Goal: Task Accomplishment & Management: Manage account settings

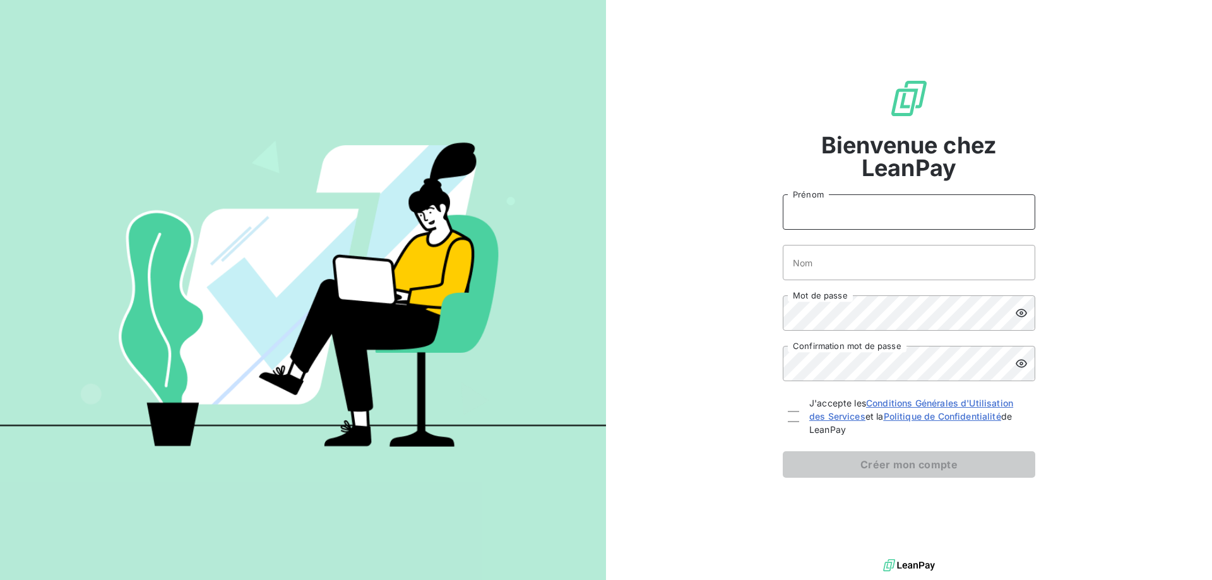
click at [919, 211] on input "Prénom" at bounding box center [909, 211] width 252 height 35
type input "[PERSON_NAME]"
type input "DELOURME"
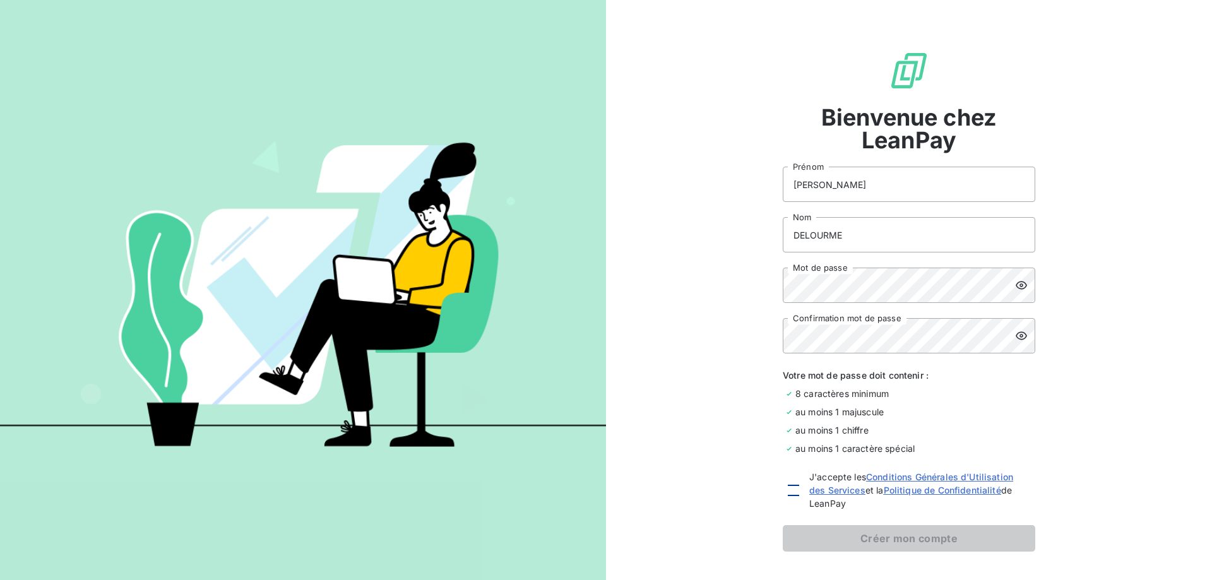
click at [789, 491] on div at bounding box center [793, 490] width 11 height 11
checkbox input "true"
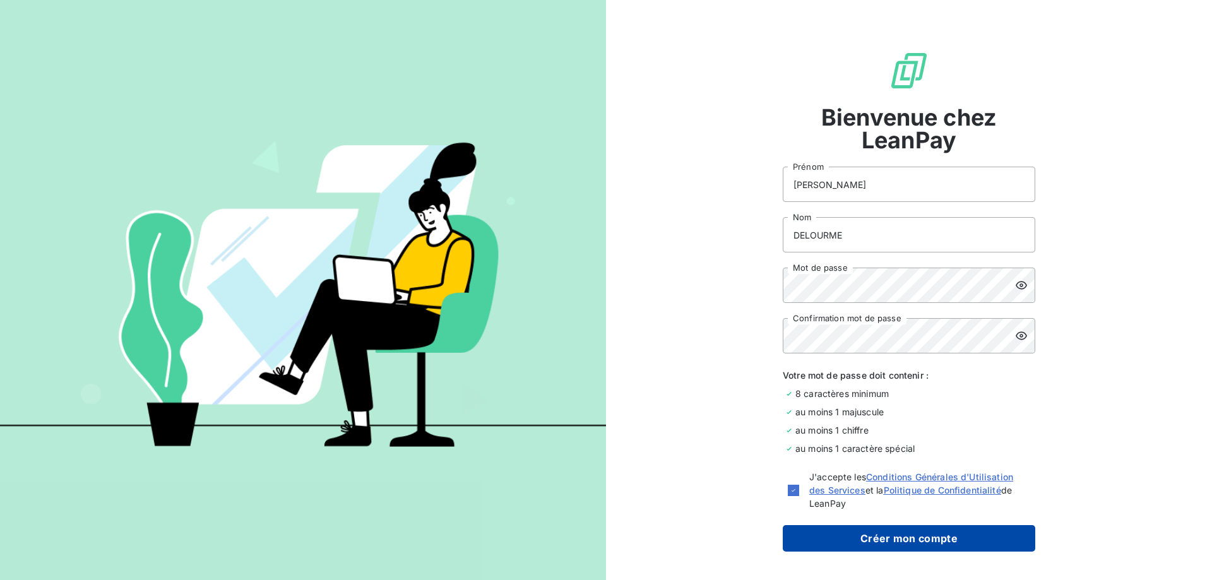
click at [859, 536] on button "Créer mon compte" at bounding box center [909, 538] width 252 height 27
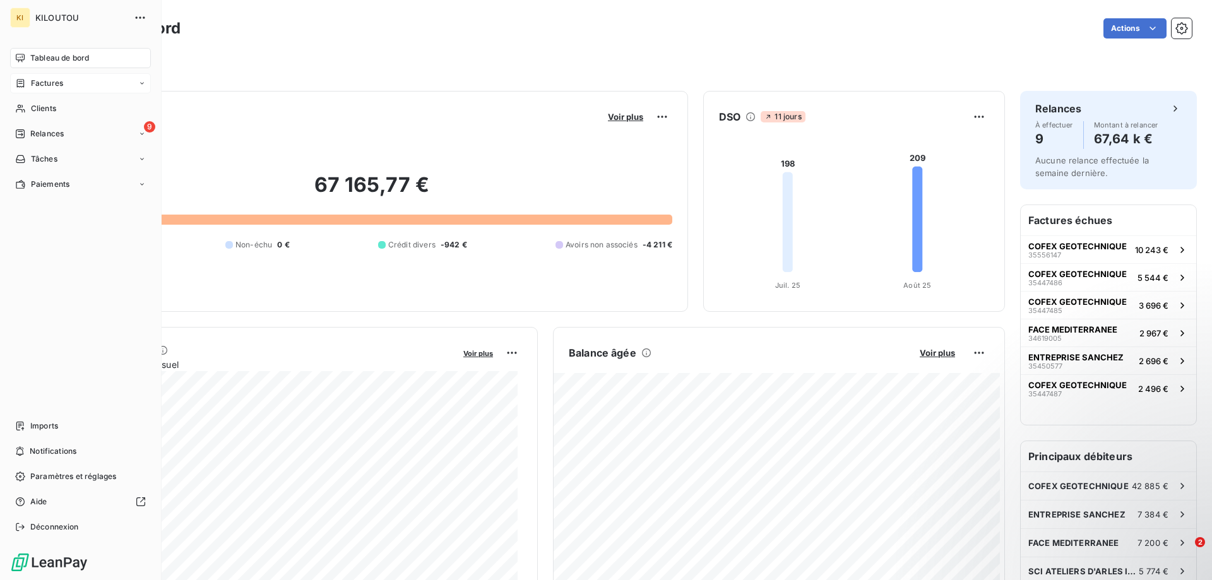
click at [35, 83] on span "Factures" at bounding box center [47, 83] width 32 height 11
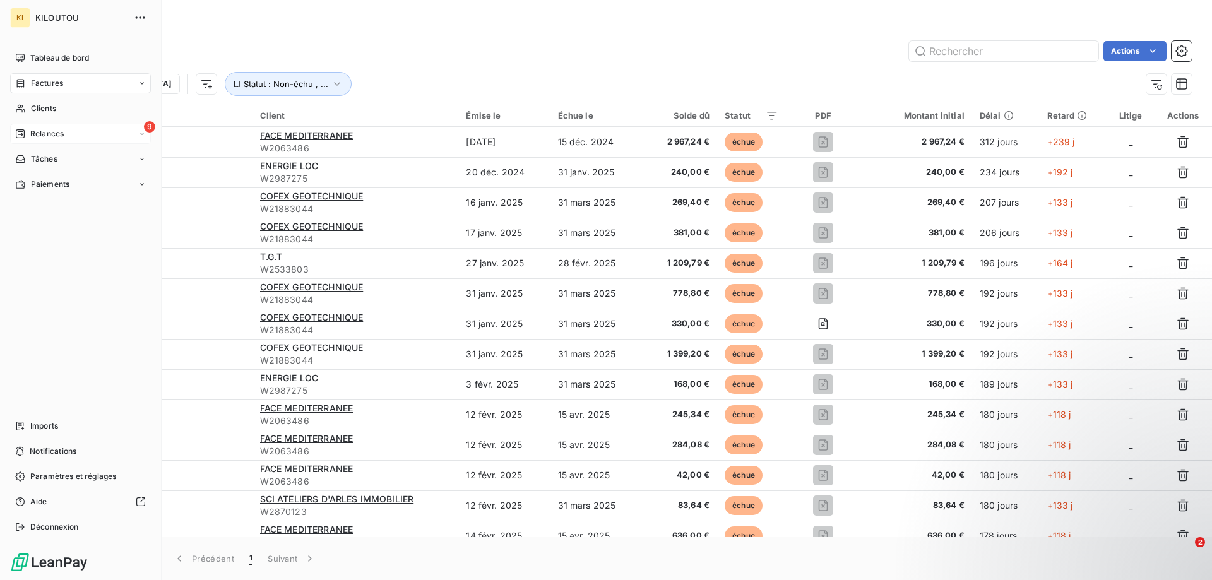
click at [53, 129] on span "Relances" at bounding box center [46, 133] width 33 height 11
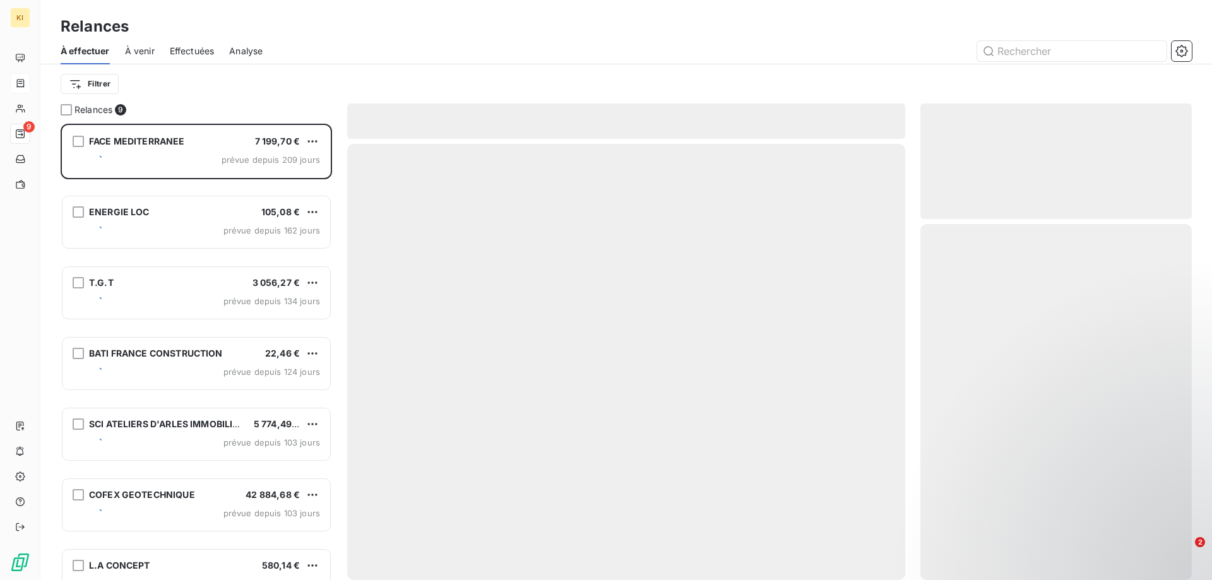
scroll to position [447, 262]
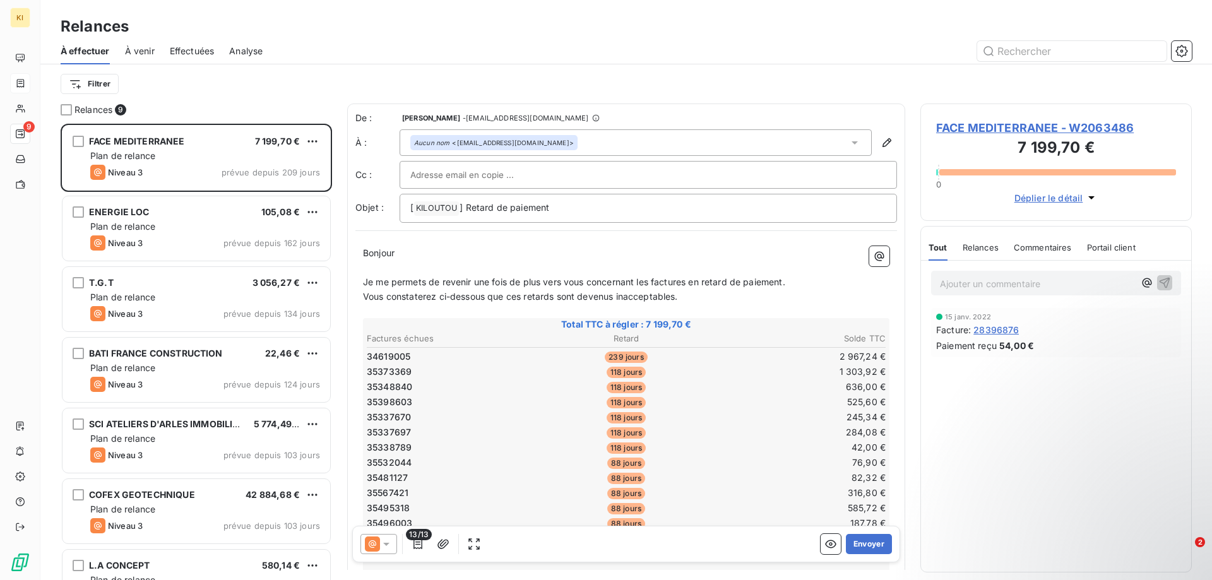
click at [136, 54] on span "À venir" at bounding box center [140, 51] width 30 height 13
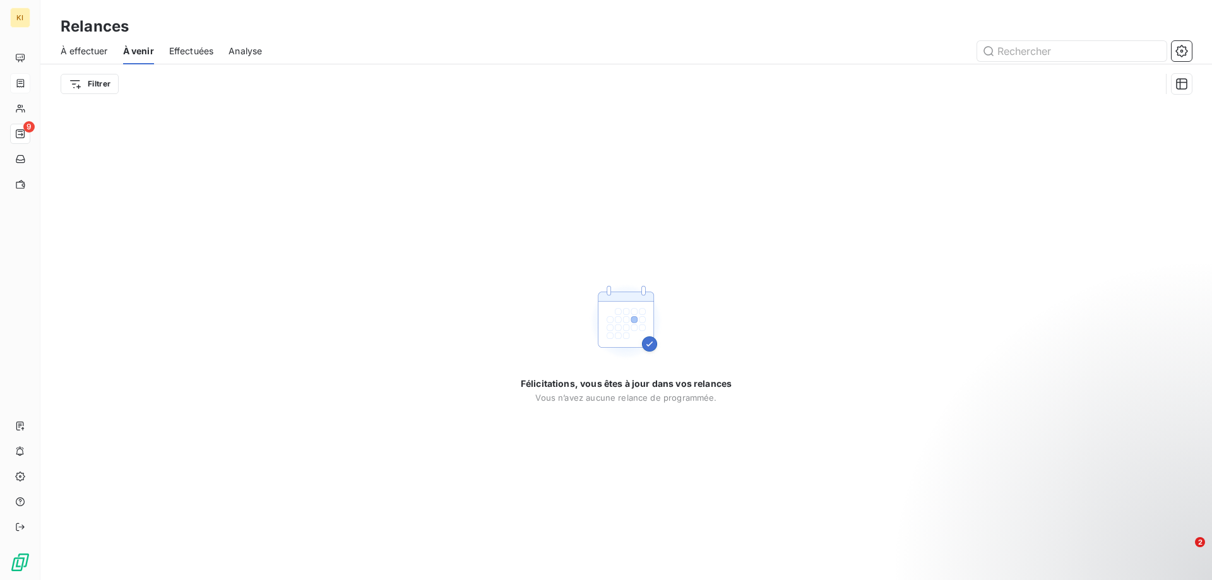
click at [200, 50] on span "Effectuées" at bounding box center [191, 51] width 45 height 13
click at [250, 50] on span "Analyse" at bounding box center [246, 51] width 33 height 13
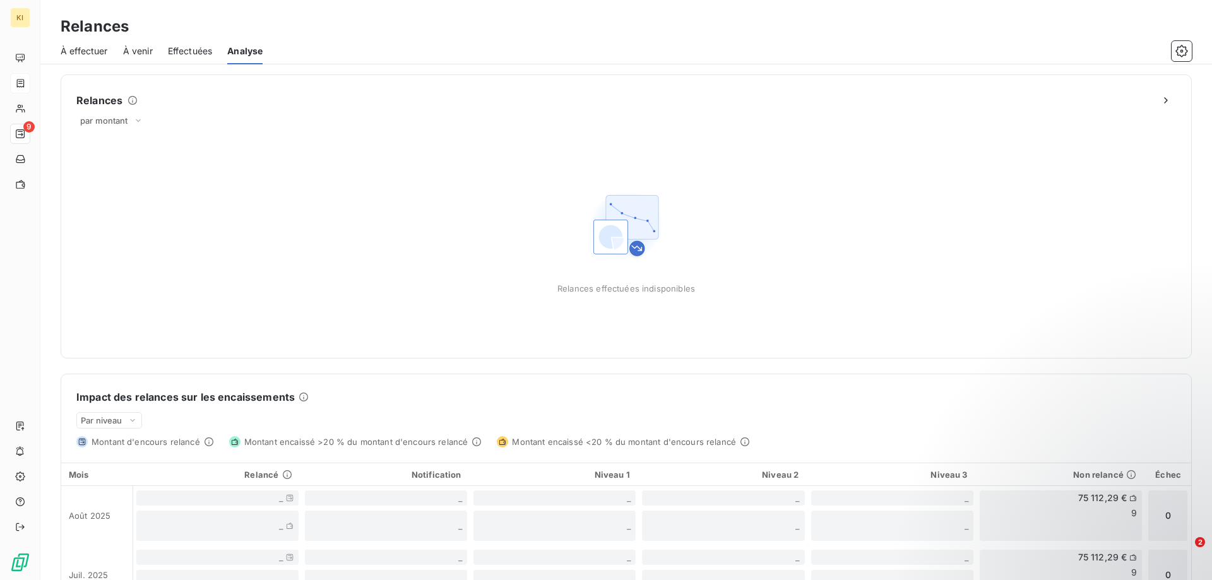
click at [83, 53] on span "À effectuer" at bounding box center [84, 51] width 47 height 13
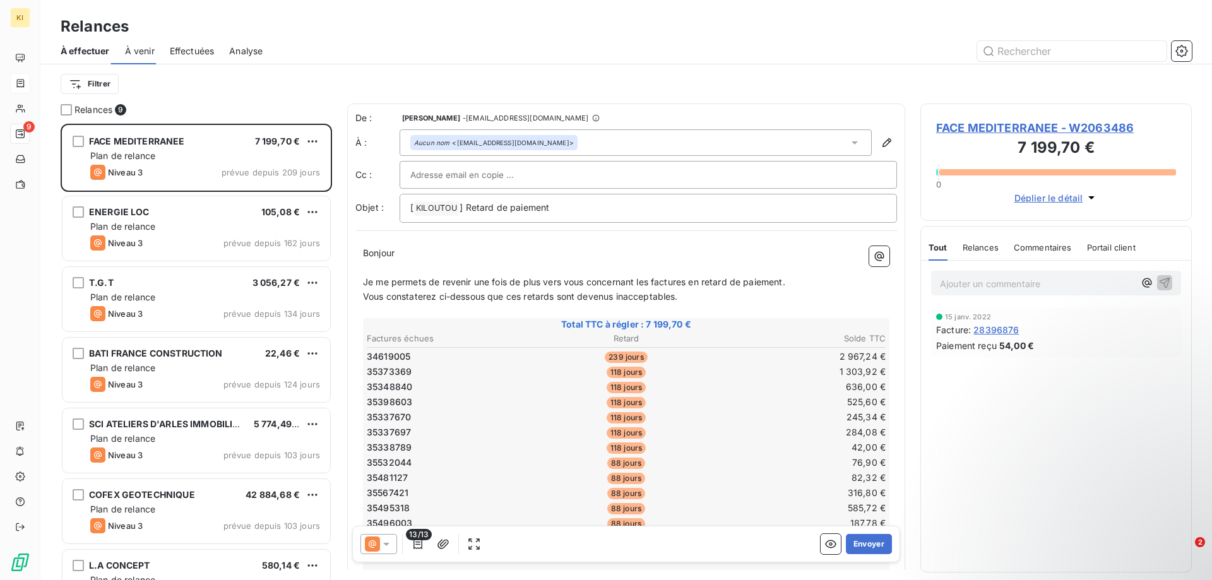
scroll to position [447, 262]
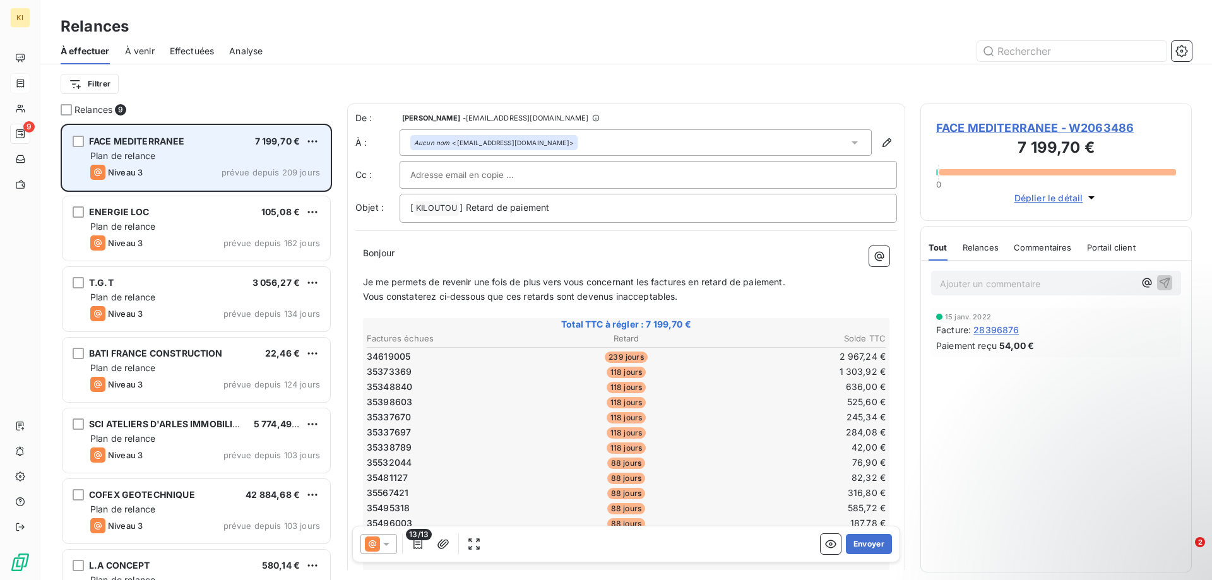
click at [176, 143] on span "FACE MEDITERRANEE" at bounding box center [137, 141] width 96 height 11
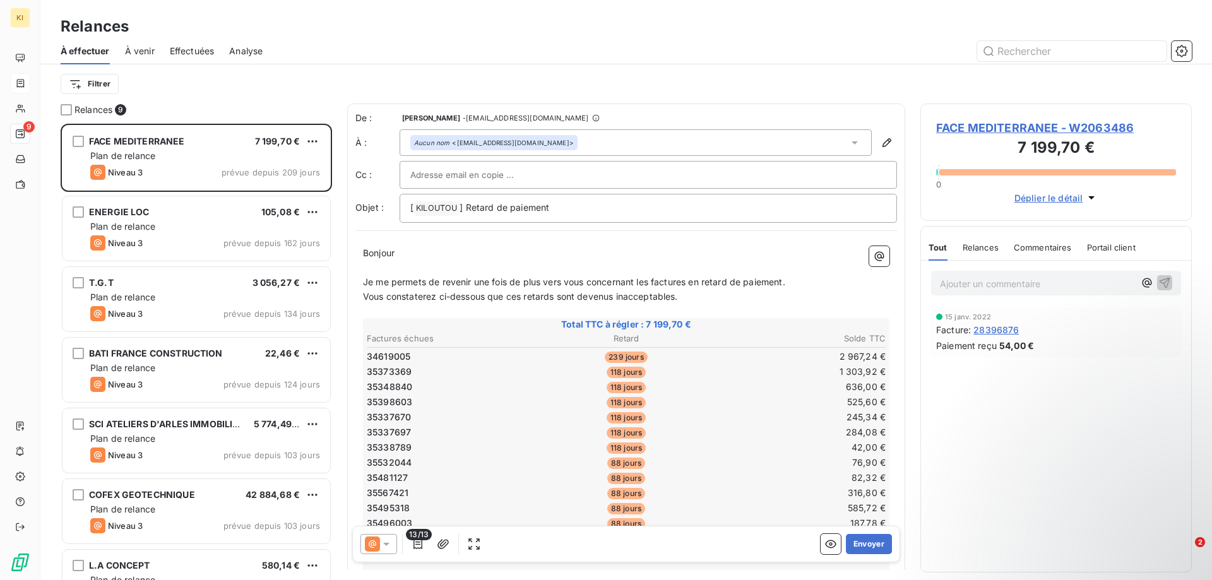
click at [989, 125] on span "FACE MEDITERRANEE - W2063486" at bounding box center [1056, 127] width 240 height 17
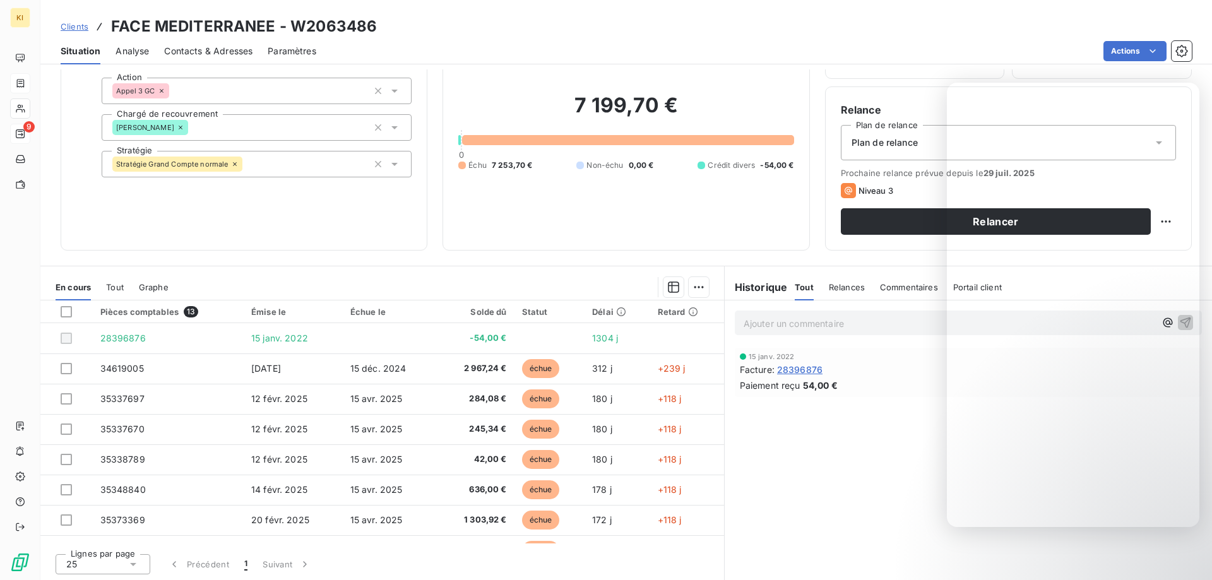
scroll to position [80, 0]
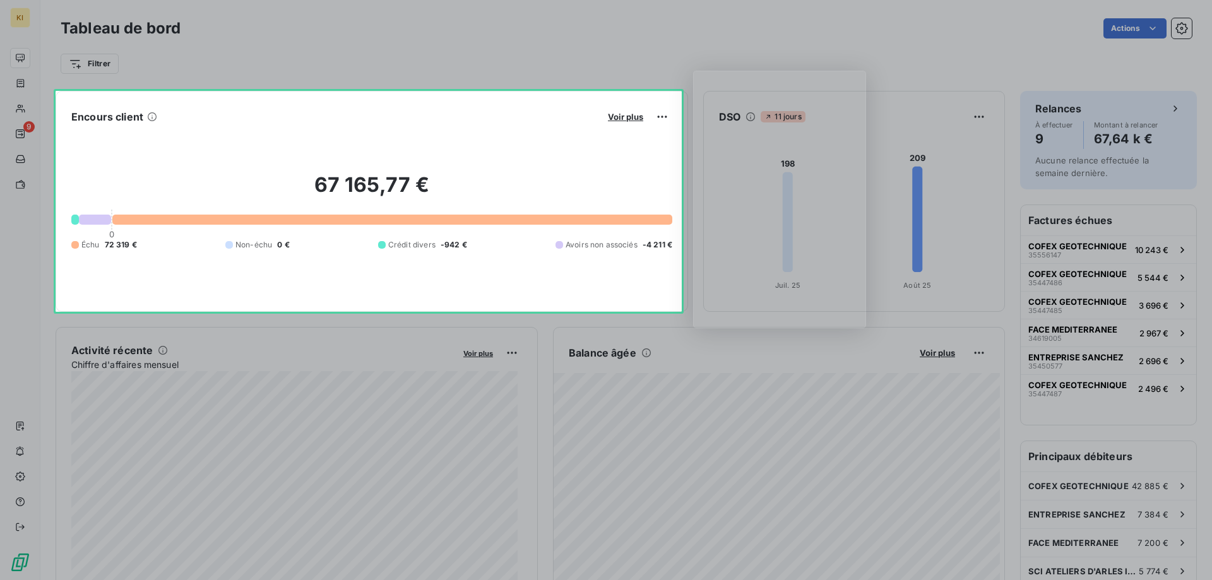
click at [100, 221] on div "Product tour overlay" at bounding box center [606, 290] width 1212 height 580
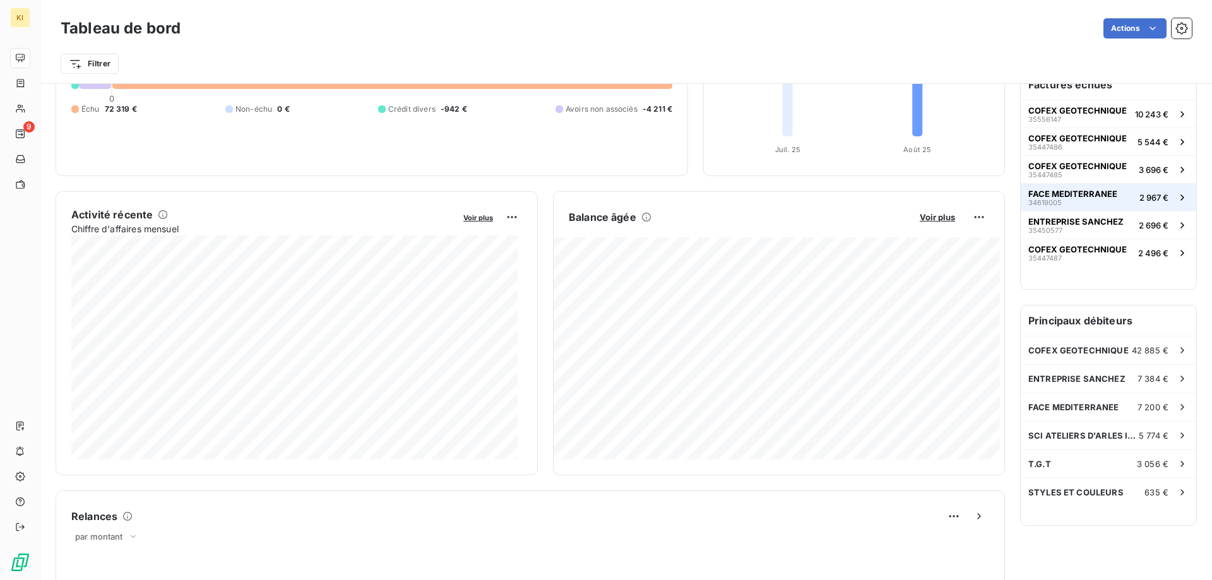
scroll to position [191, 0]
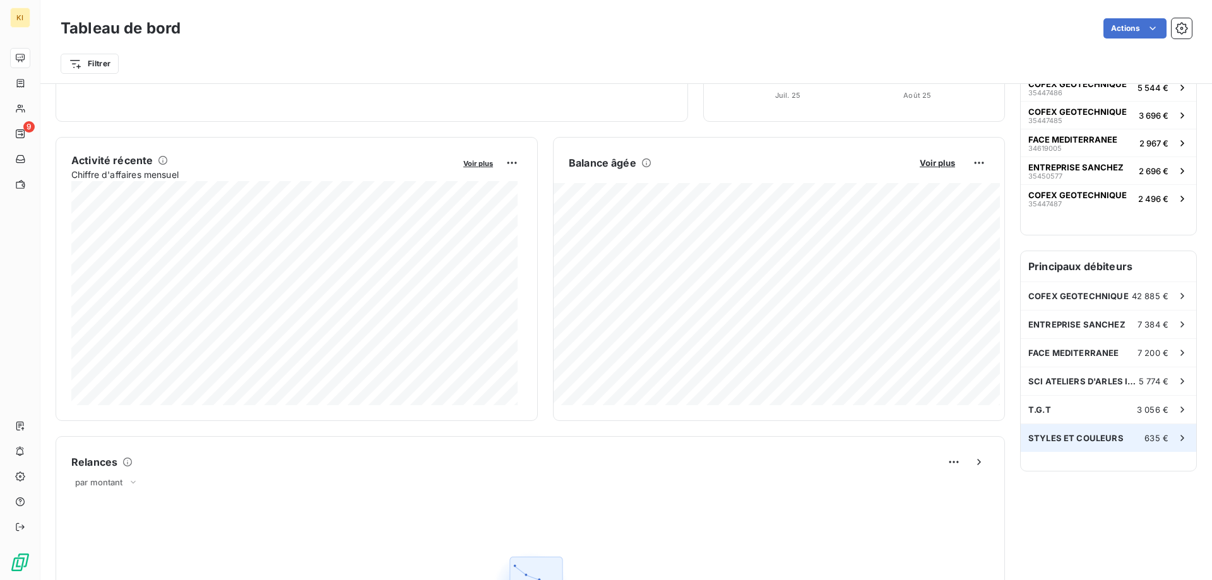
click at [1078, 434] on span "STYLES ET COULEURS" at bounding box center [1075, 438] width 95 height 10
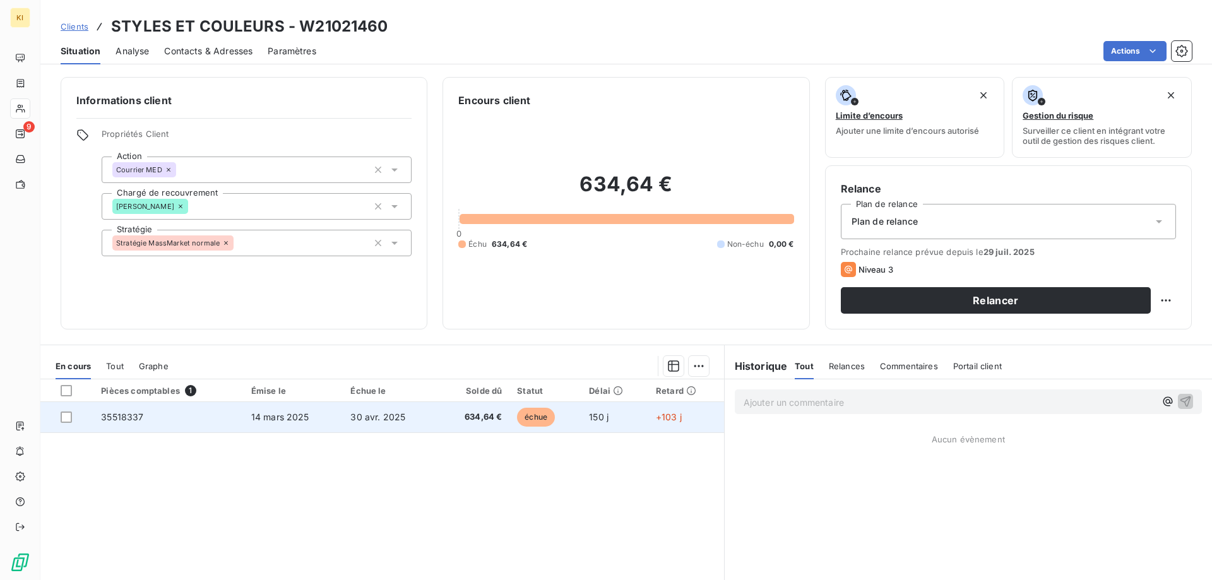
click at [109, 420] on span "35518337" at bounding box center [122, 416] width 42 height 11
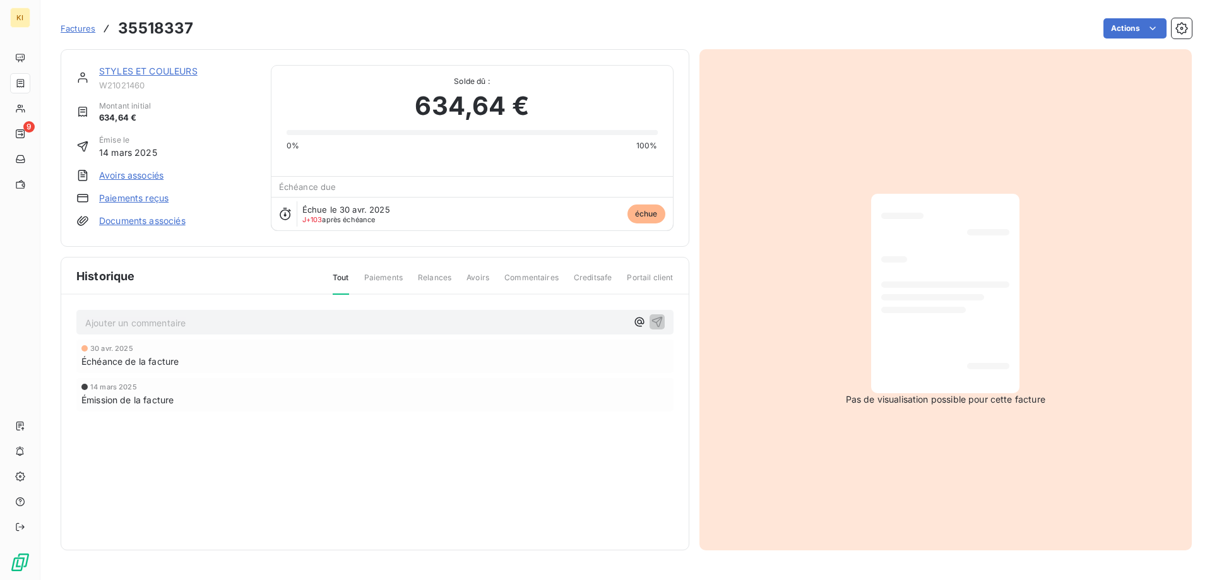
click at [941, 289] on div at bounding box center [945, 293] width 128 height 179
click at [391, 277] on span "Paiements" at bounding box center [383, 282] width 38 height 21
click at [377, 288] on span "Paiements" at bounding box center [383, 282] width 38 height 21
click at [389, 280] on span "Paiements" at bounding box center [383, 282] width 38 height 21
click at [438, 278] on span "Relances" at bounding box center [434, 282] width 33 height 21
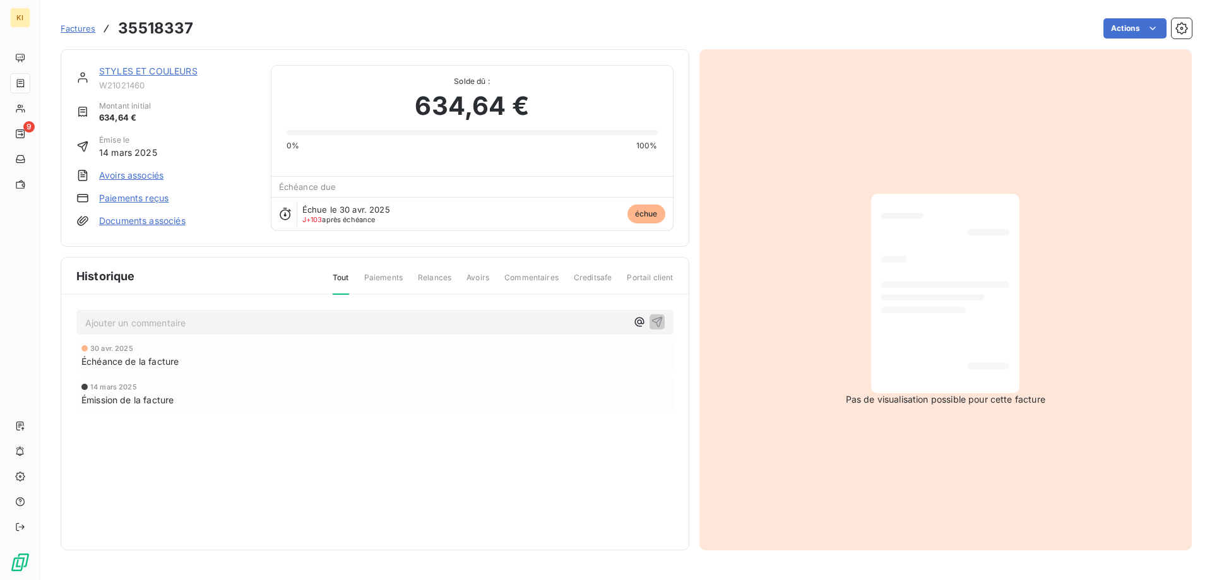
click at [634, 275] on span "Portail client" at bounding box center [650, 282] width 46 height 21
click at [572, 275] on div "Tout Paiements Relances Avoirs Commentaires Creditsafe Portail client" at bounding box center [495, 282] width 356 height 21
click at [567, 276] on div "Tout Paiements Relances Avoirs Commentaires Creditsafe Portail client" at bounding box center [495, 282] width 356 height 21
click at [512, 275] on span "Commentaires" at bounding box center [531, 282] width 54 height 21
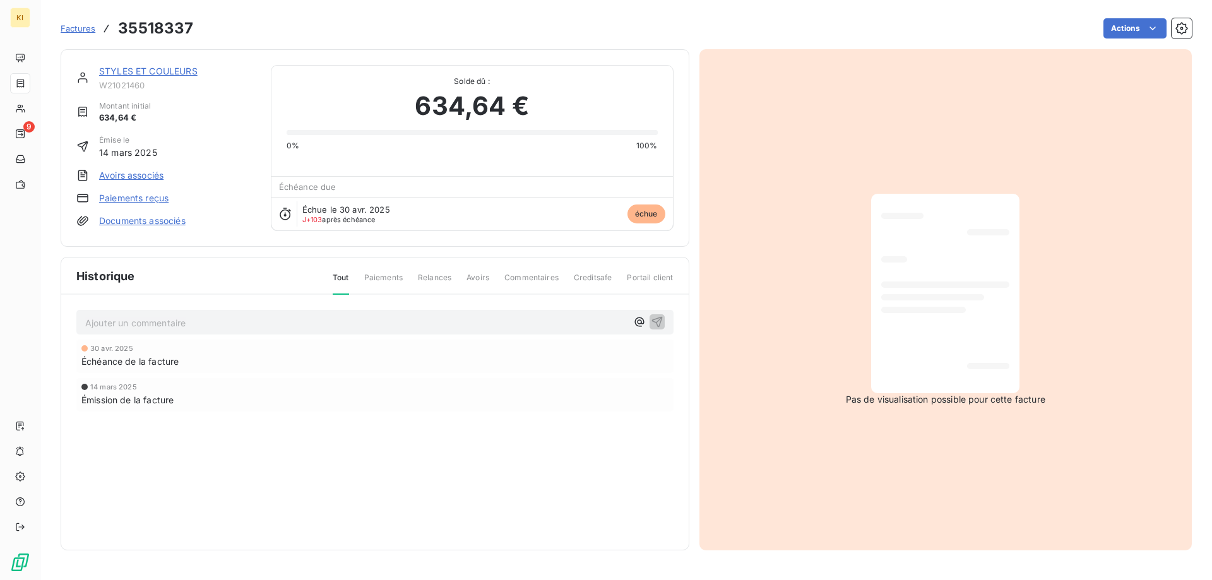
click at [577, 275] on span "Creditsafe" at bounding box center [593, 282] width 38 height 21
click at [238, 358] on div "Échéance de la facture" at bounding box center [374, 361] width 587 height 13
click at [136, 70] on link "STYLES ET COULEURS" at bounding box center [148, 71] width 98 height 11
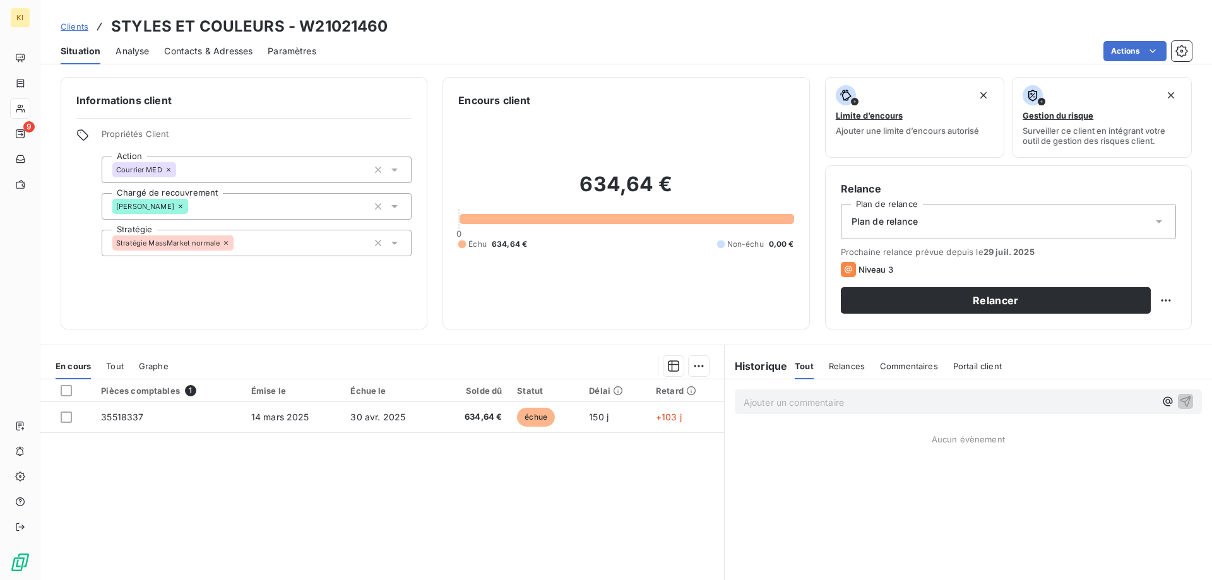
click at [112, 367] on span "Tout" at bounding box center [115, 366] width 18 height 10
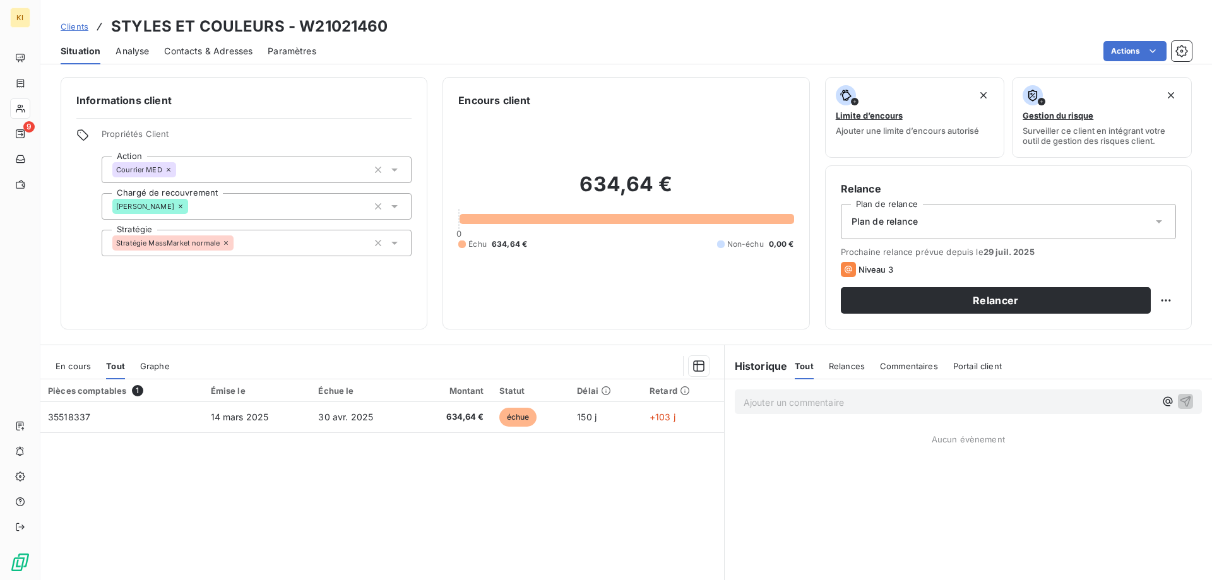
click at [158, 365] on span "Graphe" at bounding box center [155, 366] width 30 height 10
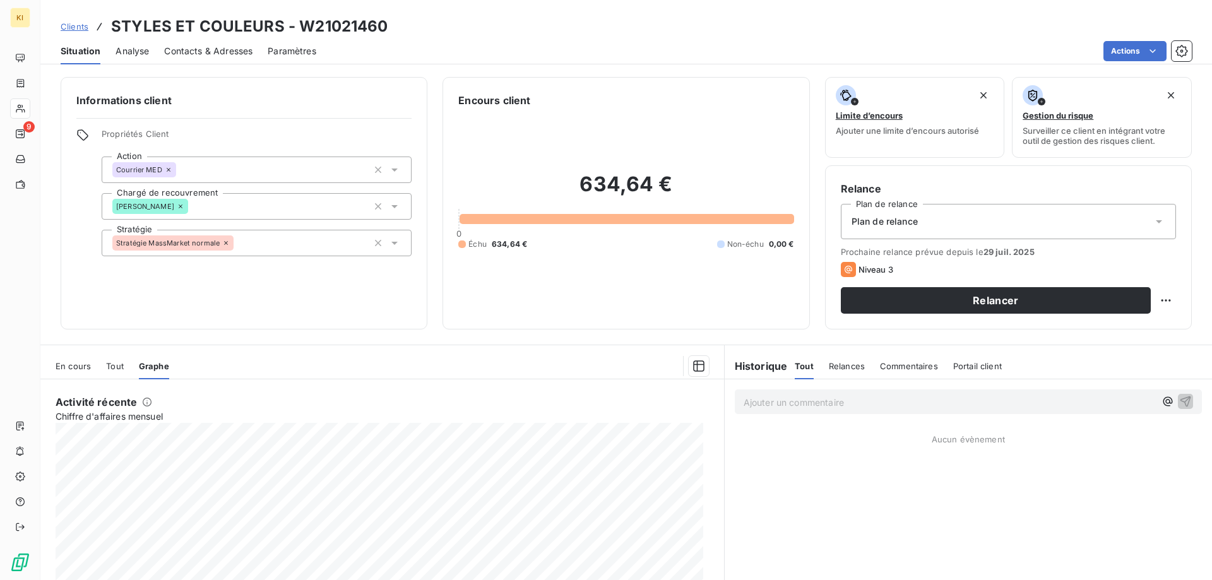
click at [117, 363] on span "Tout" at bounding box center [115, 366] width 18 height 10
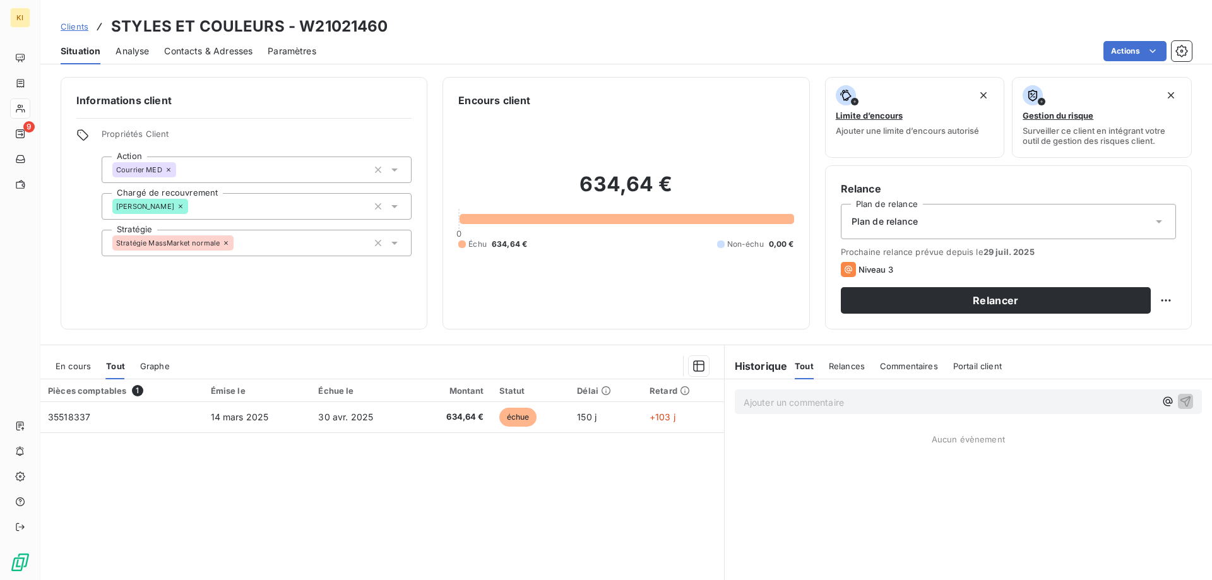
click at [79, 363] on span "En cours" at bounding box center [73, 366] width 35 height 10
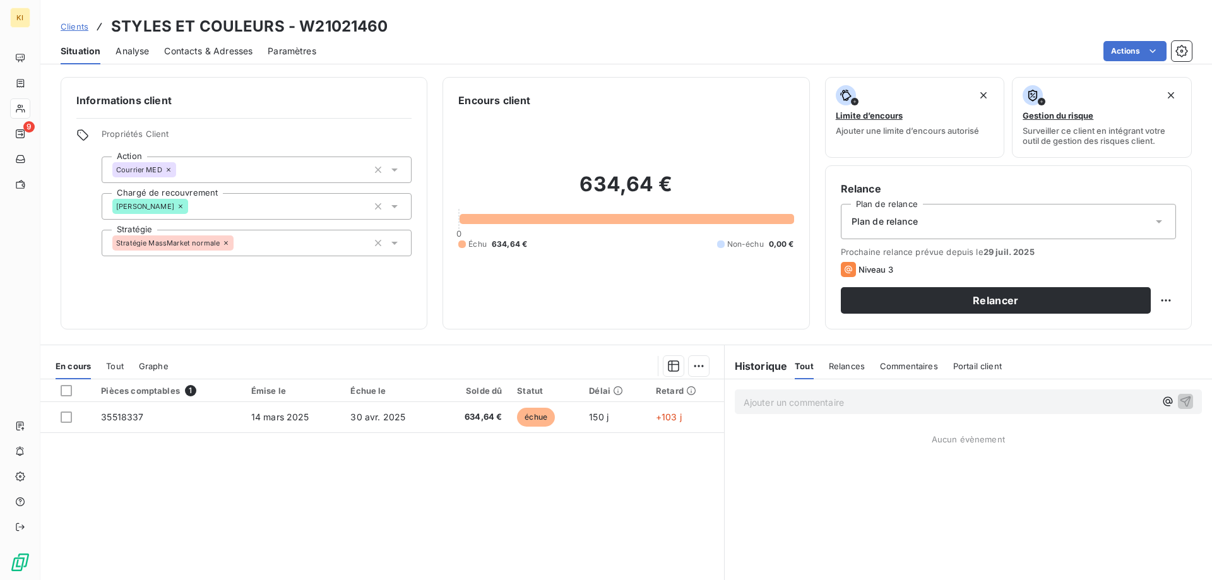
click at [127, 54] on span "Analyse" at bounding box center [131, 51] width 33 height 13
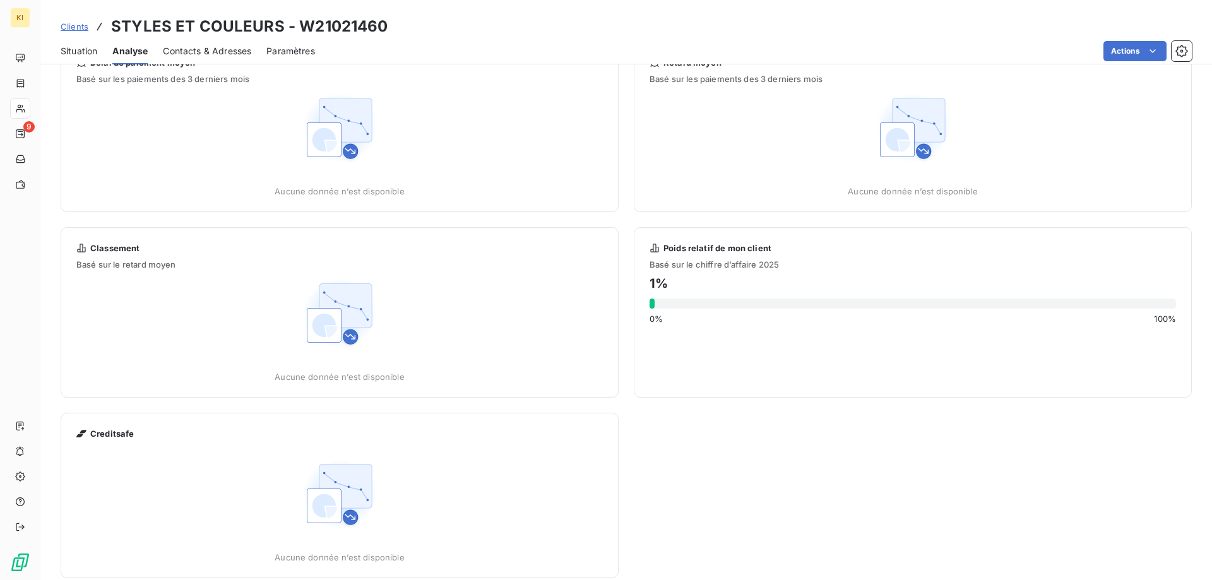
scroll to position [54, 0]
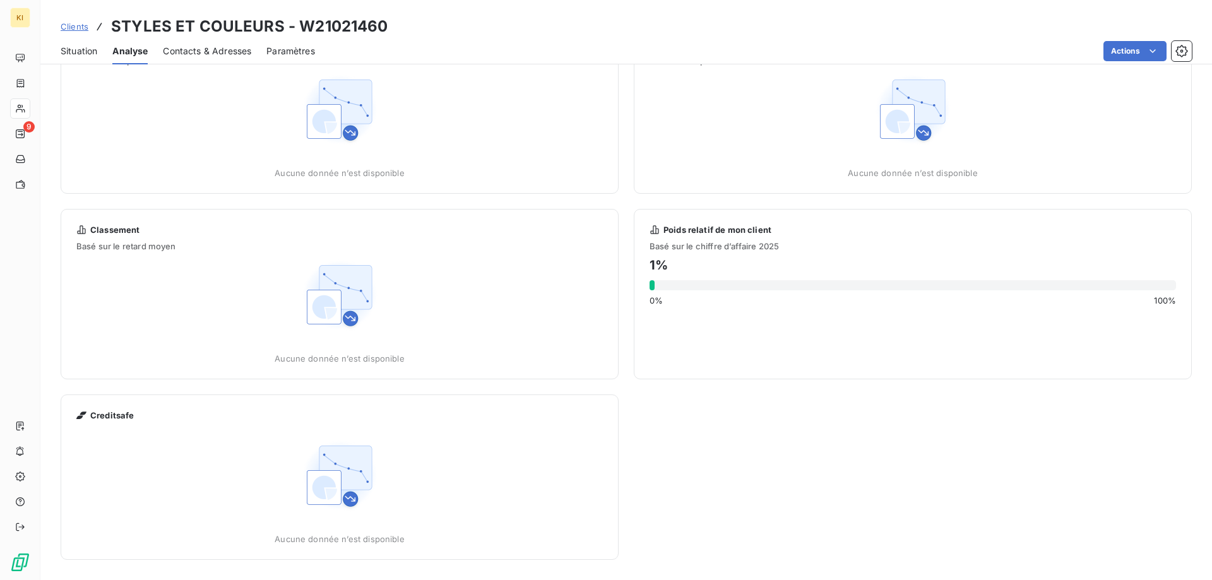
click at [329, 478] on img at bounding box center [339, 475] width 81 height 81
click at [115, 416] on span "Creditsafe" at bounding box center [112, 415] width 44 height 10
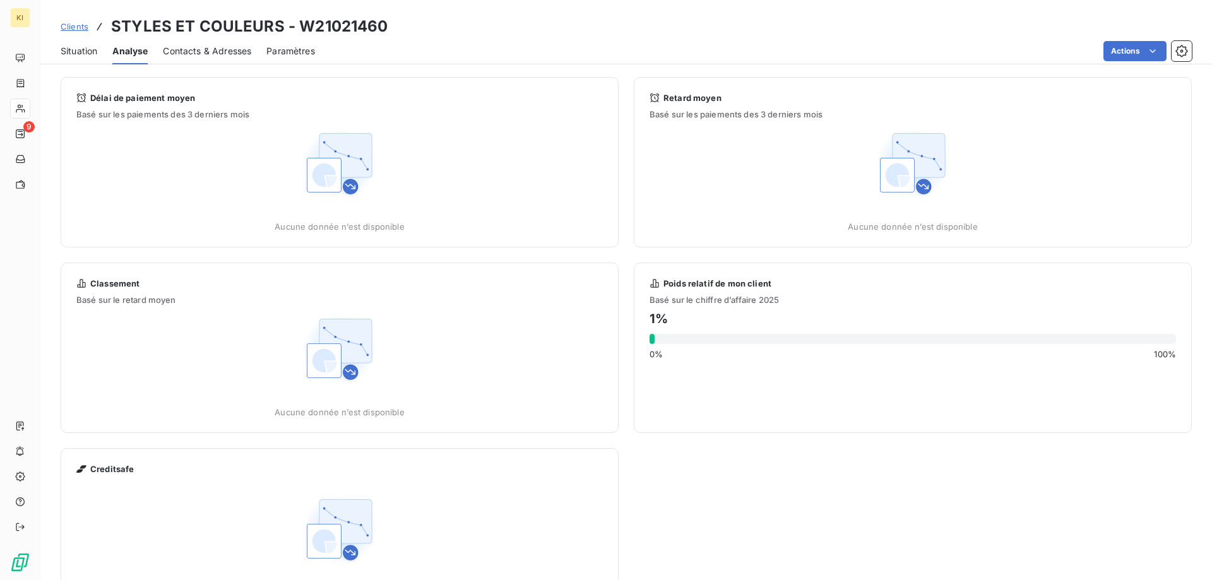
click at [230, 44] on div "Contacts & Adresses" at bounding box center [207, 51] width 88 height 27
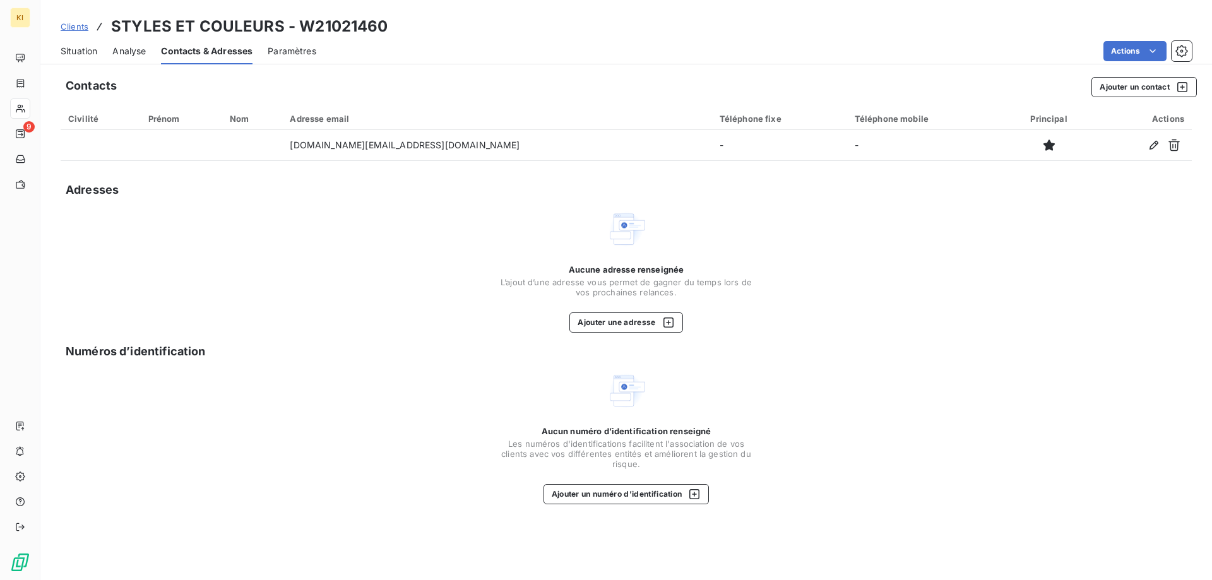
click at [291, 55] on span "Paramètres" at bounding box center [292, 51] width 49 height 13
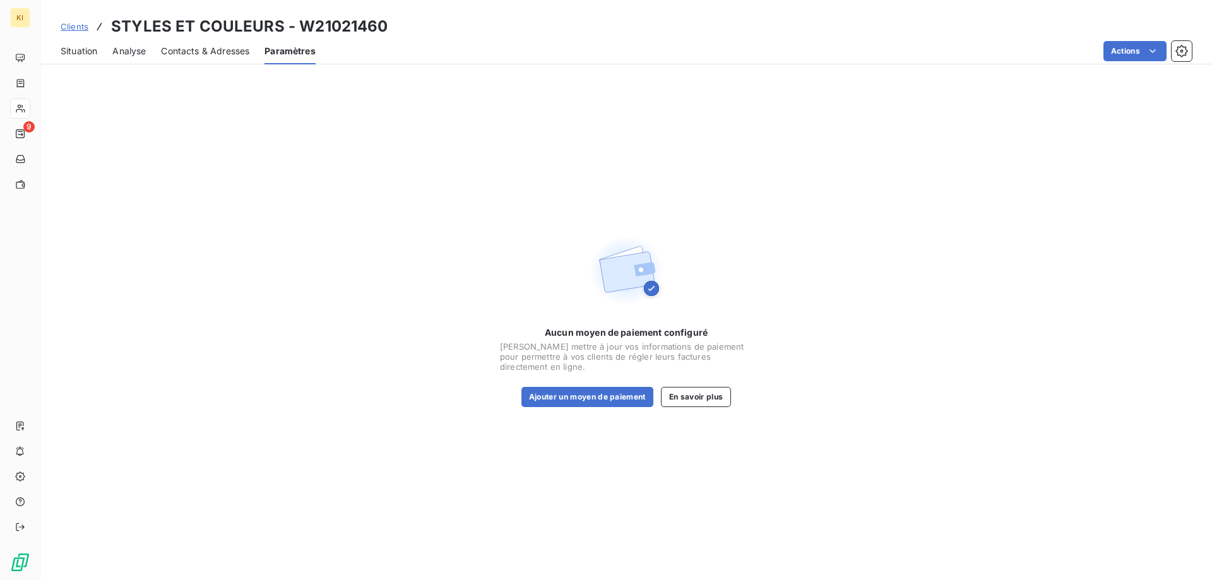
click at [209, 55] on span "Contacts & Adresses" at bounding box center [205, 51] width 88 height 13
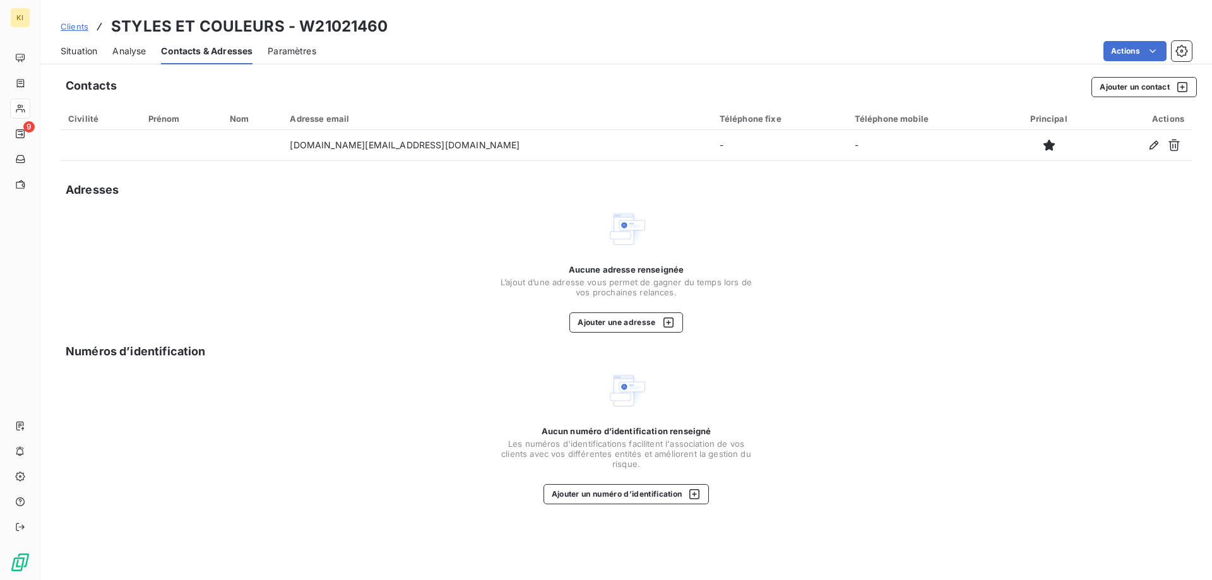
click at [110, 54] on div "Situation Analyse Contacts & Adresses Paramètres Actions" at bounding box center [625, 51] width 1171 height 27
click at [122, 54] on span "Analyse" at bounding box center [128, 51] width 33 height 13
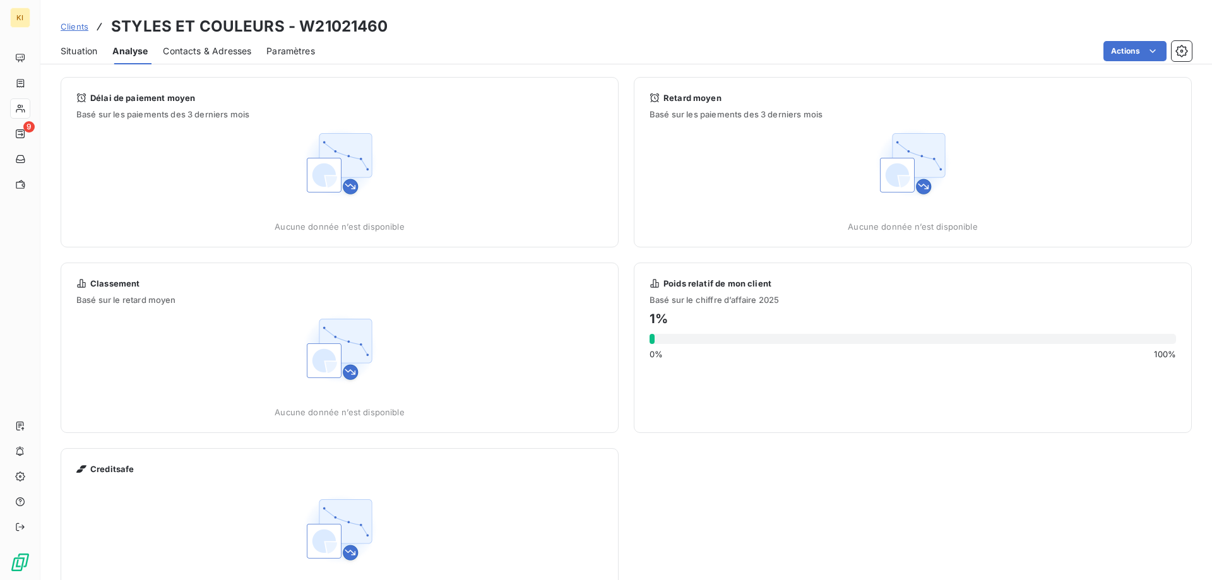
click at [84, 50] on span "Situation" at bounding box center [79, 51] width 37 height 13
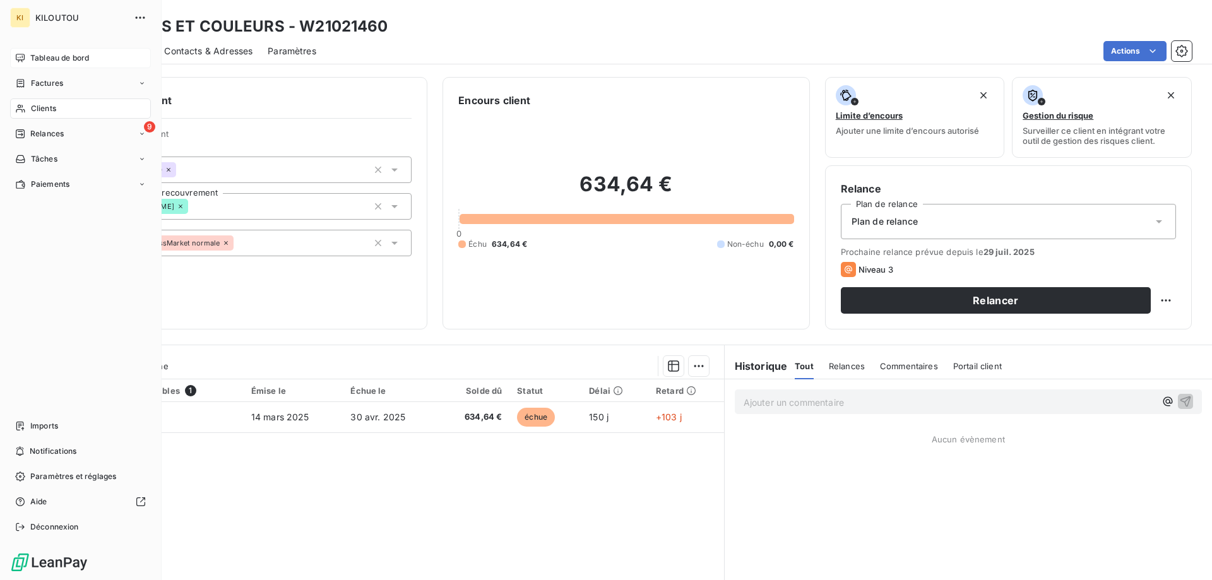
click at [47, 57] on span "Tableau de bord" at bounding box center [59, 57] width 59 height 11
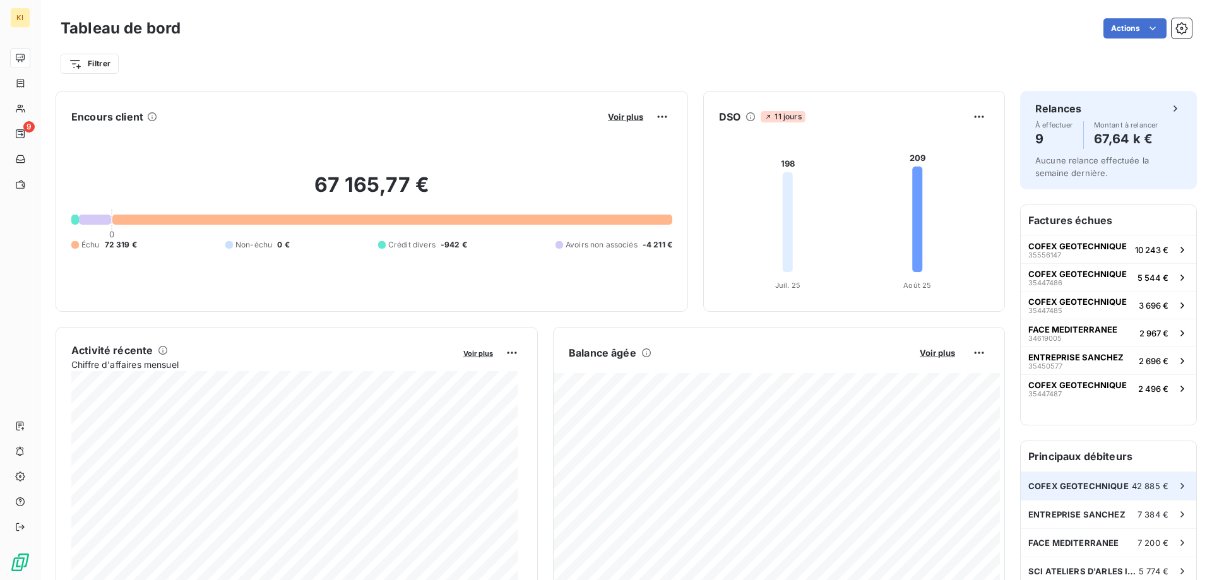
click at [1084, 483] on span "COFEX GEOTECHNIQUE" at bounding box center [1078, 486] width 100 height 10
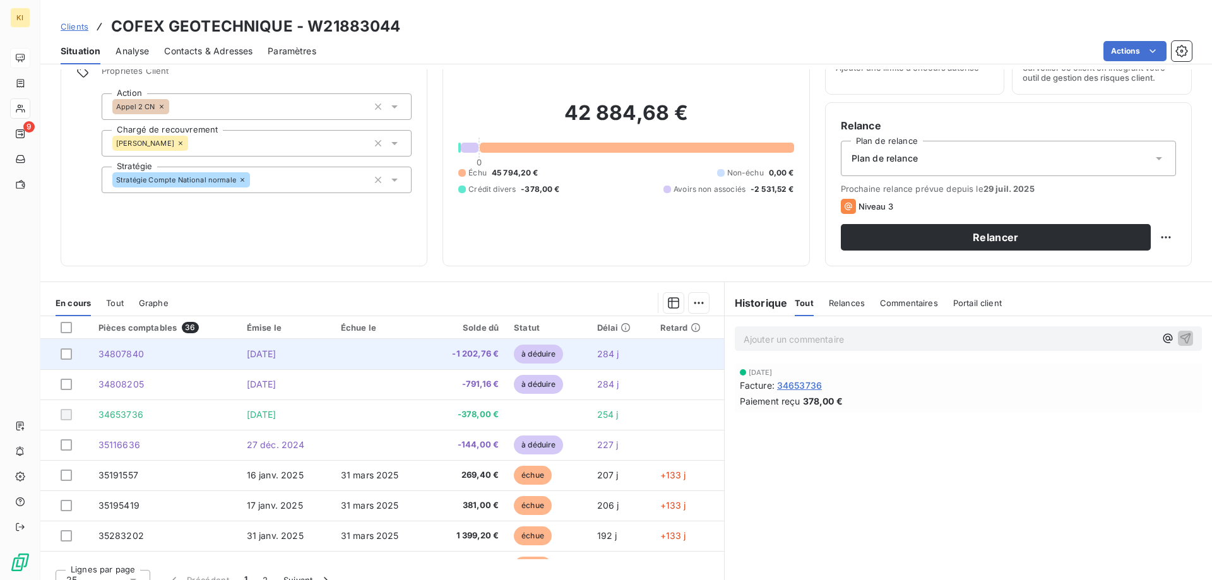
click at [121, 354] on span "34807840" at bounding box center [120, 353] width 45 height 11
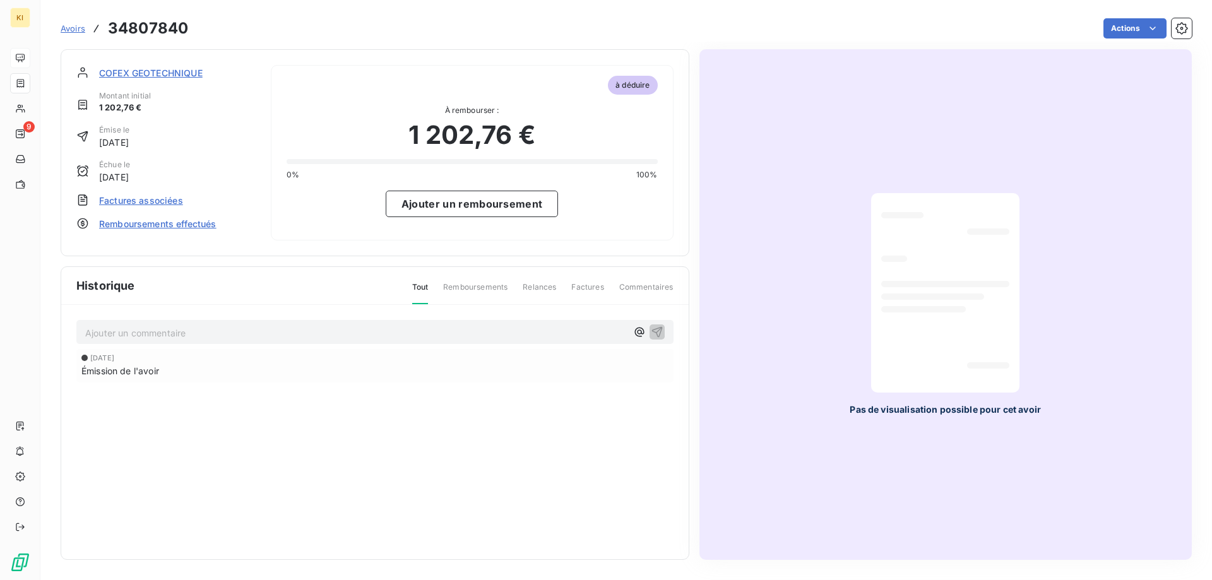
click at [461, 289] on span "Remboursements" at bounding box center [475, 291] width 64 height 21
click at [546, 286] on span "Relances" at bounding box center [539, 291] width 33 height 21
click at [598, 286] on span "Factures" at bounding box center [587, 291] width 32 height 21
click at [642, 286] on span "Commentaires" at bounding box center [646, 291] width 54 height 21
click at [175, 372] on div "Émission de l'avoir" at bounding box center [374, 370] width 587 height 13
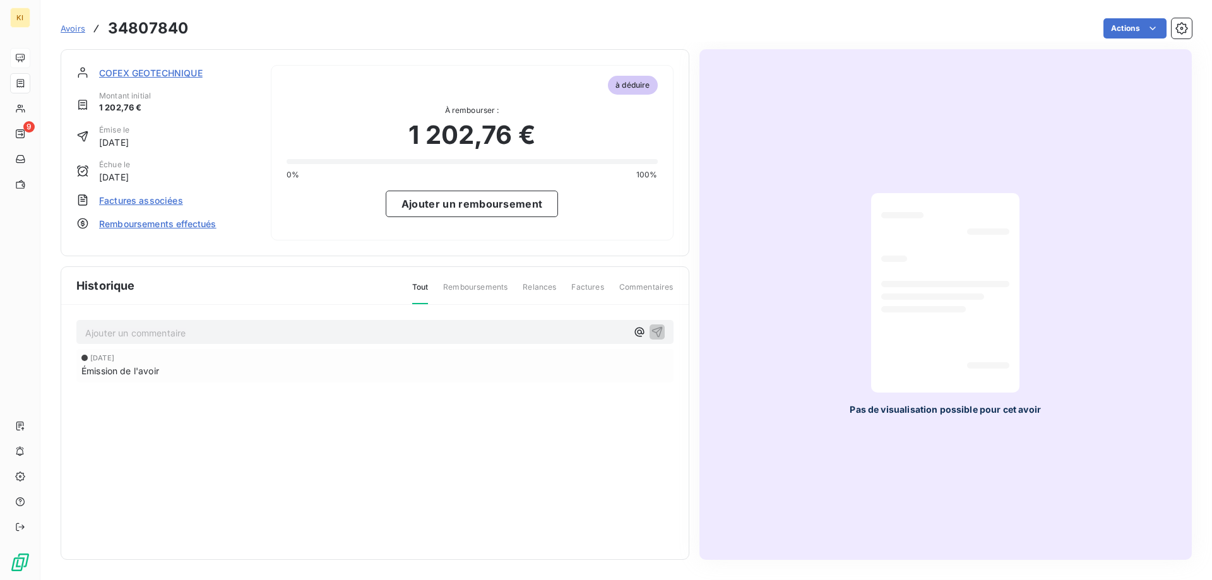
click at [128, 371] on span "Émission de l'avoir" at bounding box center [120, 370] width 78 height 13
click at [160, 199] on span "Factures associées" at bounding box center [141, 200] width 84 height 13
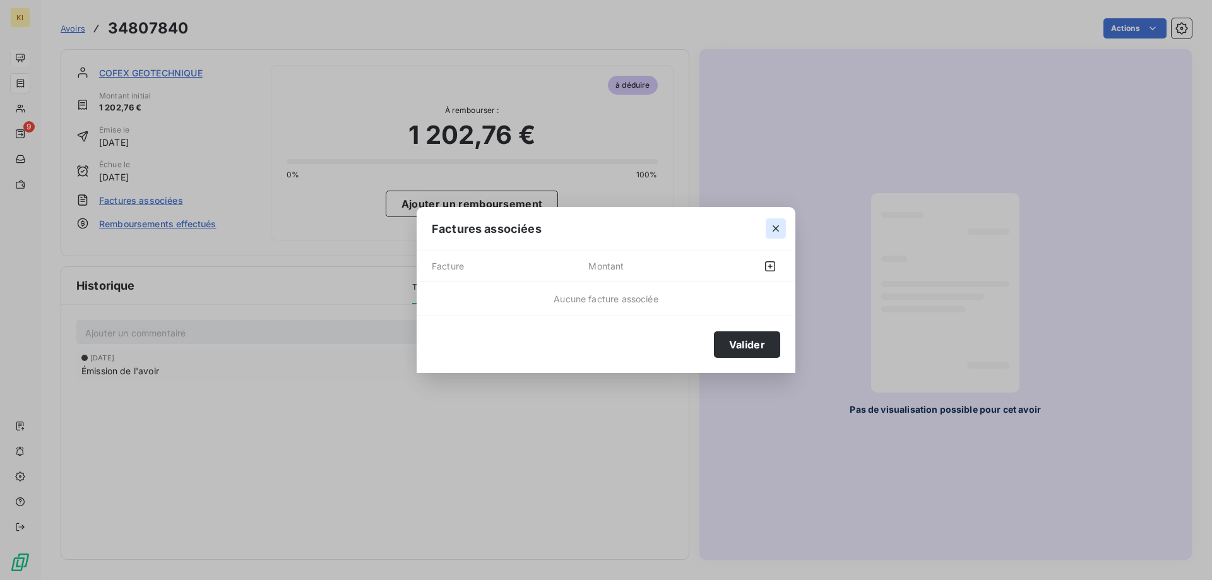
click at [772, 231] on icon "button" at bounding box center [775, 228] width 13 height 13
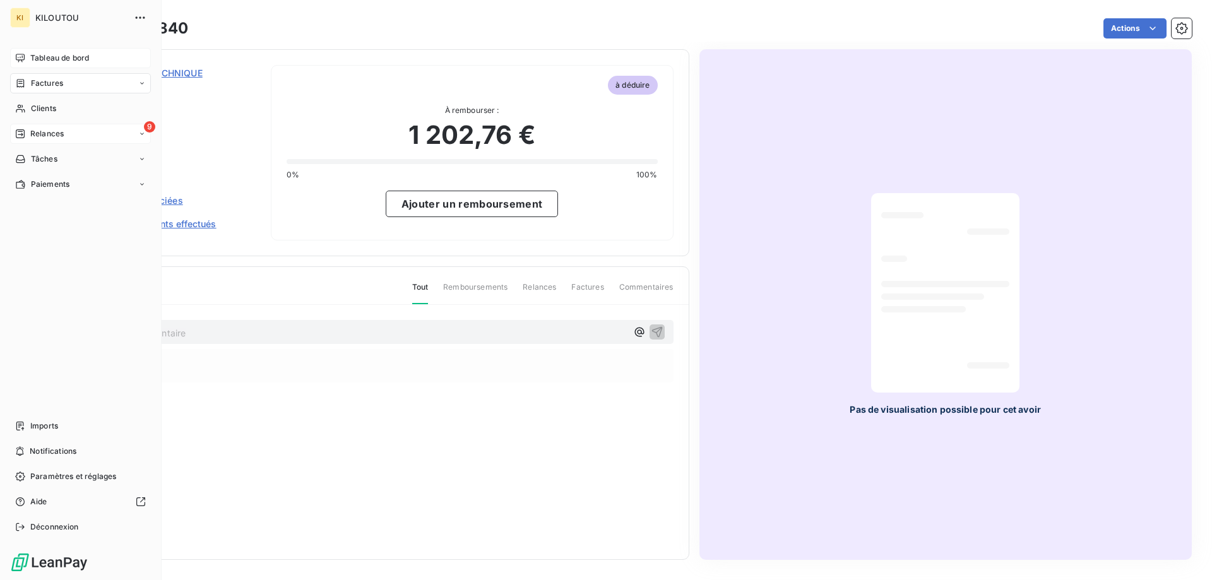
click at [37, 131] on span "Relances" at bounding box center [46, 133] width 33 height 11
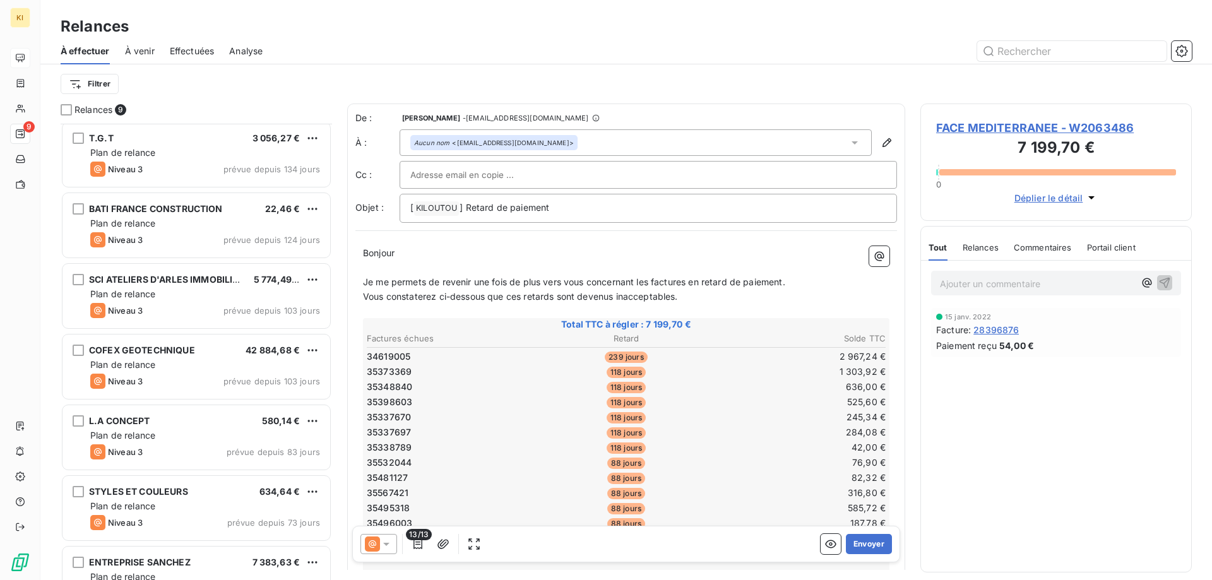
scroll to position [180, 0]
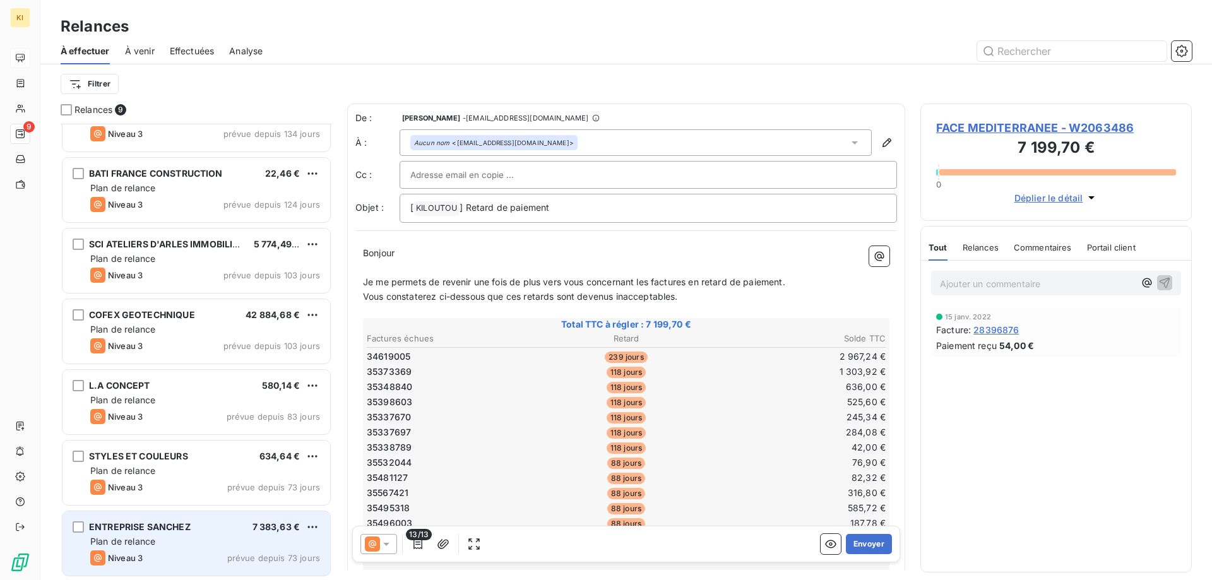
click at [163, 546] on div "Plan de relance" at bounding box center [205, 541] width 230 height 13
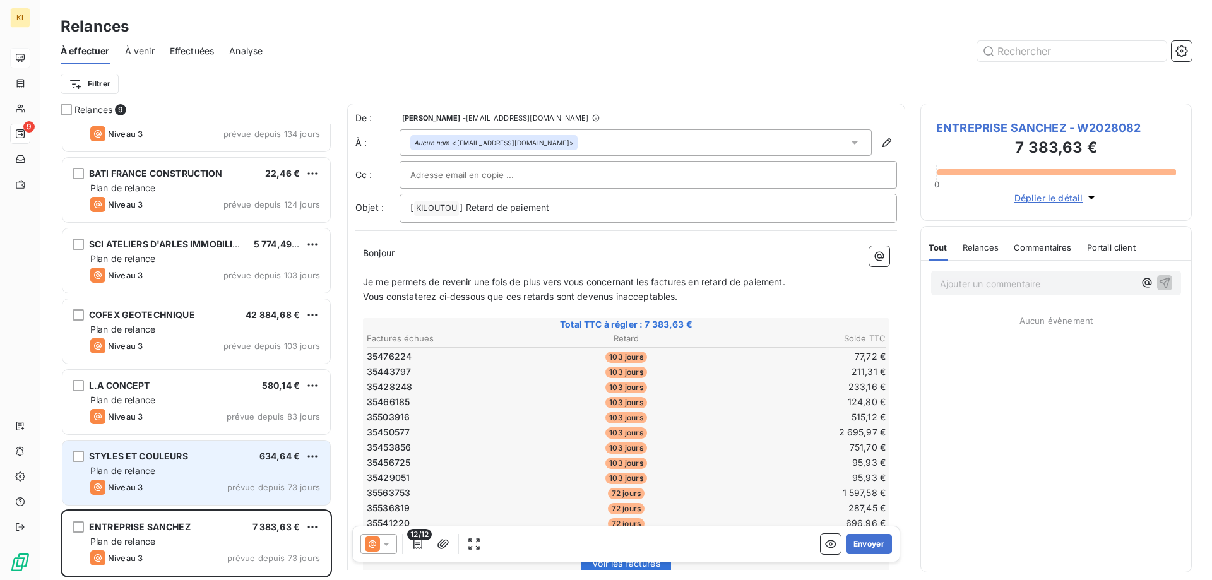
click at [206, 466] on div "Plan de relance" at bounding box center [205, 470] width 230 height 13
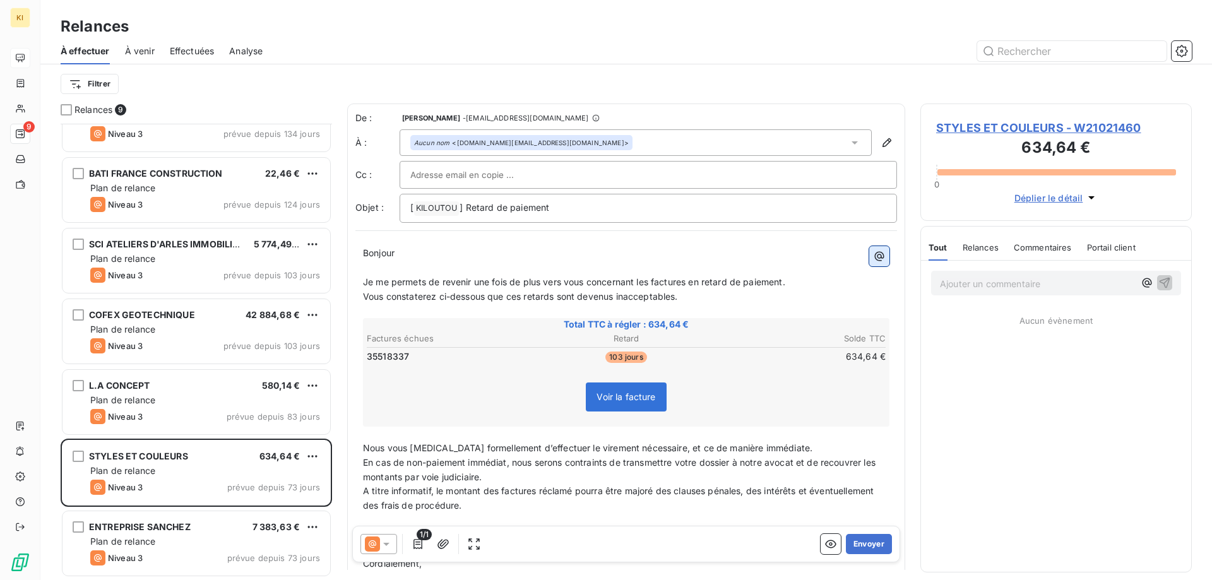
click at [873, 252] on icon "button" at bounding box center [879, 256] width 13 height 13
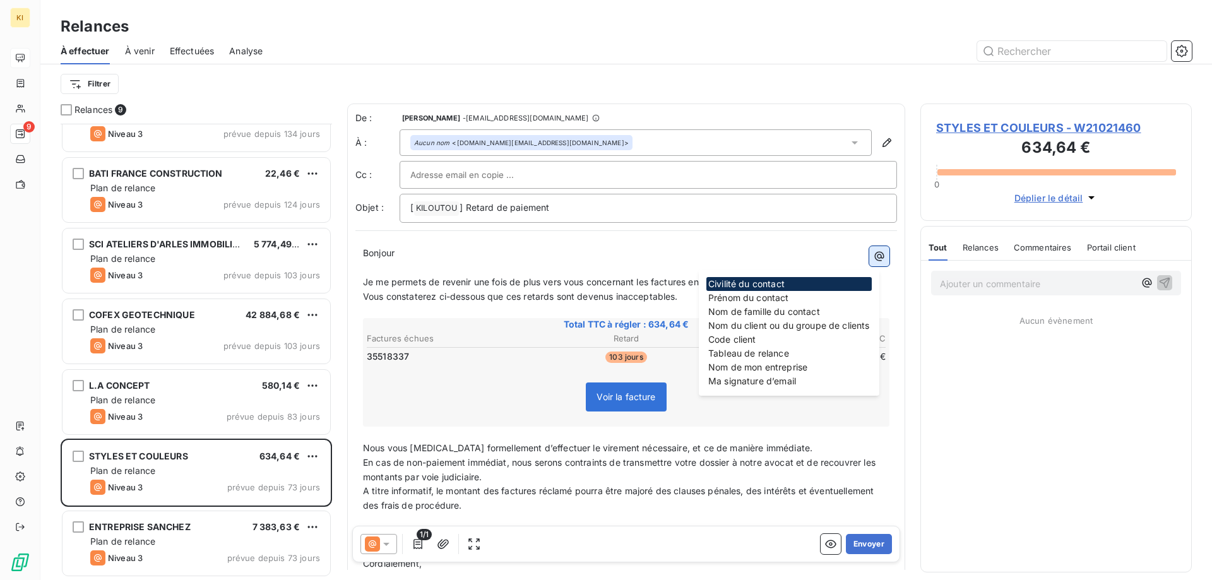
click at [873, 252] on icon "button" at bounding box center [879, 256] width 13 height 13
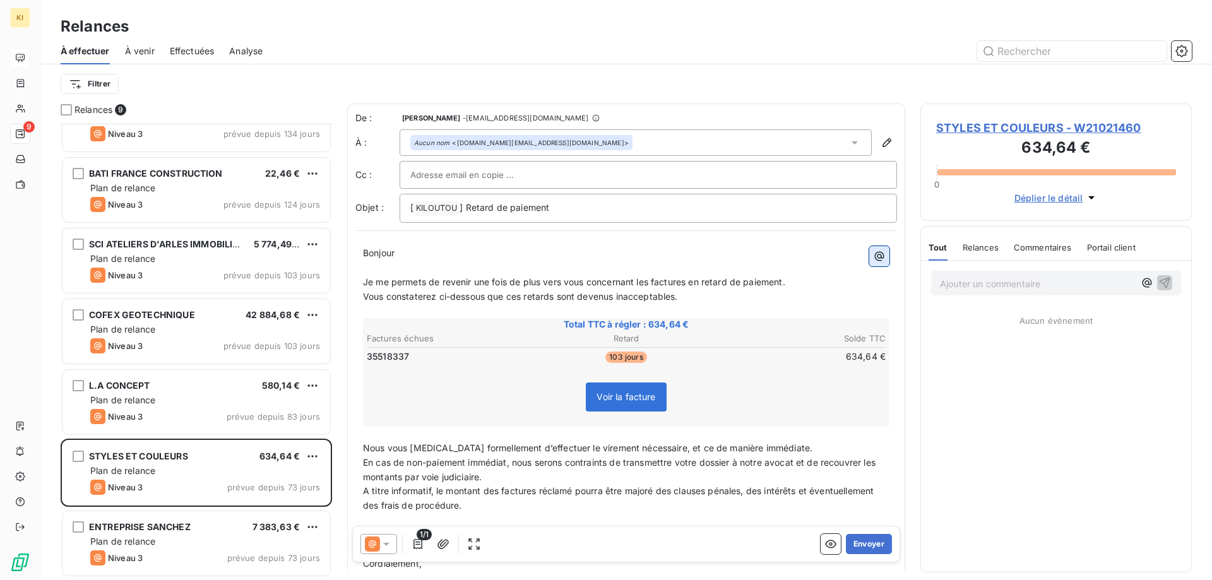
click at [873, 252] on icon "button" at bounding box center [879, 256] width 13 height 13
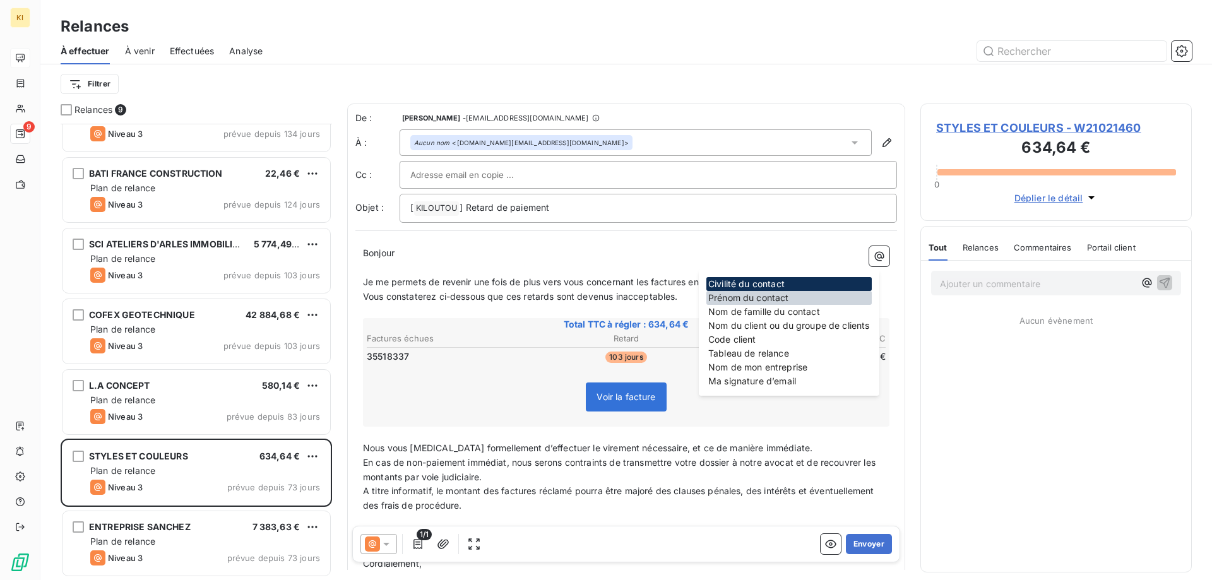
click at [824, 295] on div "Prénom du contact" at bounding box center [788, 298] width 165 height 14
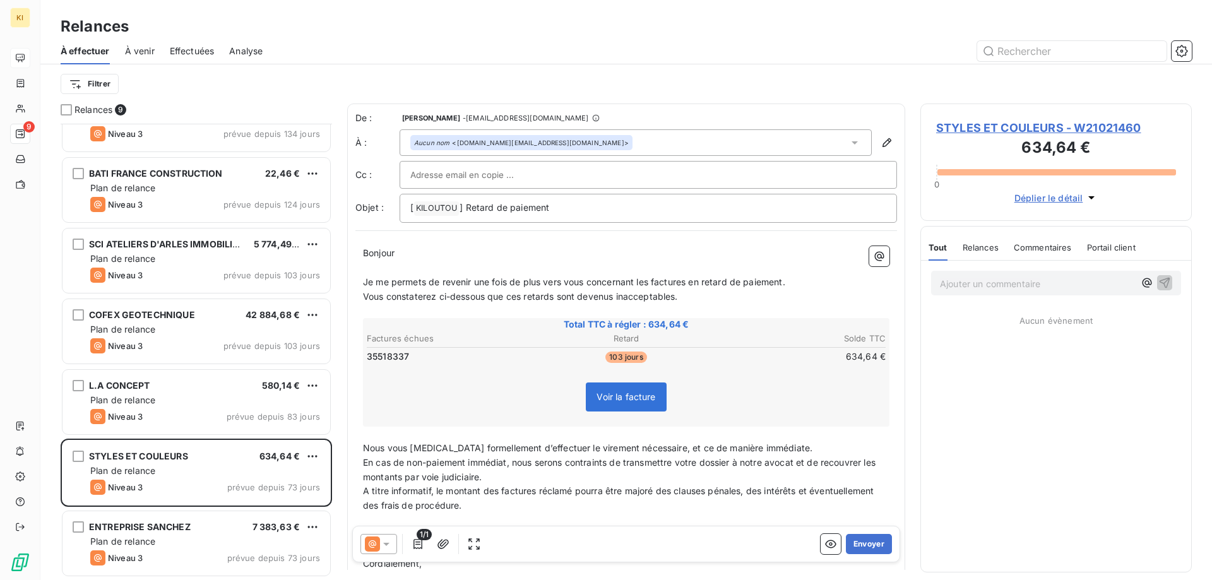
click at [489, 249] on p "Bonjour ﻿ ﻿ ﻿" at bounding box center [626, 253] width 526 height 15
click at [509, 208] on span "] Retard de paiement" at bounding box center [504, 207] width 90 height 11
click at [390, 544] on icon at bounding box center [386, 544] width 13 height 13
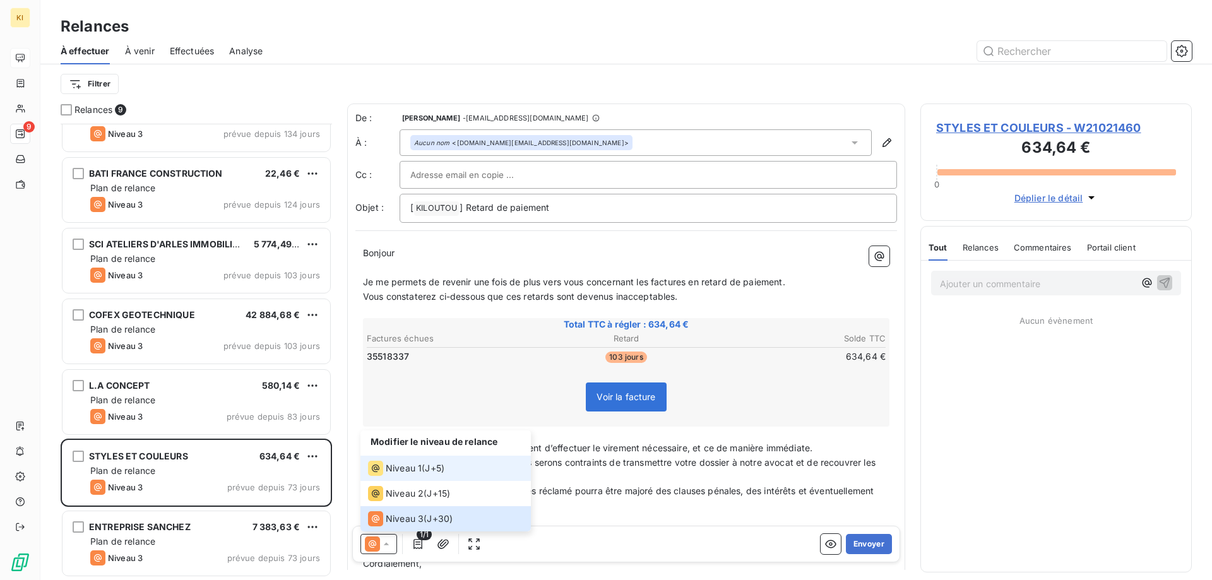
click at [410, 468] on span "Niveau 1" at bounding box center [404, 468] width 36 height 13
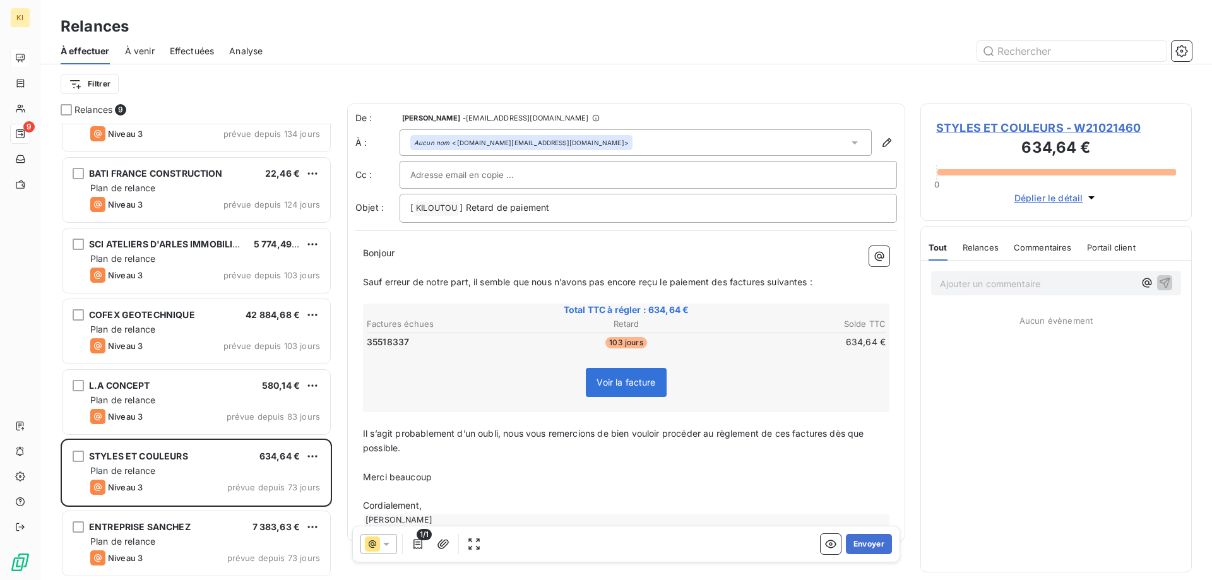
click at [387, 538] on icon at bounding box center [386, 544] width 13 height 13
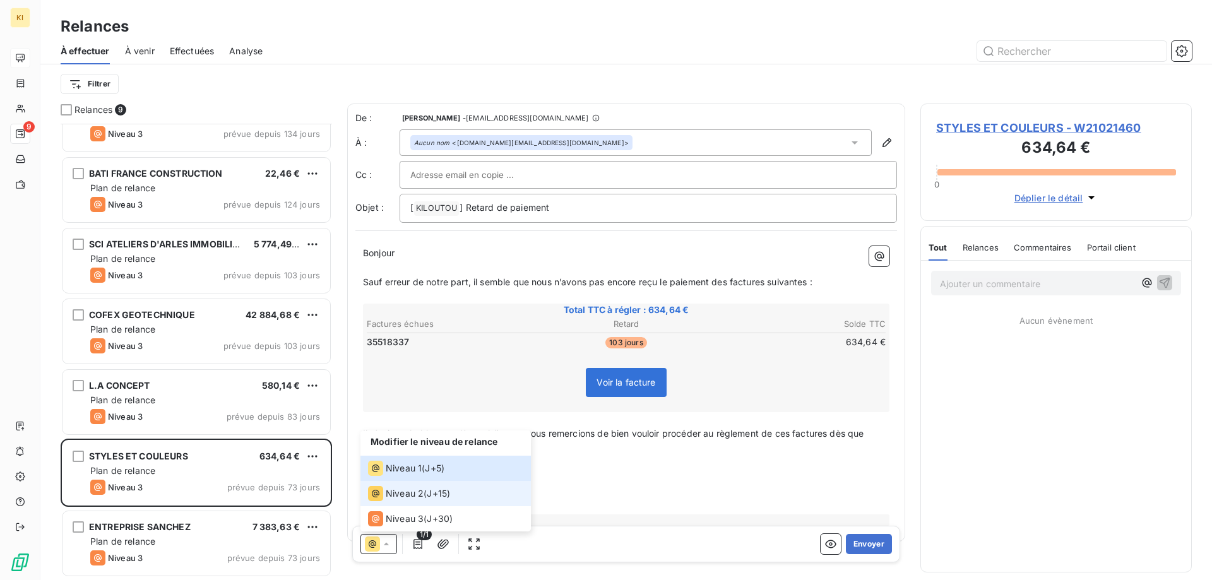
click at [389, 495] on span "Niveau 2" at bounding box center [405, 493] width 38 height 13
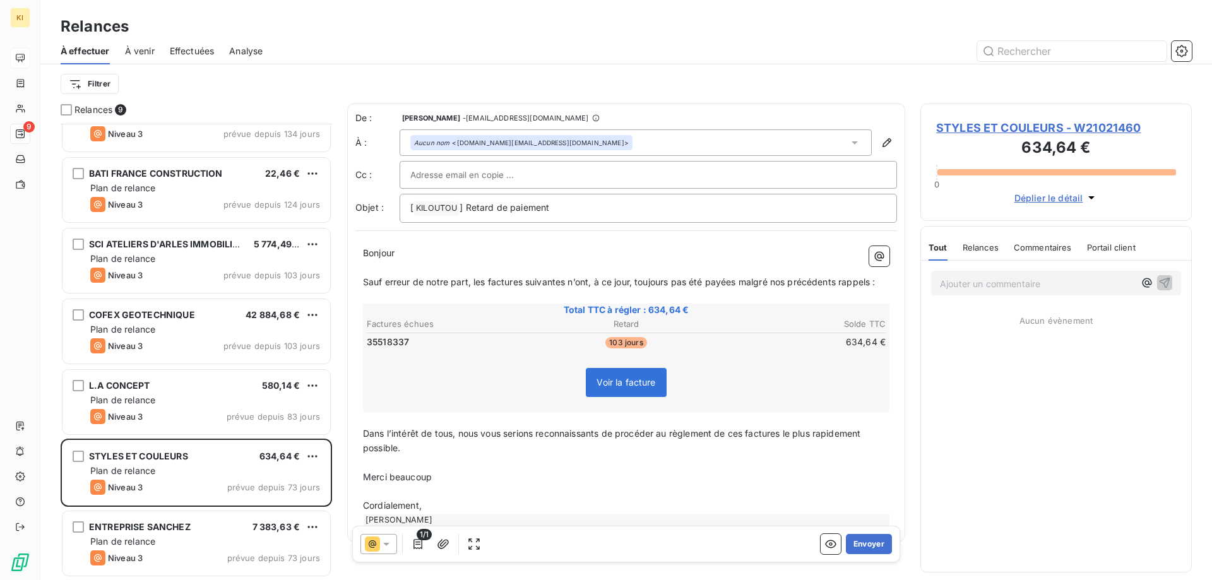
click at [389, 543] on icon at bounding box center [386, 544] width 6 height 3
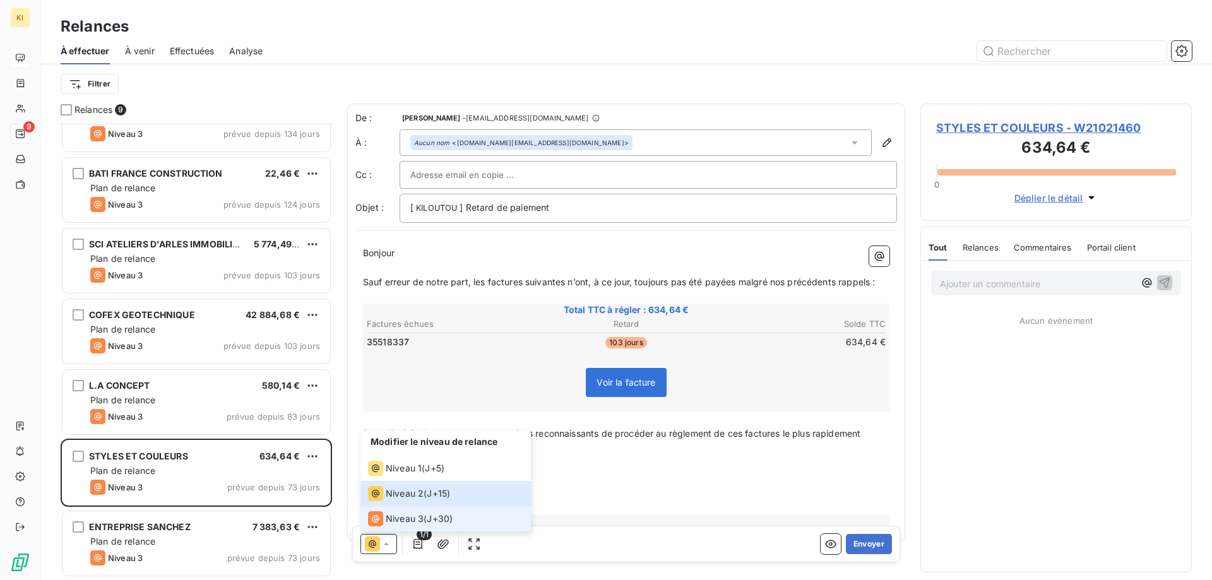
click at [389, 520] on span "Niveau 3" at bounding box center [405, 518] width 38 height 13
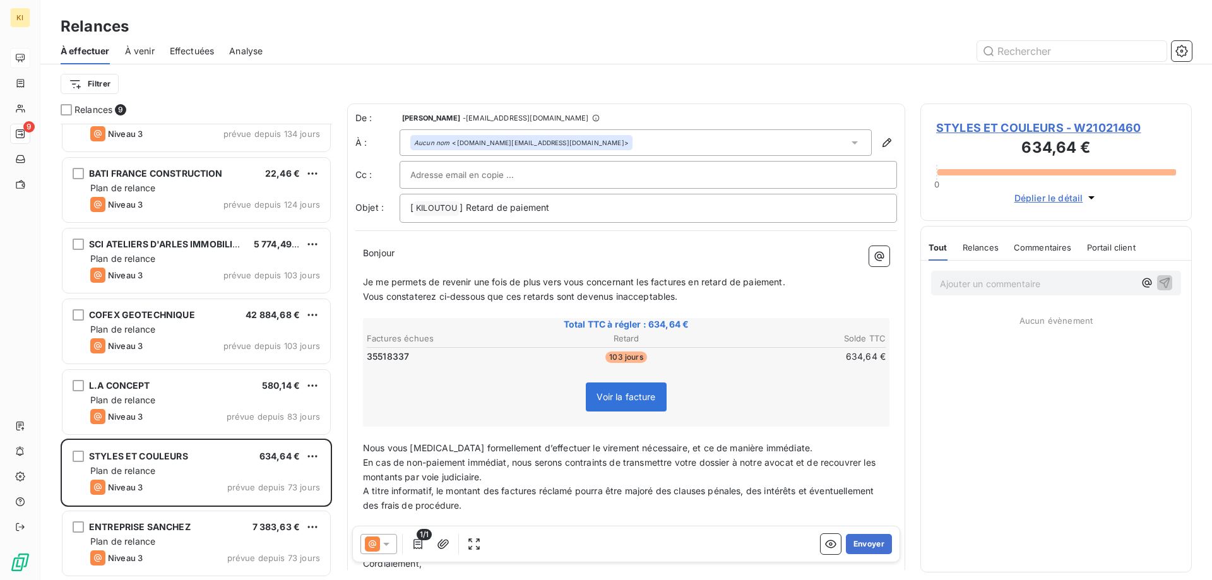
click at [981, 247] on span "Relances" at bounding box center [980, 247] width 36 height 10
click at [1058, 247] on span "Commentaires" at bounding box center [1044, 247] width 58 height 10
click at [1118, 245] on span "Portail client" at bounding box center [1113, 247] width 49 height 10
click at [933, 244] on span "Tout" at bounding box center [937, 247] width 18 height 10
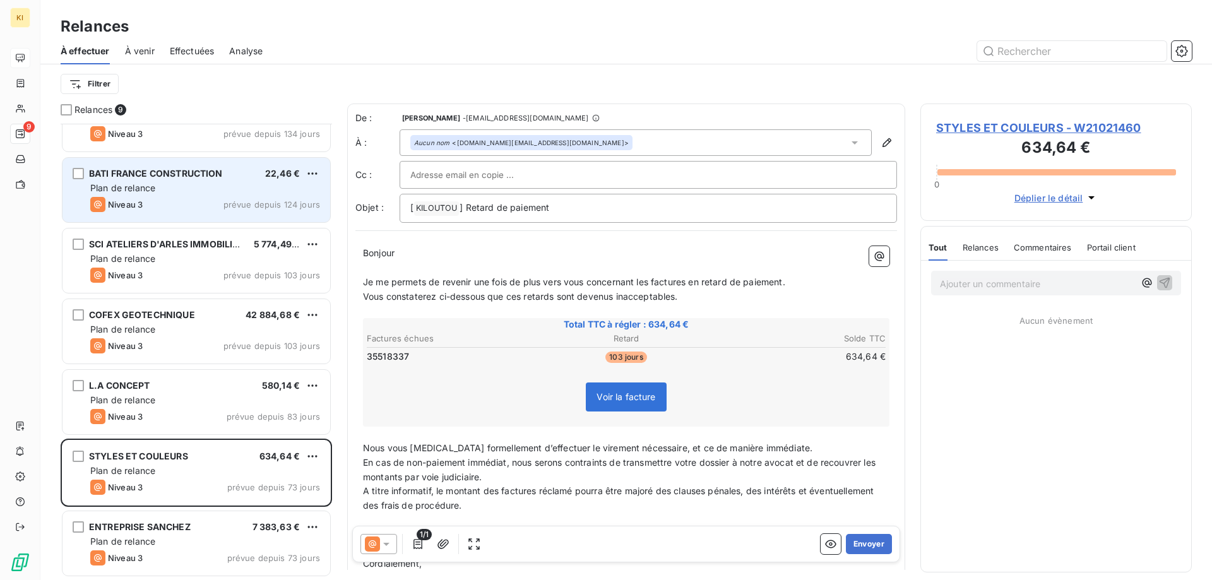
click at [201, 192] on div "Plan de relance" at bounding box center [205, 188] width 230 height 13
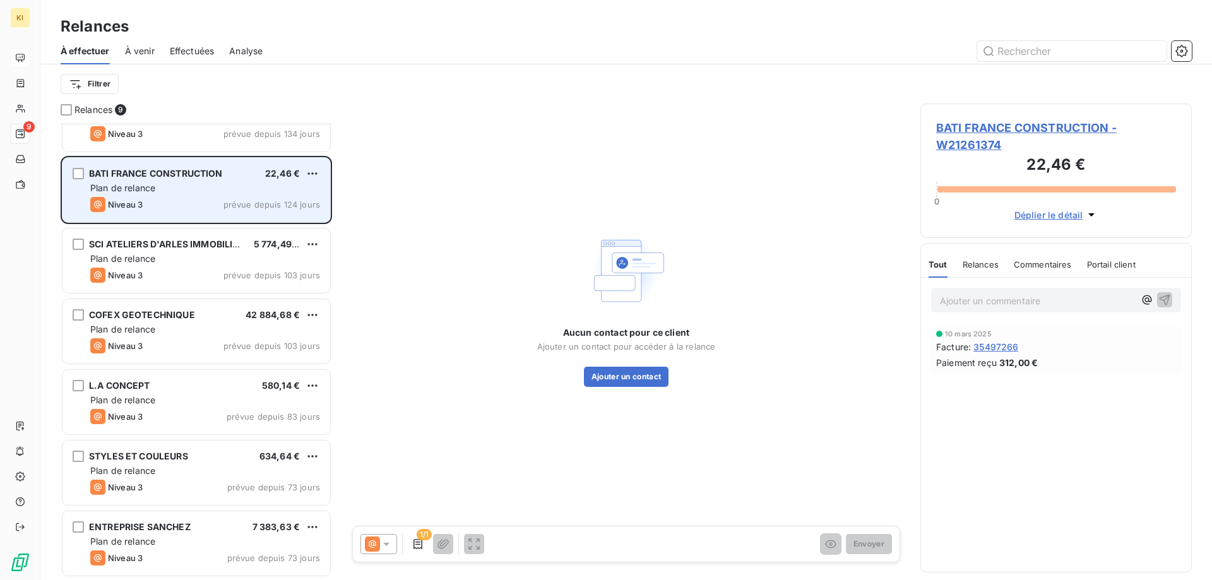
click at [127, 203] on span "Niveau 3" at bounding box center [125, 204] width 35 height 10
click at [259, 204] on span "prévue depuis 124 jours" at bounding box center [271, 204] width 97 height 10
click at [241, 179] on div "BATI FRANCE CONSTRUCTION 22,46 €" at bounding box center [205, 173] width 230 height 11
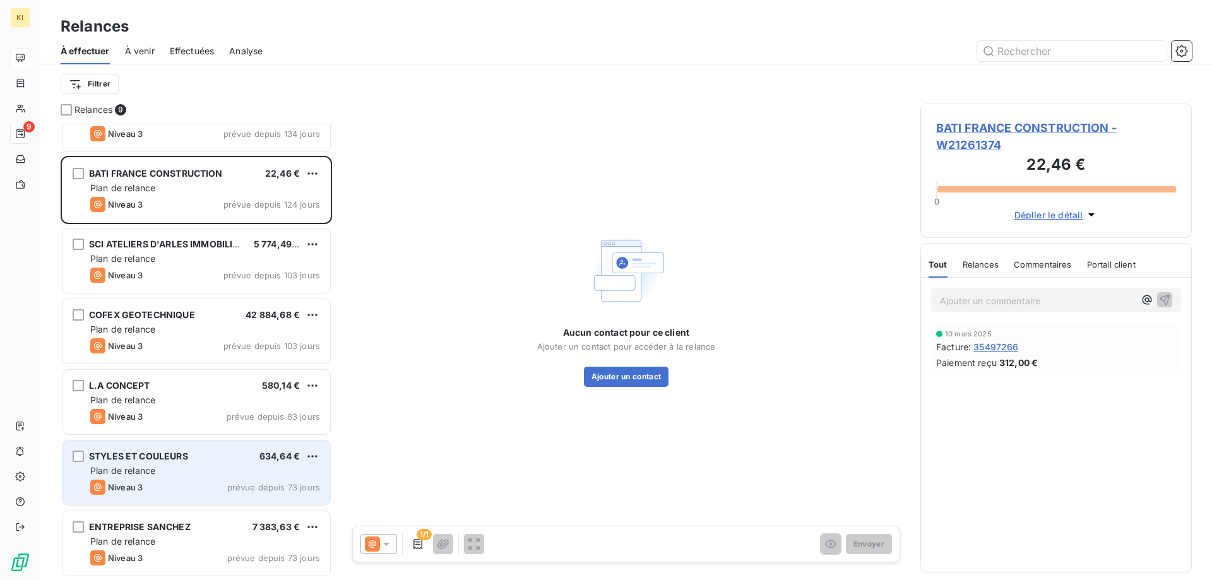
click at [151, 478] on div "STYLES ET COULEURS 634,64 € Plan de relance Niveau 3 prévue depuis 73 jours" at bounding box center [196, 472] width 268 height 64
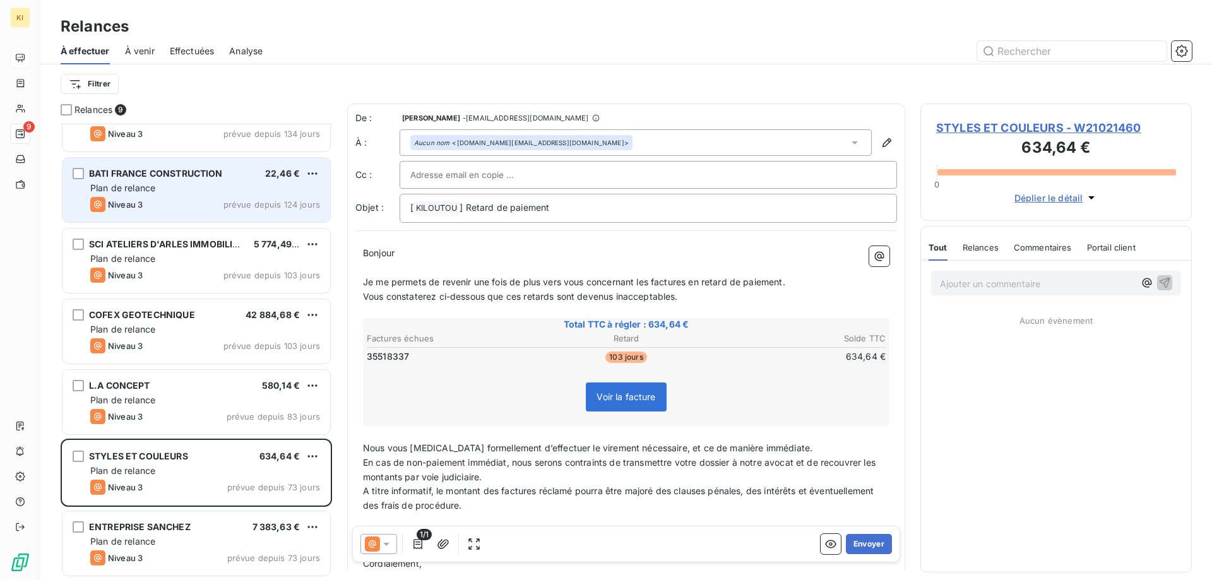
click at [163, 177] on span "BATI FRANCE CONSTRUCTION" at bounding box center [156, 173] width 134 height 11
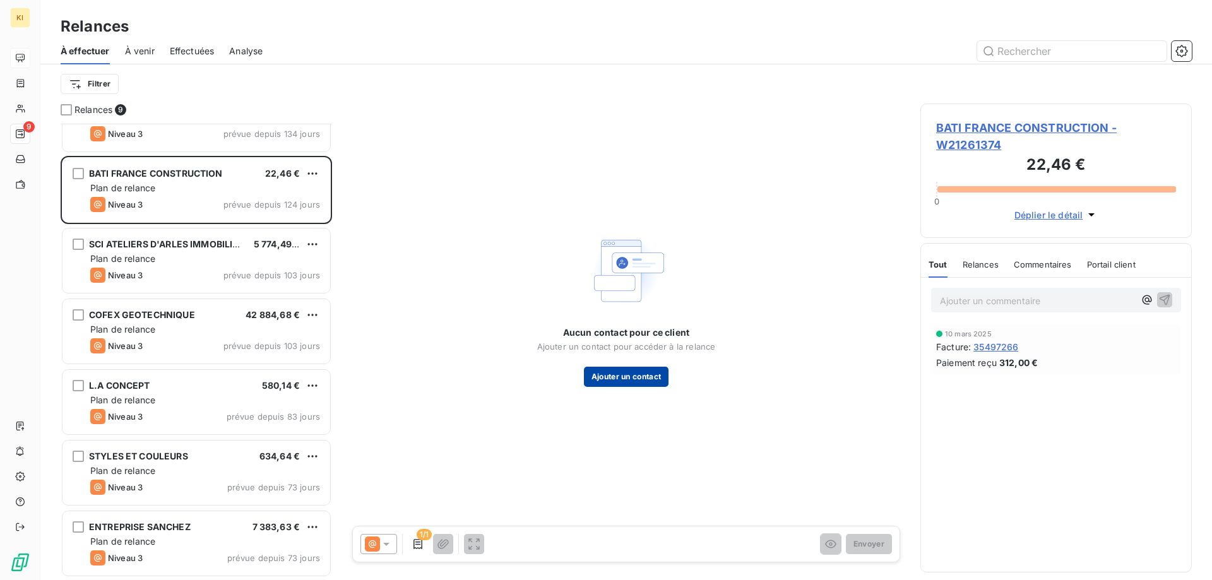
click at [625, 375] on button "Ajouter un contact" at bounding box center [626, 377] width 85 height 20
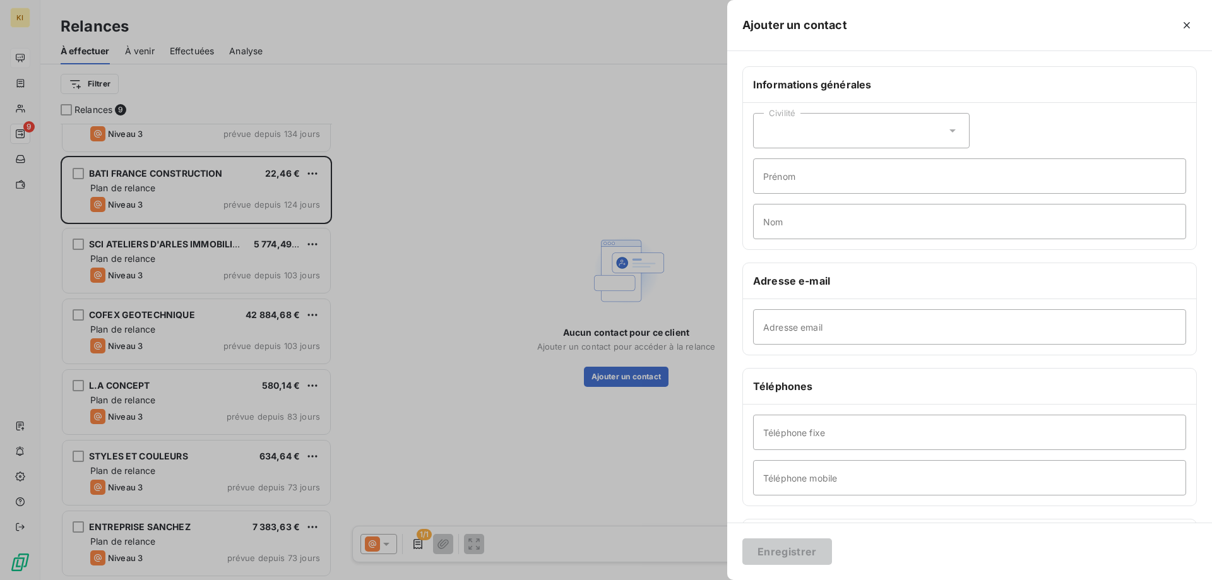
click at [791, 131] on div "Civilité" at bounding box center [861, 130] width 216 height 35
click at [804, 182] on span "Monsieur" at bounding box center [797, 185] width 38 height 12
click at [798, 190] on input "Prénom" at bounding box center [969, 175] width 433 height 35
type input "Damien"
type input "DELOURME"
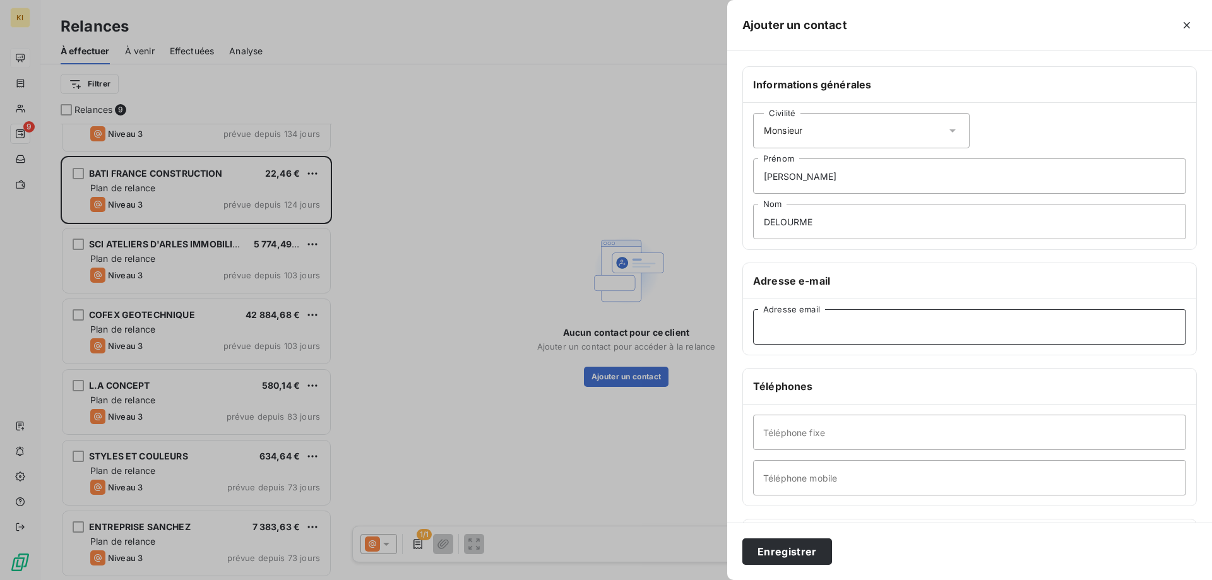
type input "ddelourme@kiloutou.fr"
type input "0359565575"
click at [801, 550] on button "Enregistrer" at bounding box center [787, 551] width 90 height 27
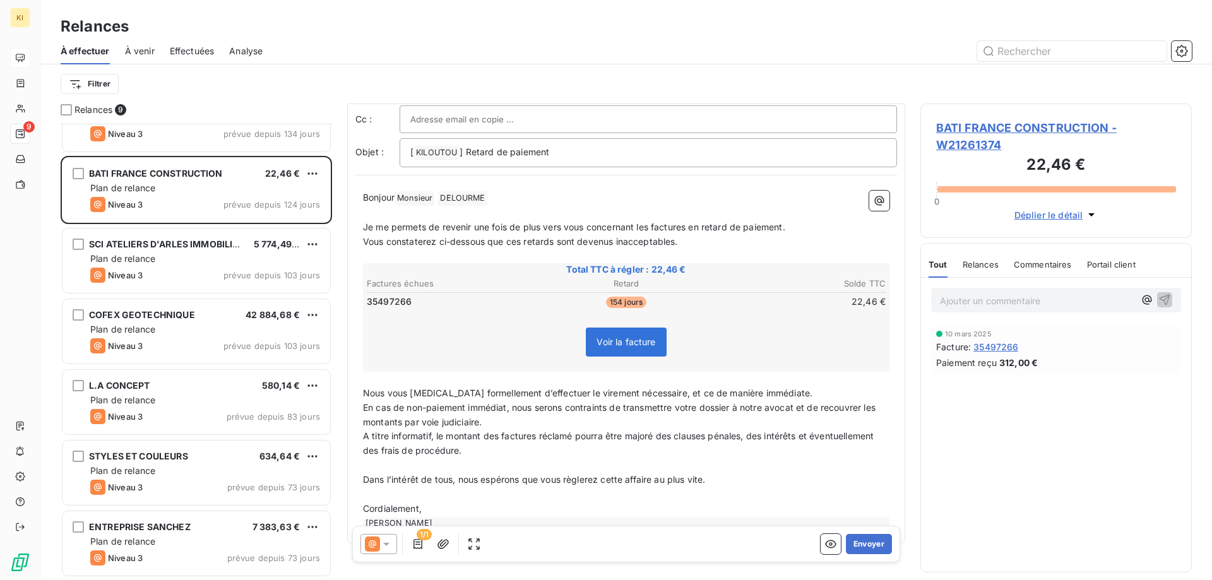
scroll to position [83, 0]
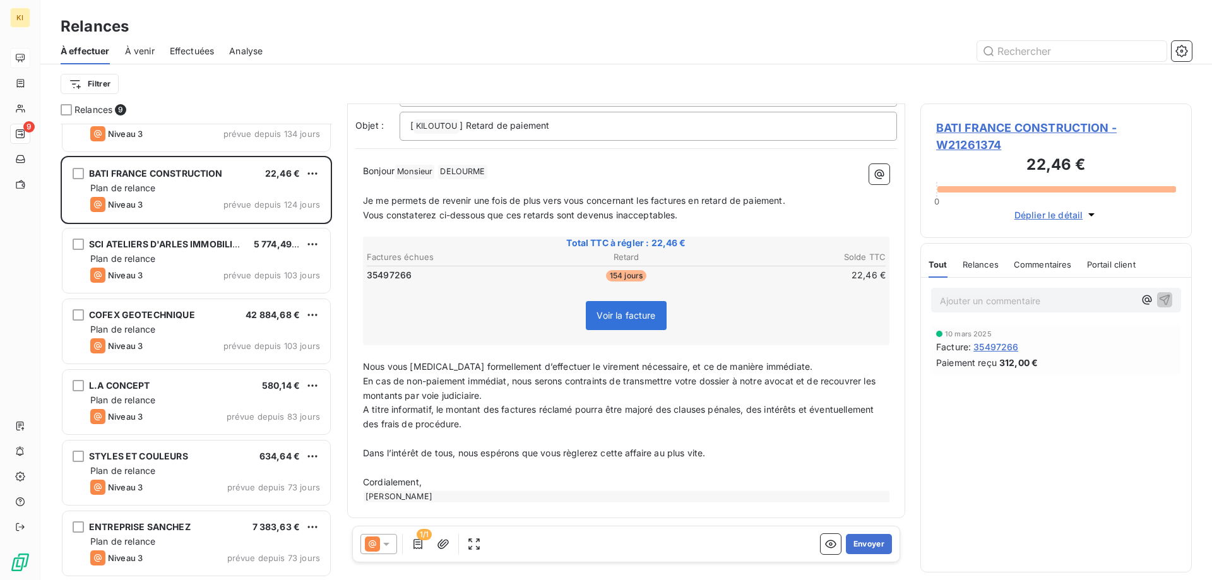
click at [618, 319] on span "Voir la facture" at bounding box center [625, 315] width 59 height 11
click at [636, 314] on span "Voir la facture" at bounding box center [625, 315] width 59 height 11
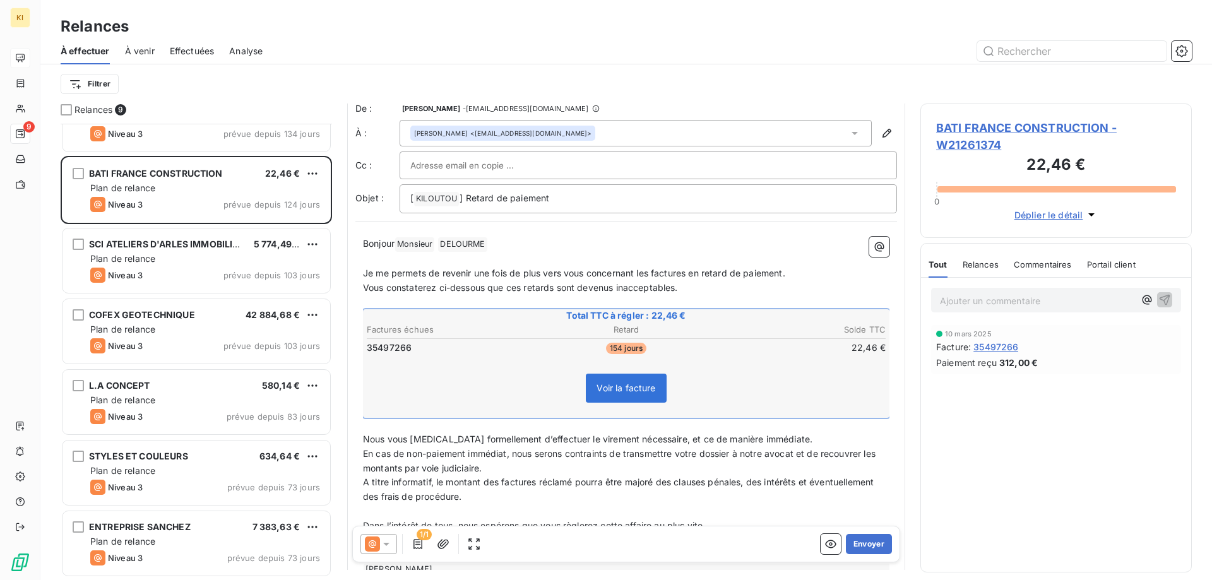
scroll to position [0, 0]
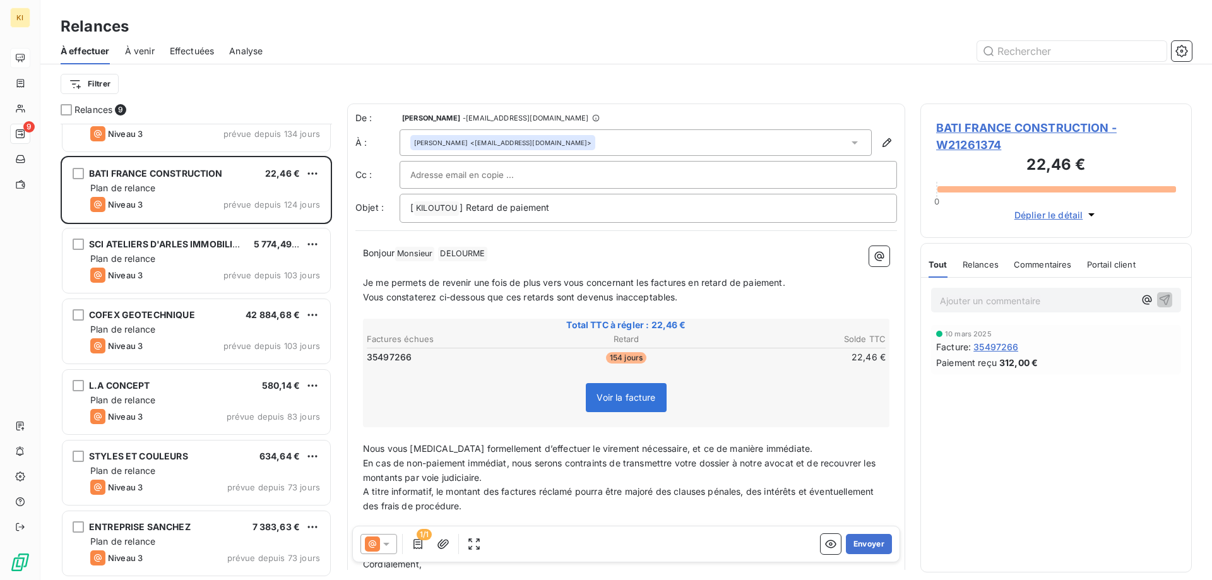
click at [993, 346] on span "35497266" at bounding box center [995, 346] width 45 height 13
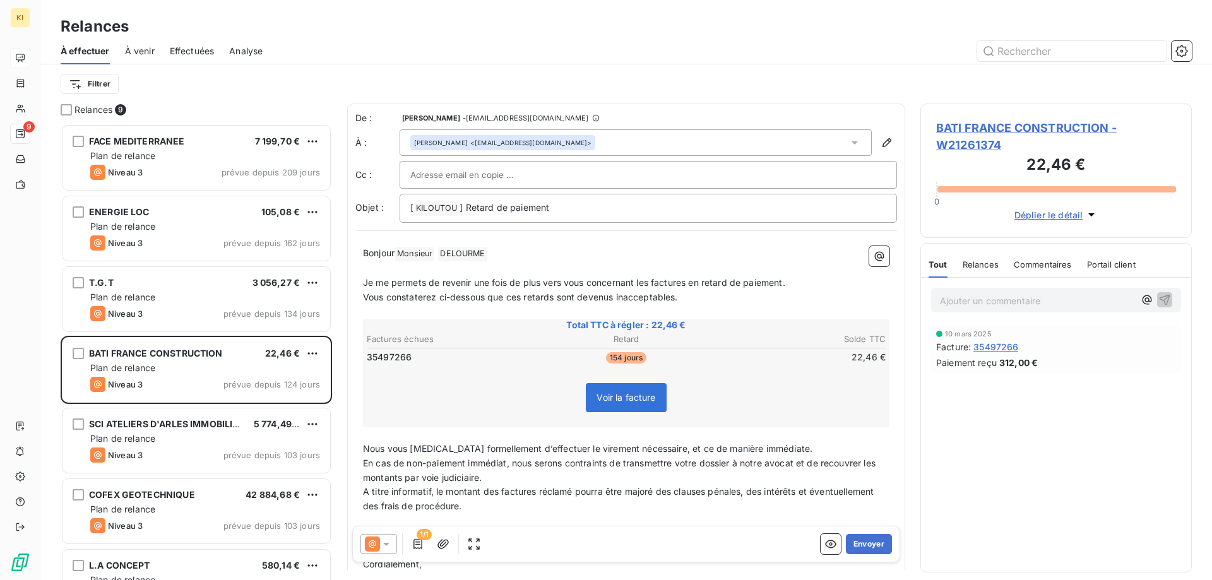
scroll to position [447, 262]
click at [401, 355] on span "35497266" at bounding box center [389, 357] width 45 height 13
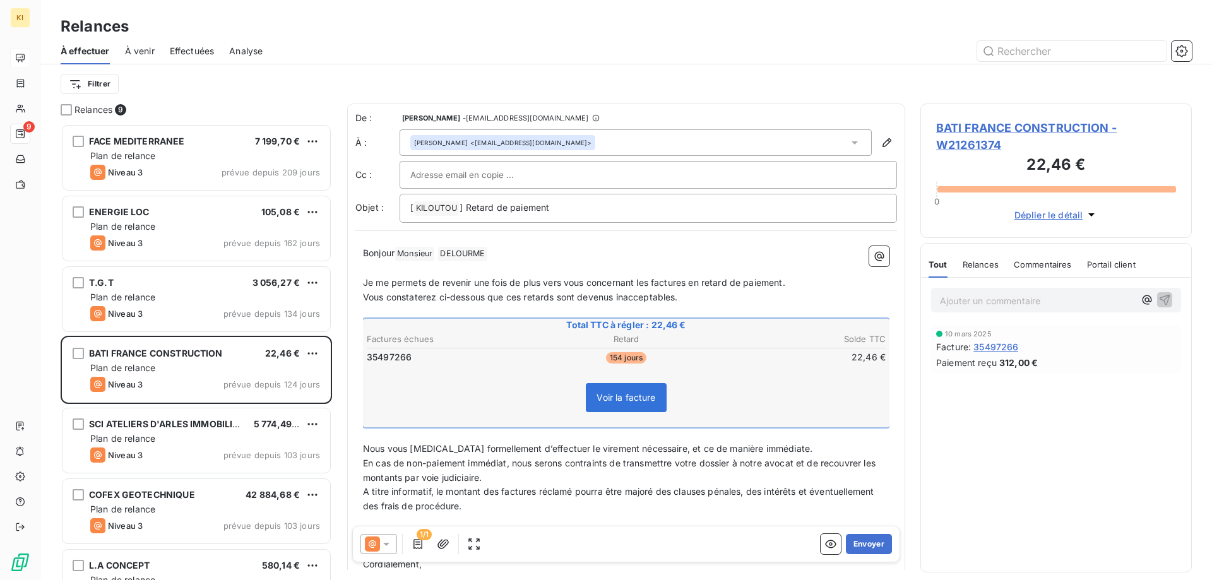
click at [401, 355] on span "35497266" at bounding box center [389, 357] width 45 height 13
drag, startPoint x: 416, startPoint y: 360, endPoint x: 365, endPoint y: 357, distance: 51.8
click at [365, 357] on table "Factures échues Retard Solde TTC 35497266 154 jours 22,46 €" at bounding box center [626, 348] width 523 height 34
click at [373, 360] on span "35497266" at bounding box center [389, 357] width 45 height 13
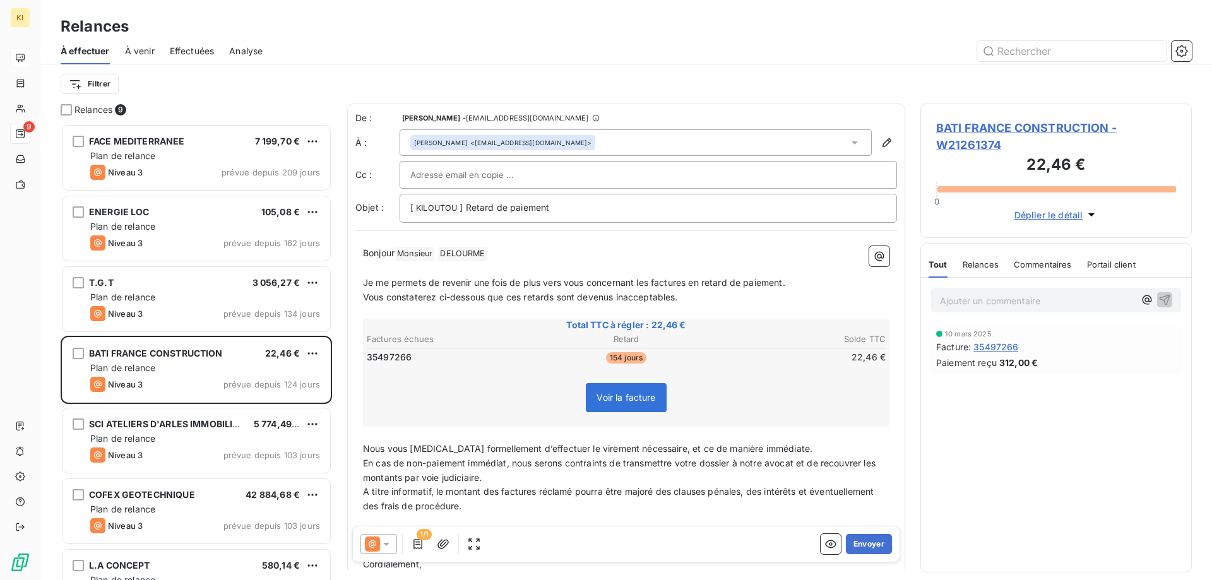
click at [373, 360] on span "35497266" at bounding box center [389, 357] width 45 height 13
copy span "35497266"
click at [373, 360] on span "35497266" at bounding box center [389, 357] width 45 height 13
click at [442, 548] on icon "button" at bounding box center [443, 544] width 13 height 13
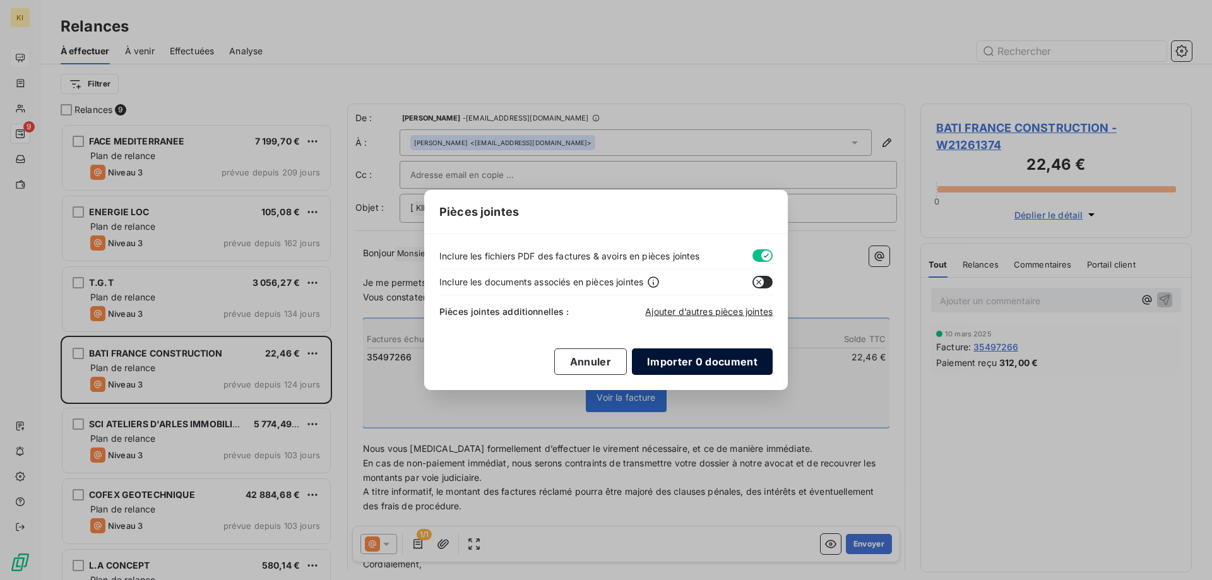
click at [688, 361] on button "Importer 0 document" at bounding box center [702, 361] width 141 height 27
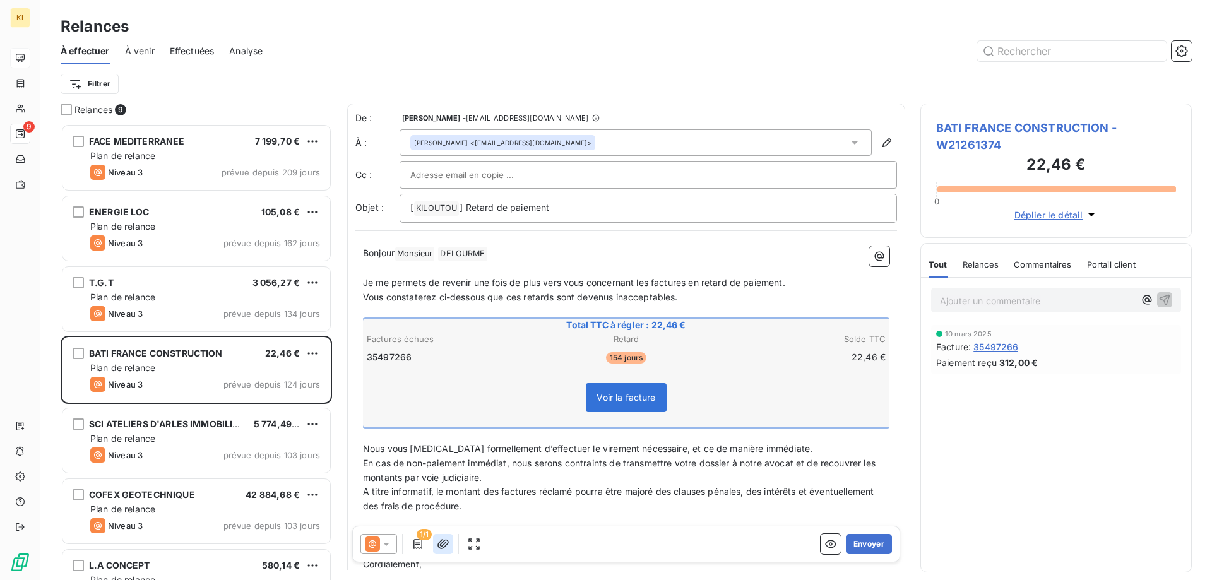
click at [440, 540] on icon "button" at bounding box center [443, 544] width 13 height 13
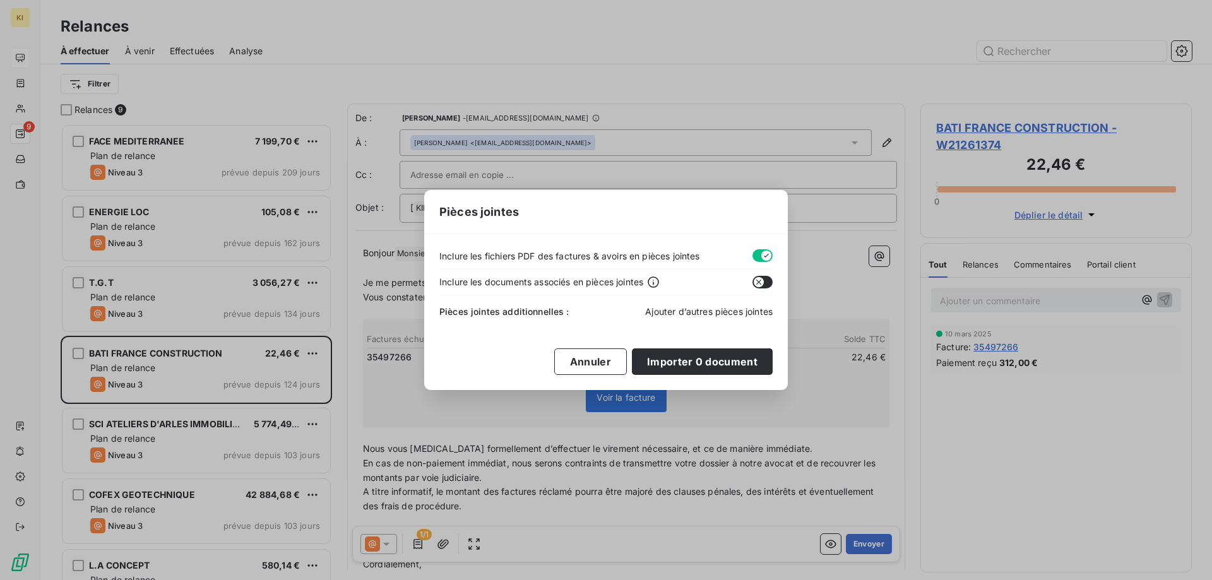
click at [680, 311] on span "Ajouter d’autres pièces jointes" at bounding box center [708, 311] width 127 height 11
click at [666, 315] on span "Ajouter d’autres pièces jointes" at bounding box center [708, 311] width 127 height 11
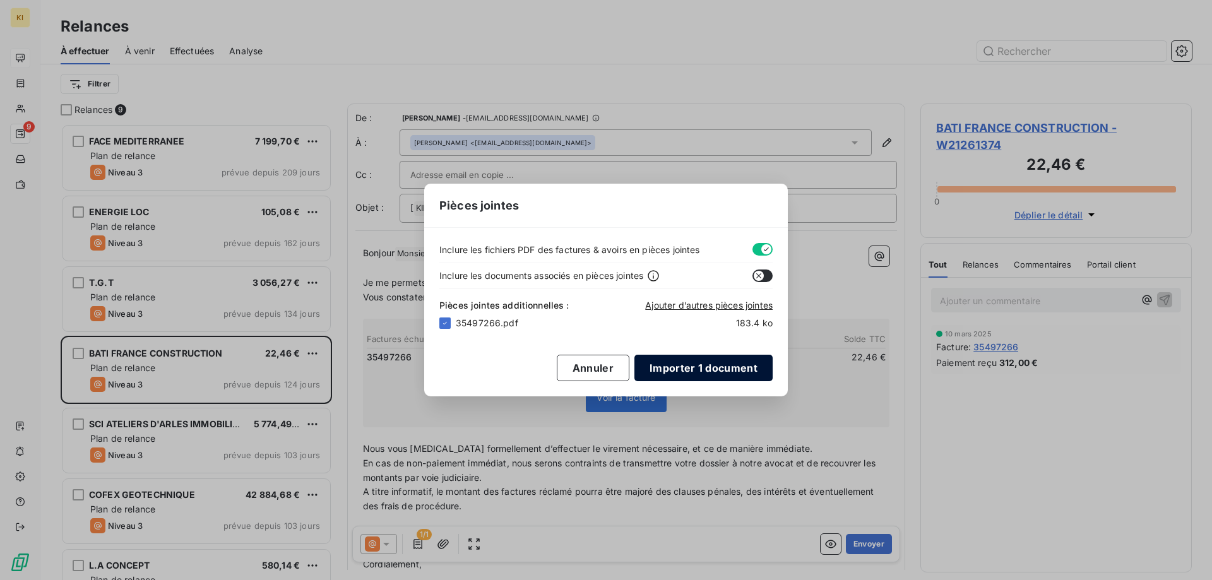
click at [695, 358] on button "Importer 1 document" at bounding box center [703, 368] width 138 height 27
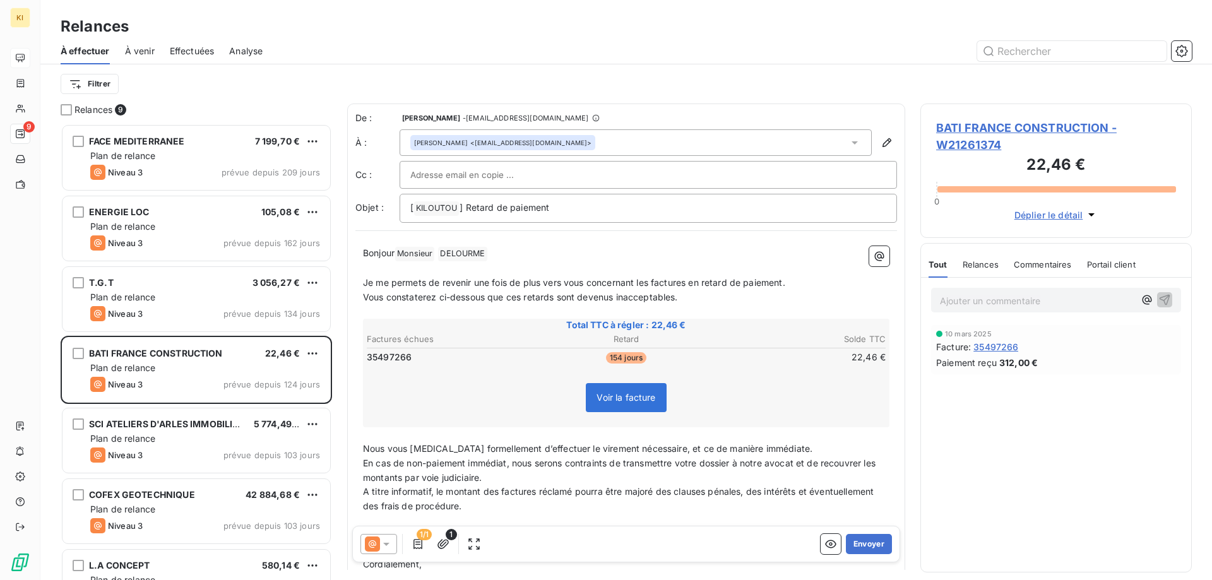
click at [598, 399] on span "Voir la facture" at bounding box center [625, 397] width 59 height 11
click at [609, 397] on span "Voir la facture" at bounding box center [625, 397] width 59 height 11
click at [988, 346] on span "35497266" at bounding box center [995, 346] width 45 height 13
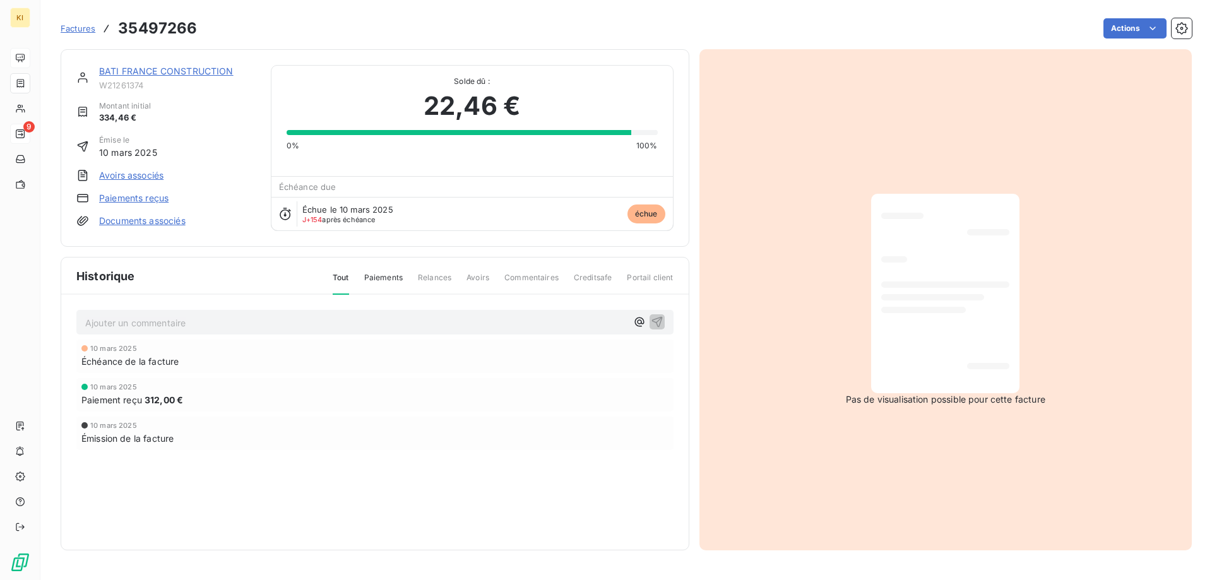
drag, startPoint x: 871, startPoint y: 386, endPoint x: 925, endPoint y: 392, distance: 54.0
click at [873, 386] on div at bounding box center [945, 293] width 148 height 199
drag, startPoint x: 991, startPoint y: 290, endPoint x: 989, endPoint y: 264, distance: 25.9
click at [991, 289] on div at bounding box center [945, 293] width 128 height 179
click at [1141, 20] on html "KI 9 Factures 35497266 Actions BATI FRANCE CONSTRUCTION W21261374 Montant initi…" at bounding box center [606, 290] width 1212 height 580
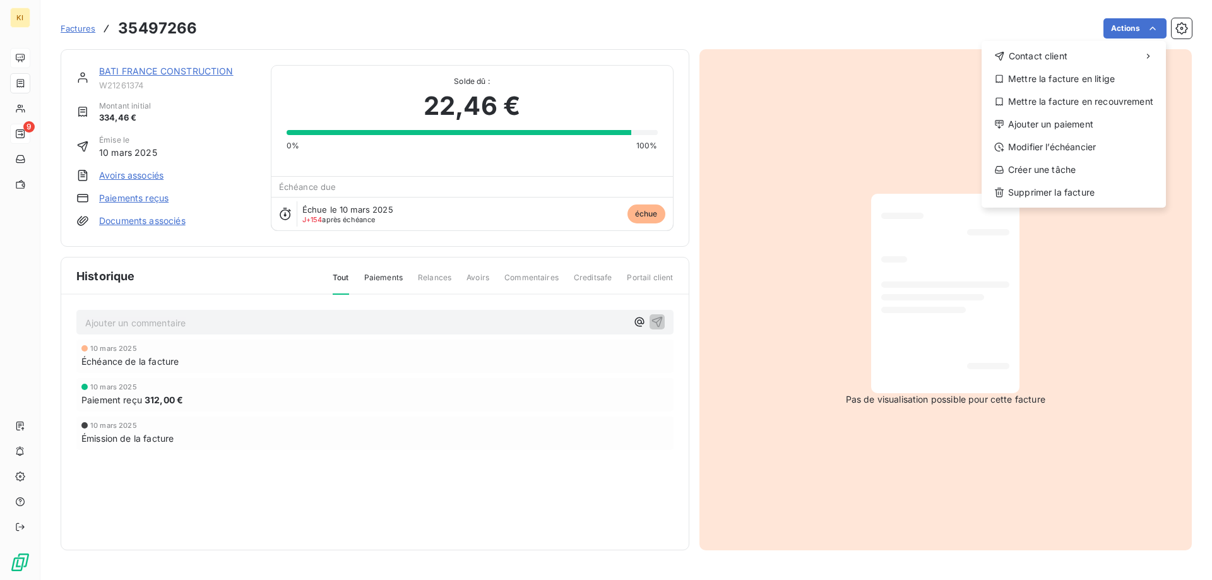
click at [761, 322] on html "KI 9 Factures 35497266 Actions Contact client Mettre la facture en litige Mettr…" at bounding box center [606, 290] width 1212 height 580
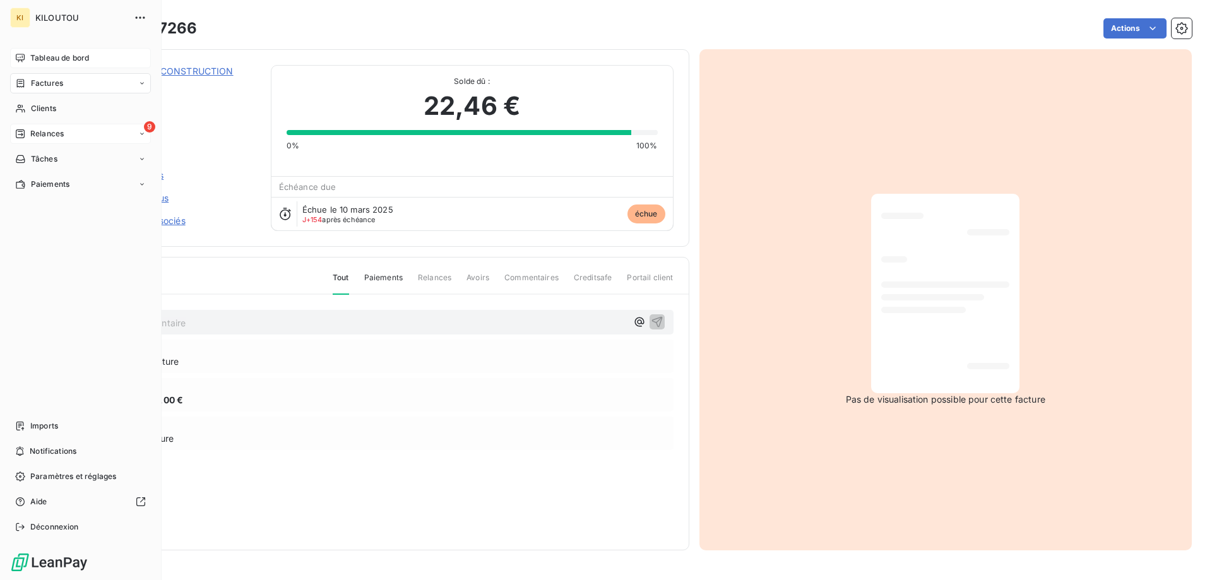
click at [112, 80] on div "Factures" at bounding box center [80, 83] width 141 height 20
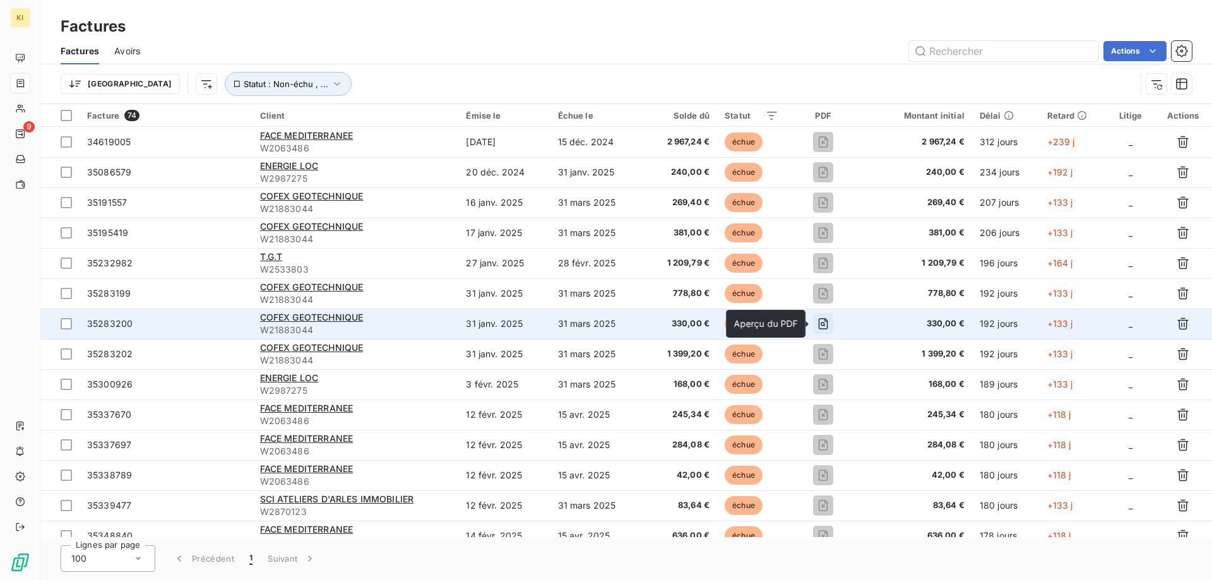
click at [822, 323] on icon "button" at bounding box center [823, 323] width 13 height 13
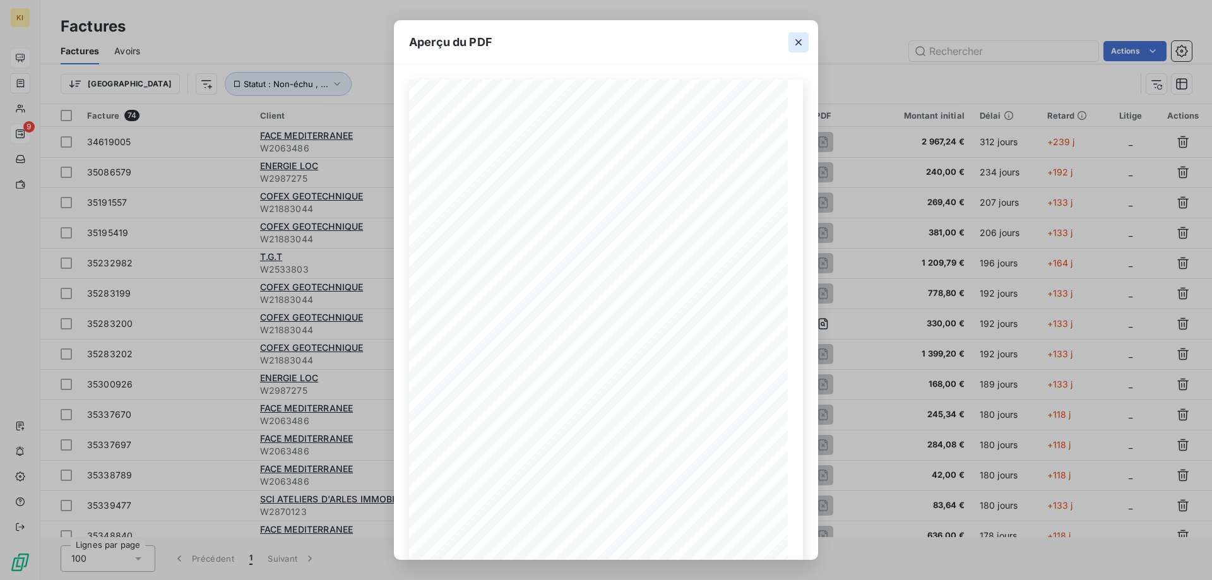
click at [798, 43] on icon "button" at bounding box center [798, 42] width 13 height 13
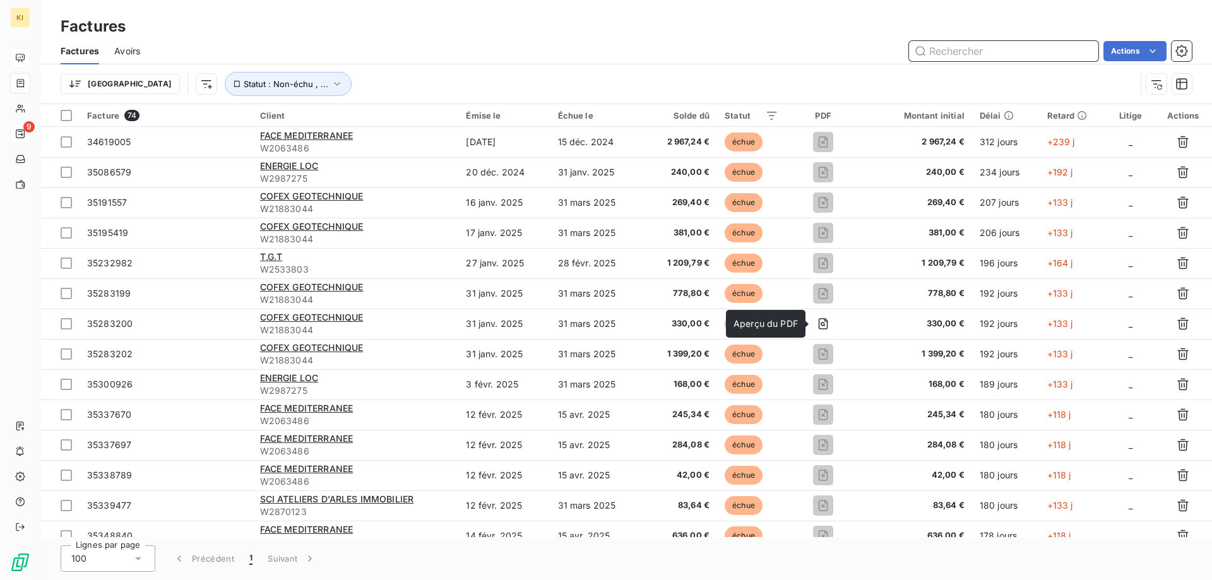
click at [999, 48] on input "text" at bounding box center [1003, 51] width 189 height 20
paste input "35497266"
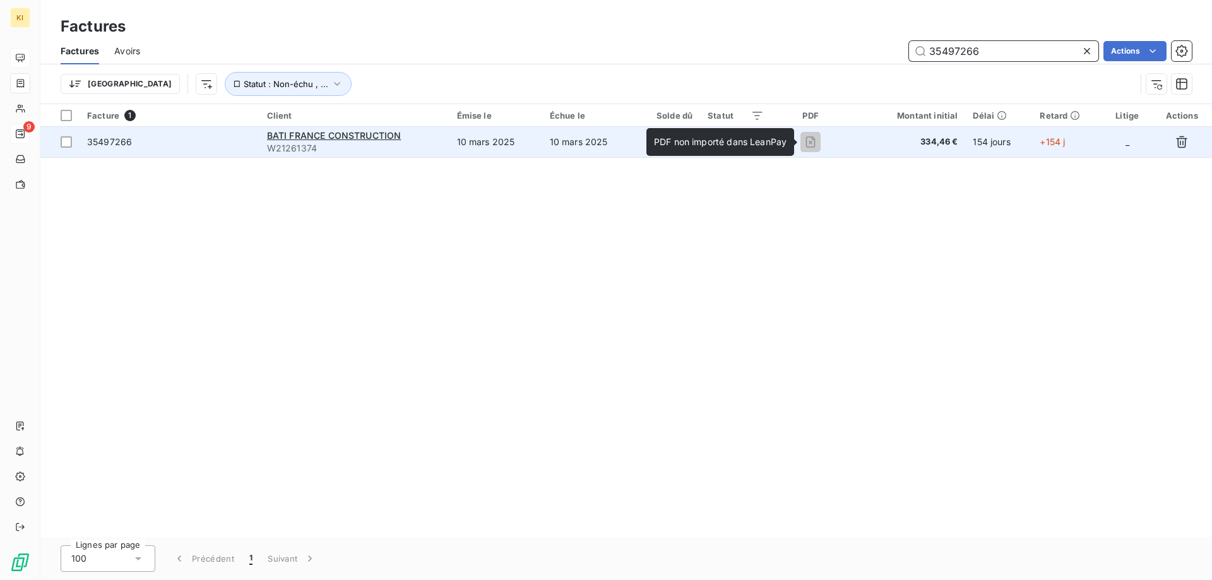
type input "35497266"
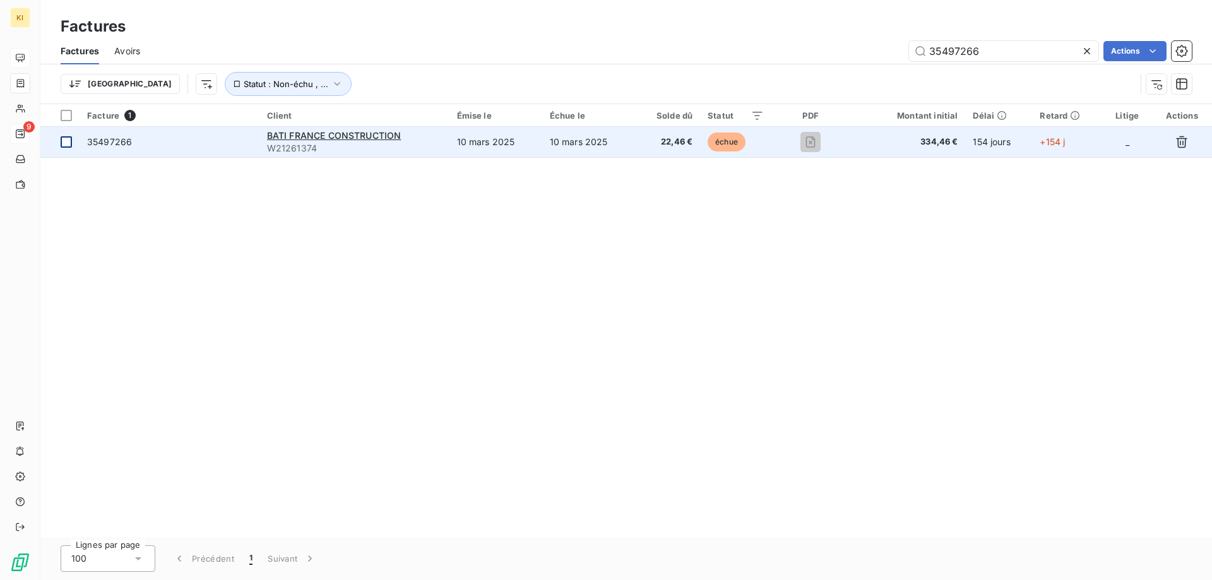
click at [73, 141] on td at bounding box center [59, 142] width 39 height 30
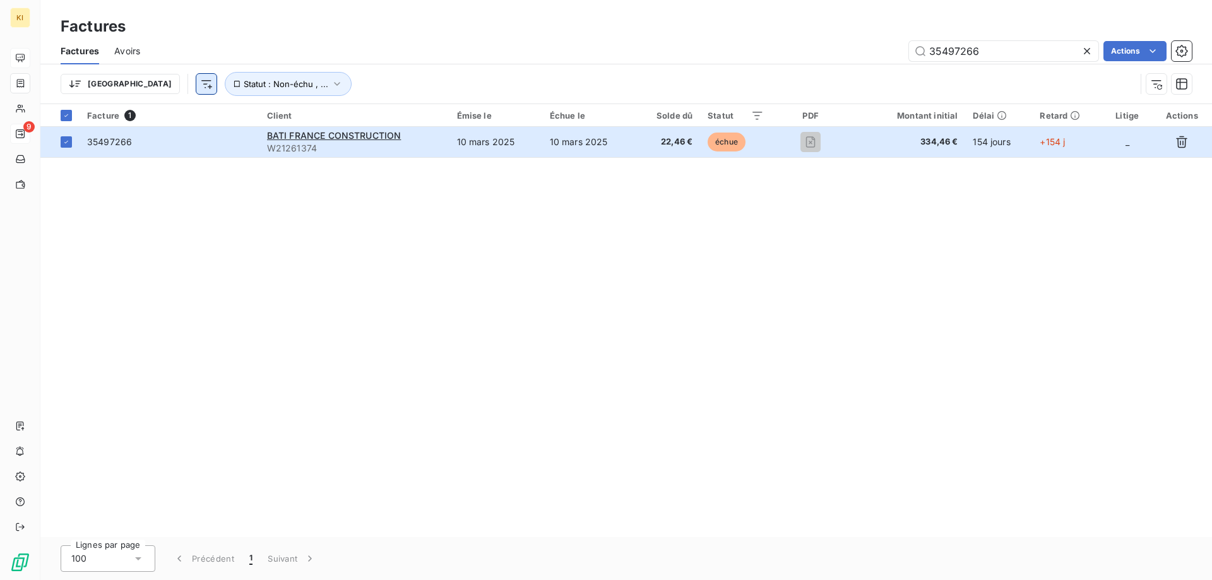
click at [148, 86] on html "KI 9 Factures Factures Avoirs 35497266 Actions Trier Statut : Non-échu , ... Fa…" at bounding box center [606, 290] width 1212 height 580
drag, startPoint x: 97, startPoint y: 139, endPoint x: 507, endPoint y: 283, distance: 434.5
click at [511, 292] on div "Facture 1 Client Émise le Échue le Solde dû Statut PDF Montant initial Délai Re…" at bounding box center [625, 320] width 1171 height 433
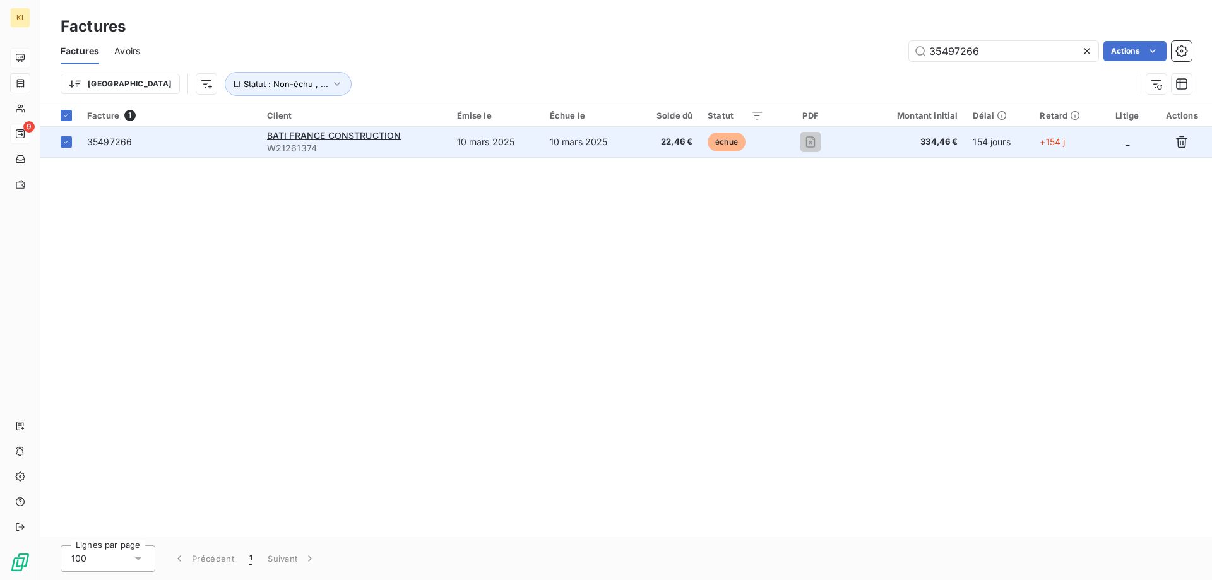
click at [96, 145] on span "35497266" at bounding box center [109, 141] width 45 height 11
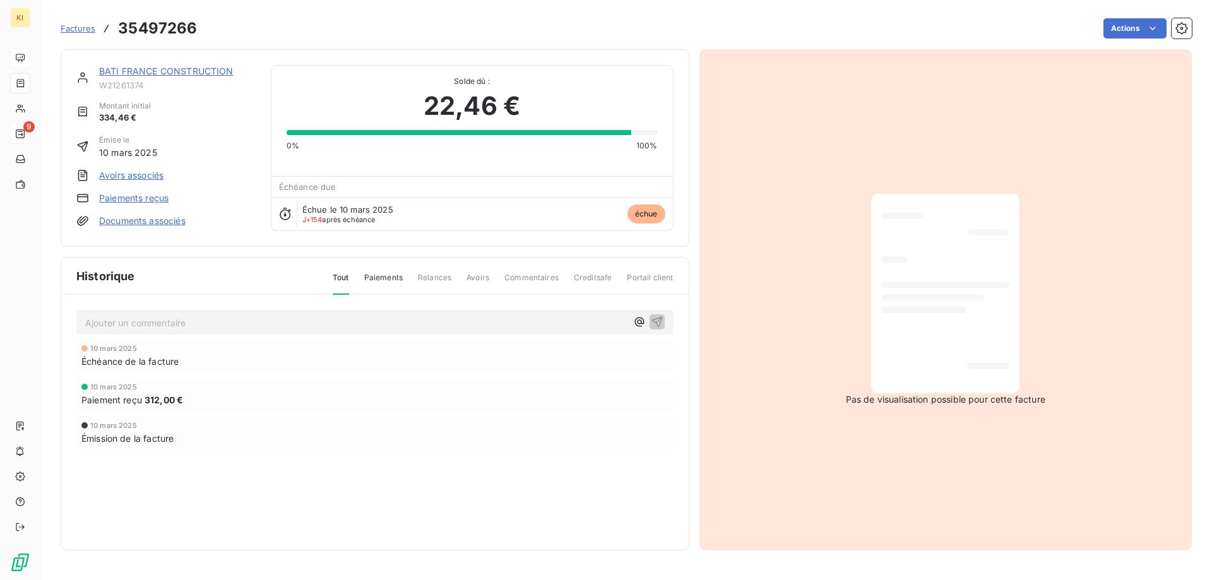
click at [437, 280] on span "Relances" at bounding box center [434, 282] width 33 height 21
click at [396, 276] on span "Paiements" at bounding box center [383, 282] width 38 height 21
click at [345, 275] on span "Tout" at bounding box center [341, 282] width 16 height 21
click at [666, 279] on span "Portail client" at bounding box center [650, 282] width 46 height 21
click at [110, 224] on link "Documents associés" at bounding box center [142, 221] width 86 height 13
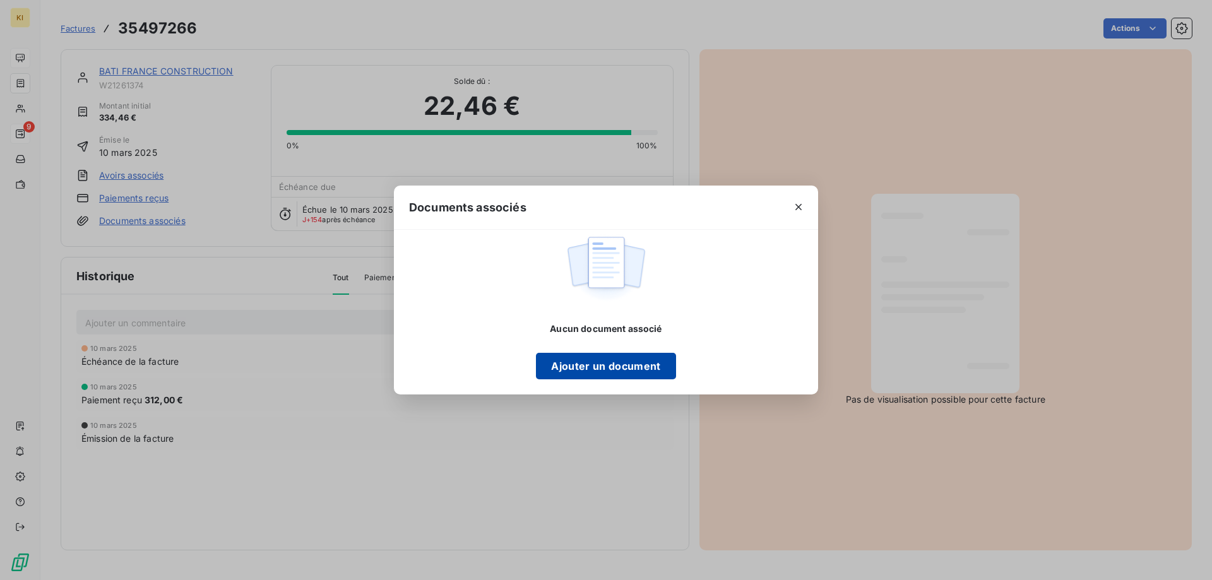
click at [615, 362] on button "Ajouter un document" at bounding box center [605, 366] width 139 height 27
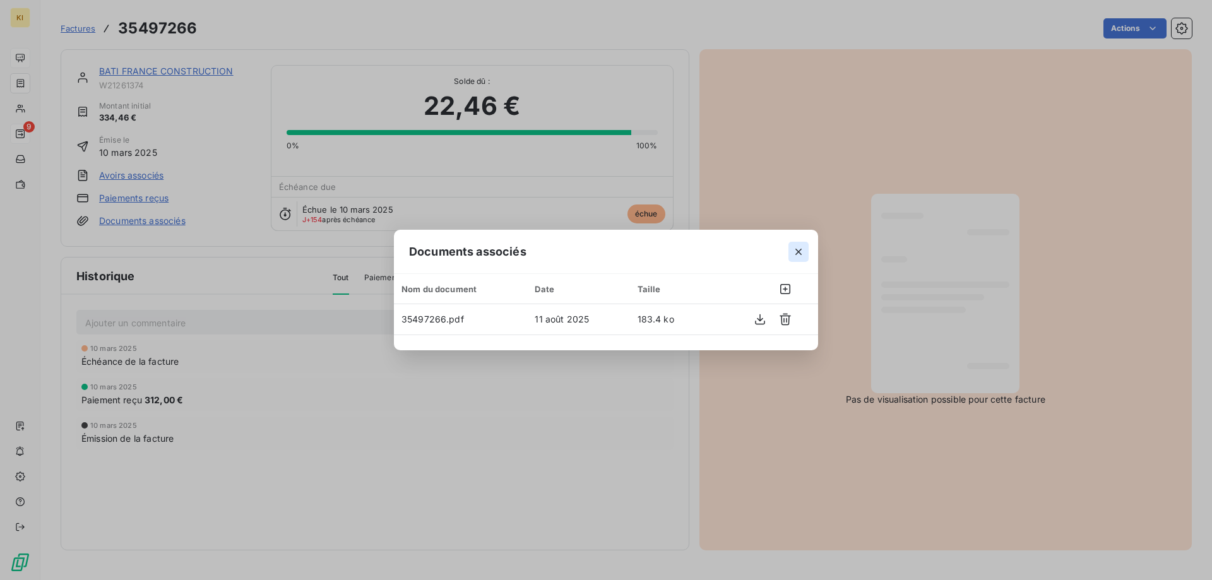
click at [800, 254] on icon "button" at bounding box center [798, 251] width 13 height 13
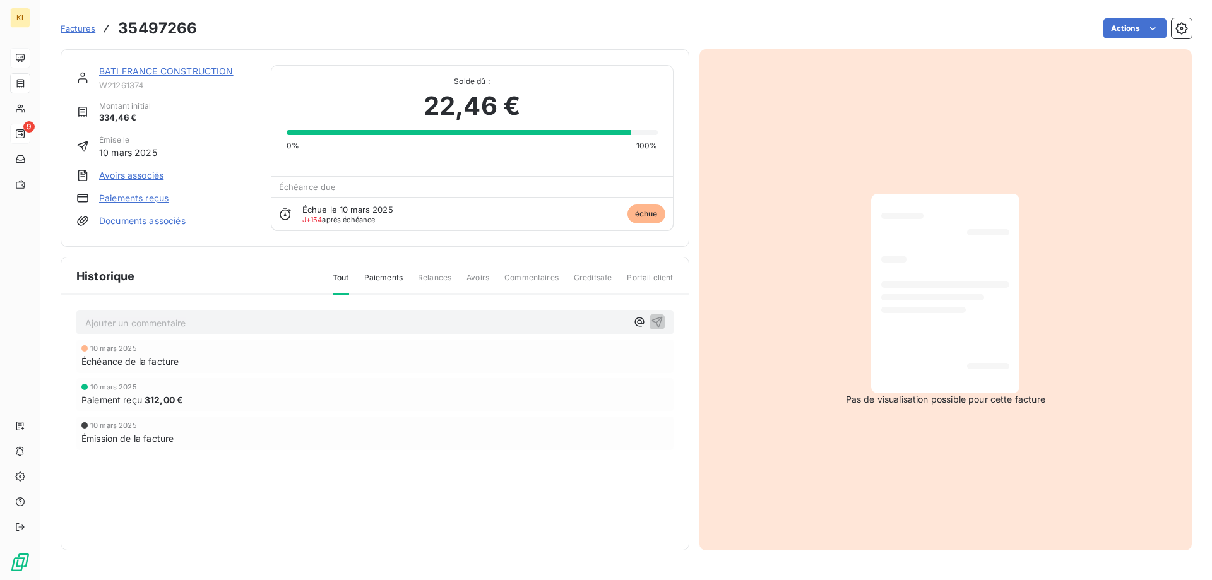
click at [126, 219] on link "Documents associés" at bounding box center [142, 221] width 86 height 13
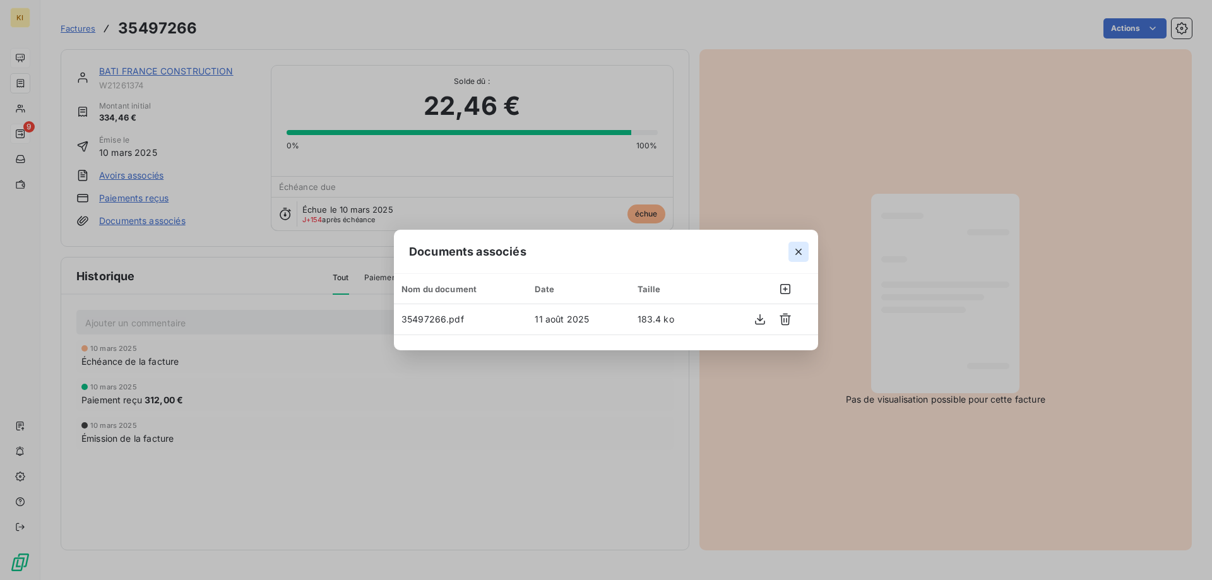
click at [794, 252] on icon "button" at bounding box center [798, 251] width 13 height 13
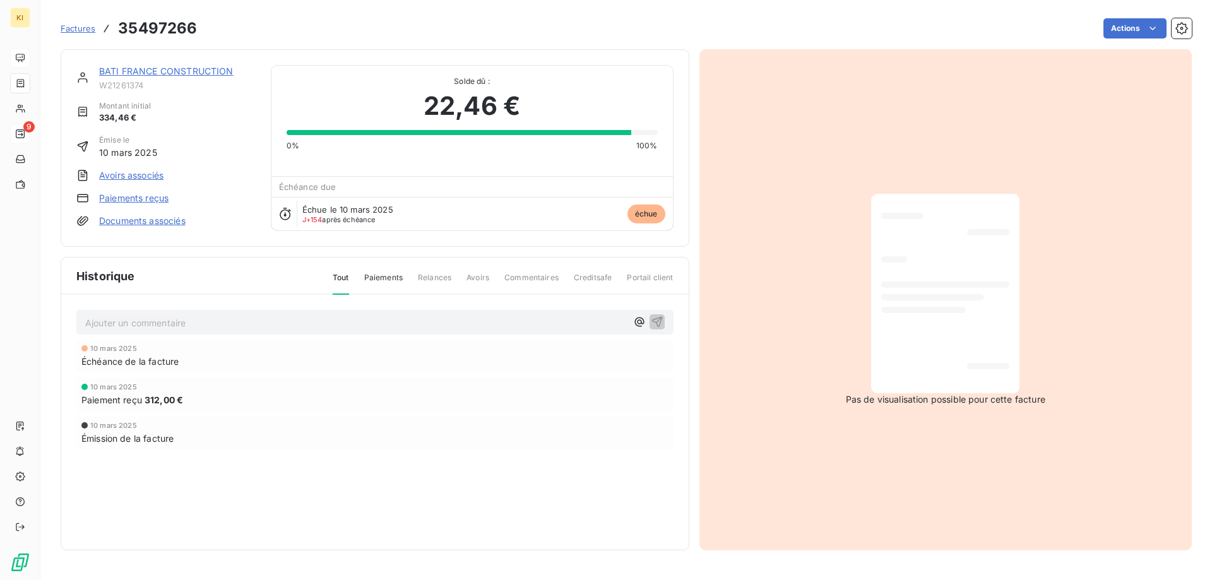
click at [1000, 281] on div at bounding box center [945, 293] width 128 height 179
click at [1141, 20] on html "KI 9 Factures 35497266 Actions BATI FRANCE CONSTRUCTION W21261374 Montant initi…" at bounding box center [606, 290] width 1212 height 580
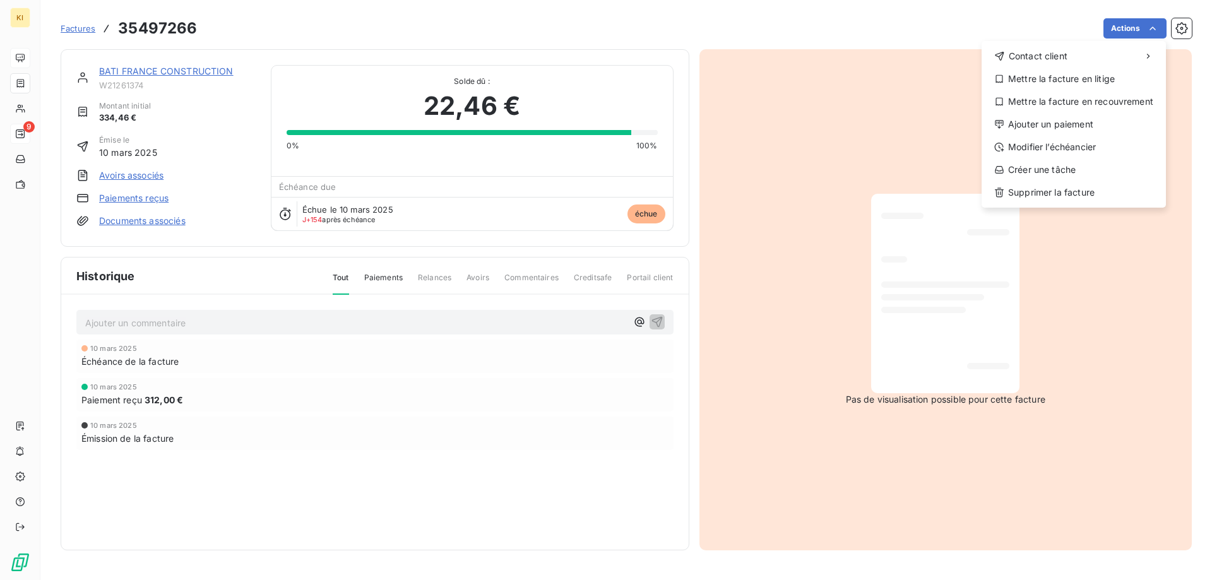
click at [887, 372] on html "KI 9 Factures 35497266 Actions Contact client Mettre la facture en litige Mettr…" at bounding box center [606, 290] width 1212 height 580
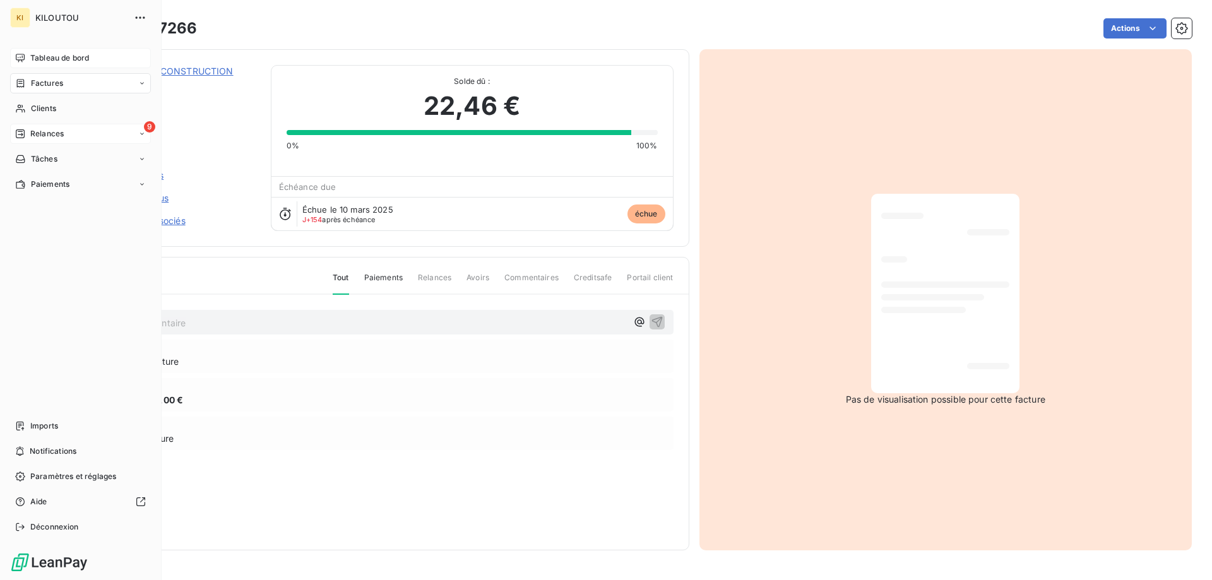
click at [80, 86] on div "Factures" at bounding box center [80, 83] width 141 height 20
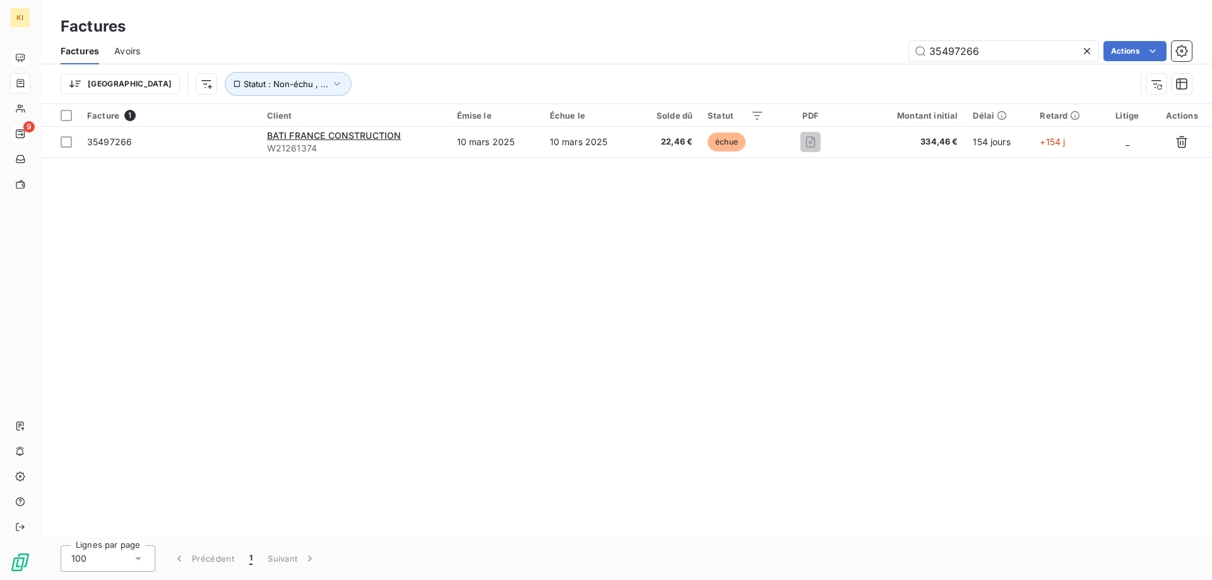
click at [1087, 51] on icon at bounding box center [1087, 51] width 6 height 6
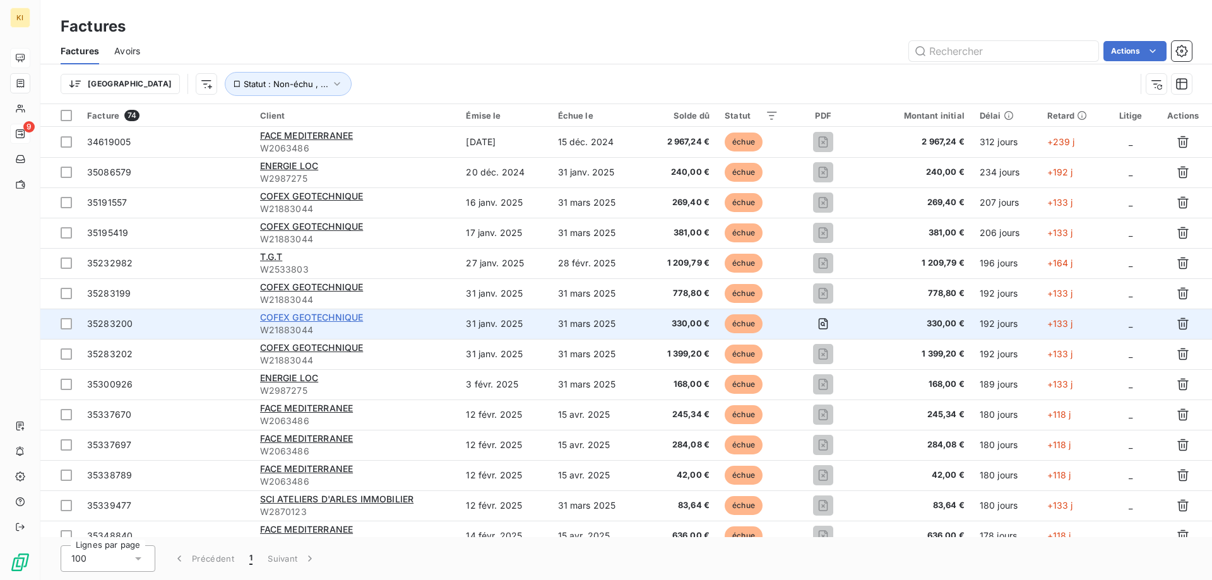
click at [298, 320] on span "COFEX GEOTECHNIQUE" at bounding box center [311, 317] width 103 height 11
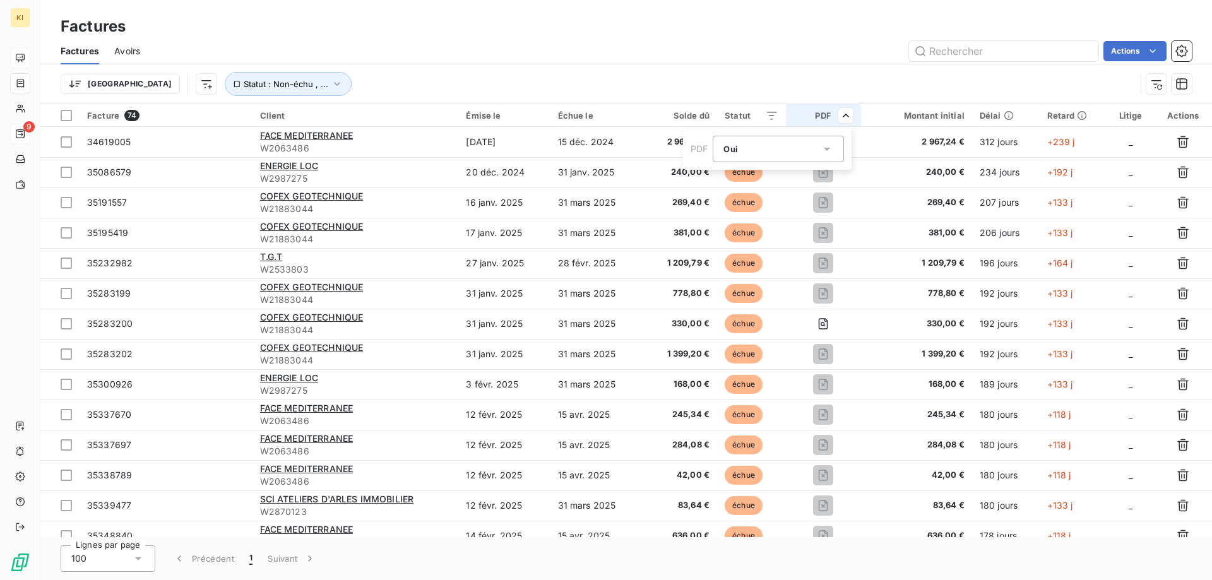
click at [748, 147] on div "Oui is_true" at bounding box center [771, 149] width 97 height 18
click at [742, 178] on li "Oui" at bounding box center [777, 178] width 131 height 23
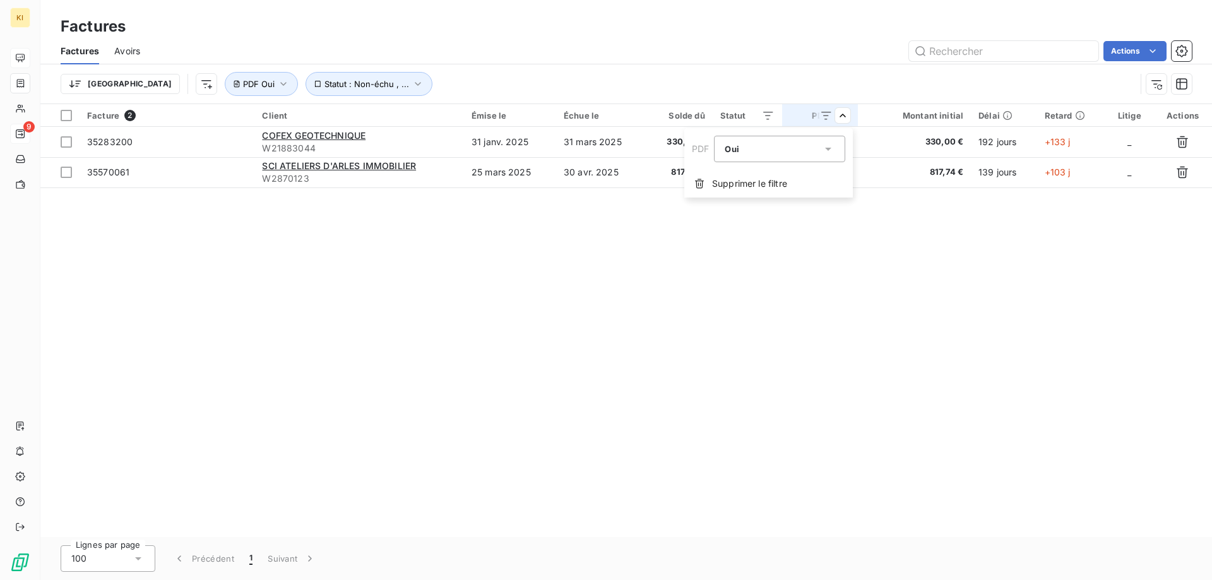
click at [529, 311] on html "KI 9 Factures Factures Avoirs Actions Trier Statut : Non-échu , ... PDF Oui Fac…" at bounding box center [606, 290] width 1212 height 580
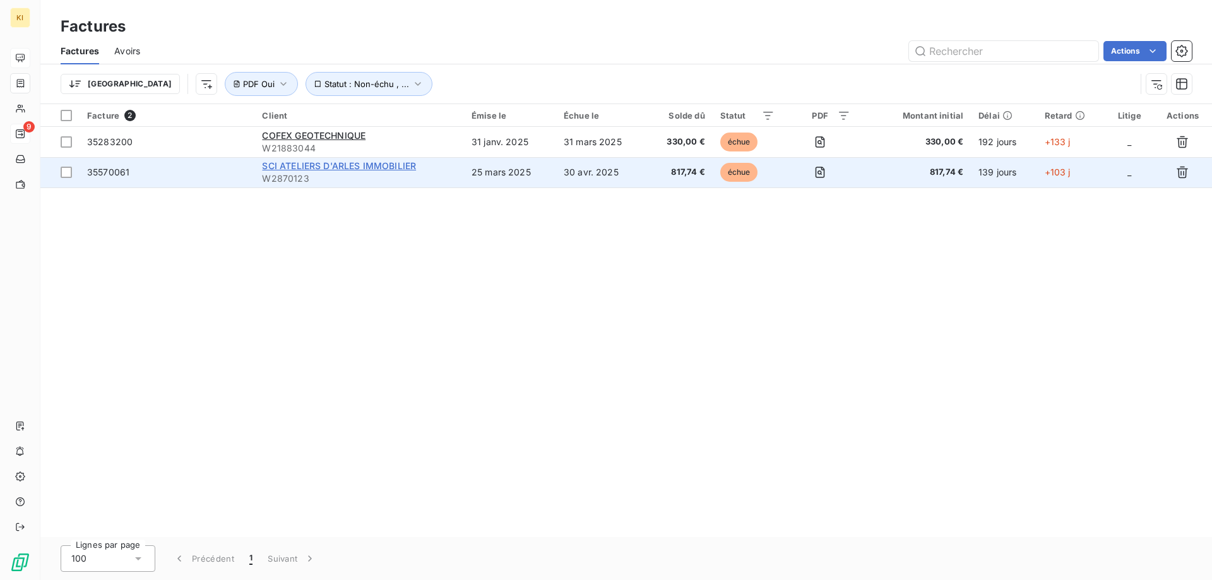
click at [317, 163] on span "SCI ATELIERS D'ARLES IMMOBILIER" at bounding box center [339, 165] width 154 height 11
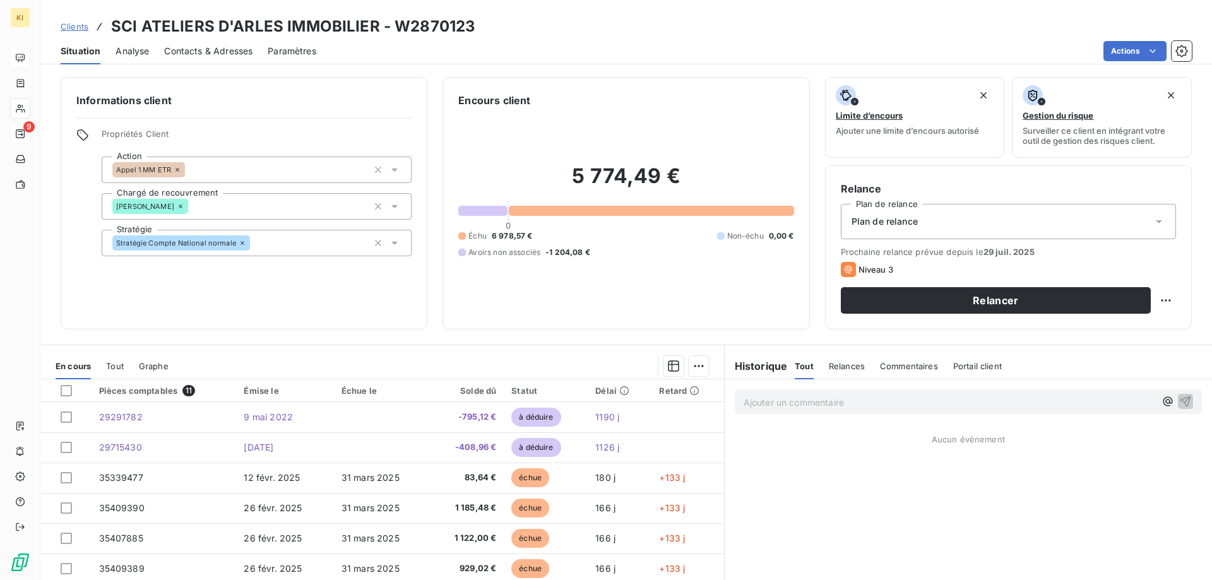
click at [132, 49] on span "Analyse" at bounding box center [131, 51] width 33 height 13
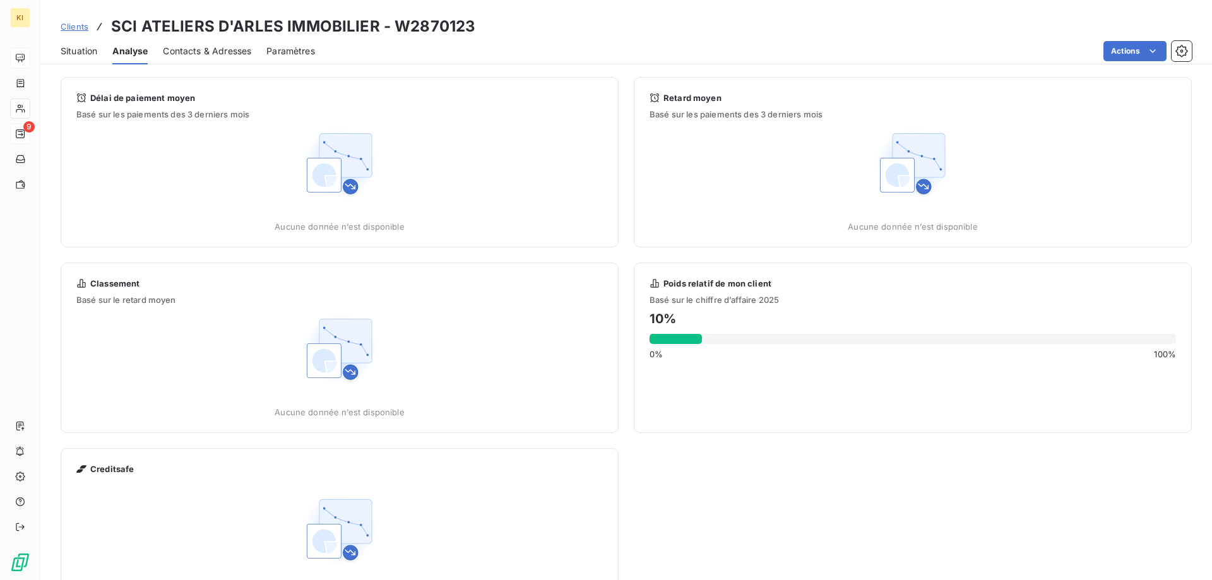
click at [79, 52] on span "Situation" at bounding box center [79, 51] width 37 height 13
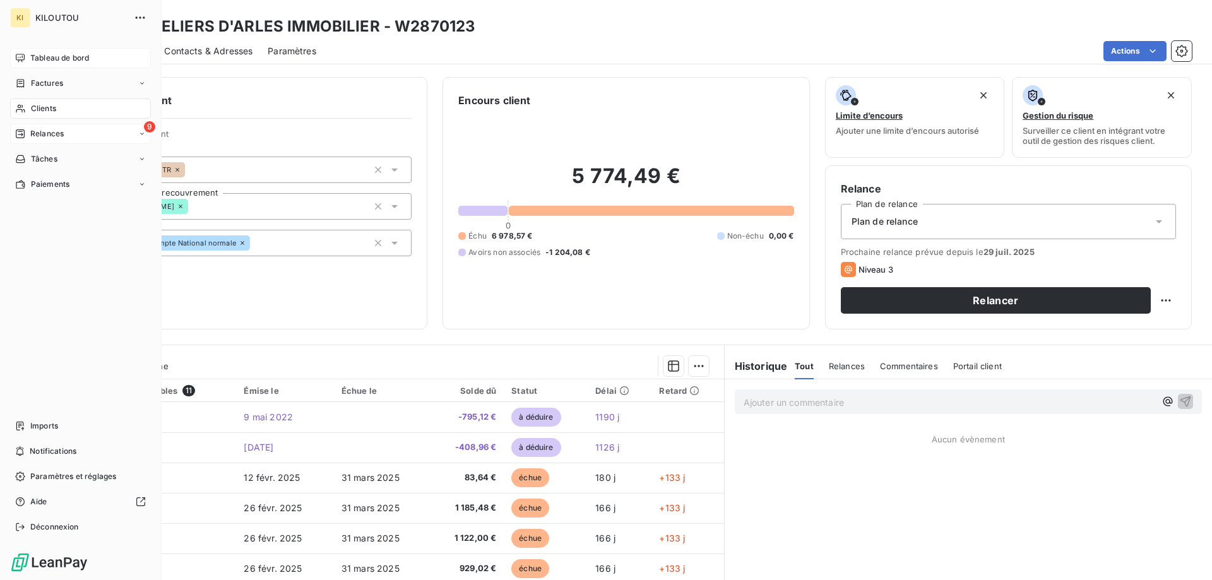
click at [46, 59] on span "Tableau de bord" at bounding box center [59, 57] width 59 height 11
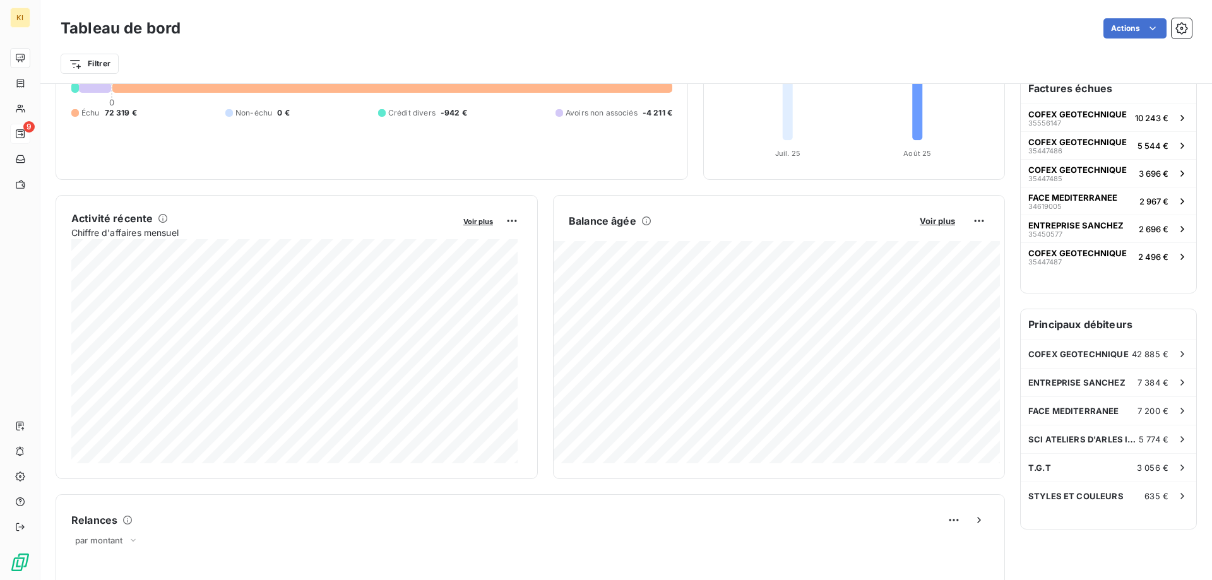
scroll to position [127, 0]
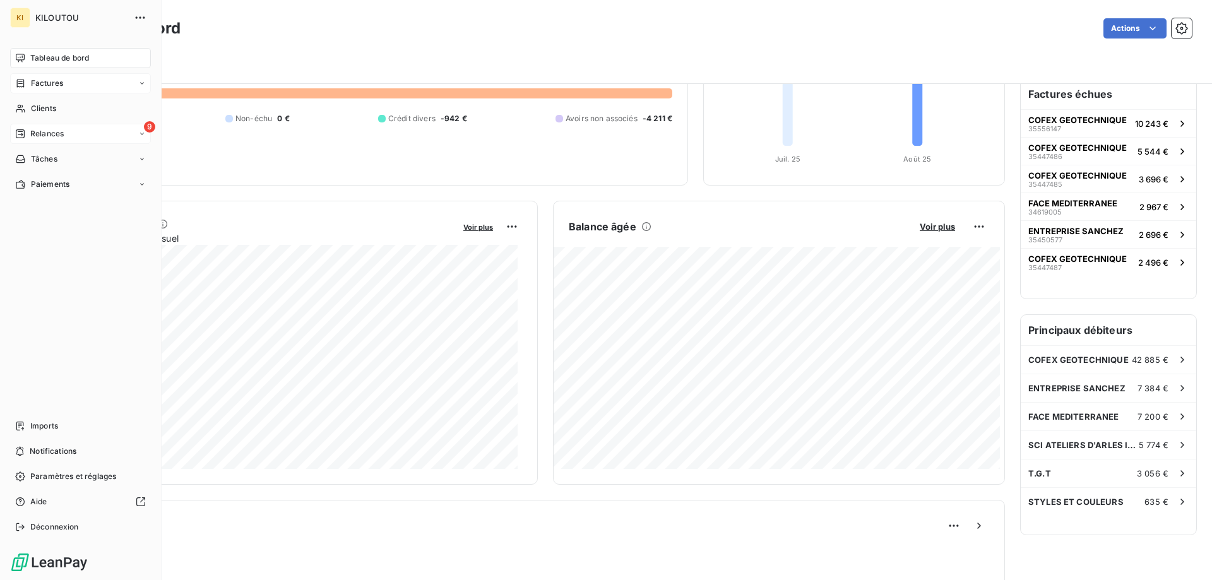
click at [18, 79] on icon at bounding box center [20, 83] width 11 height 10
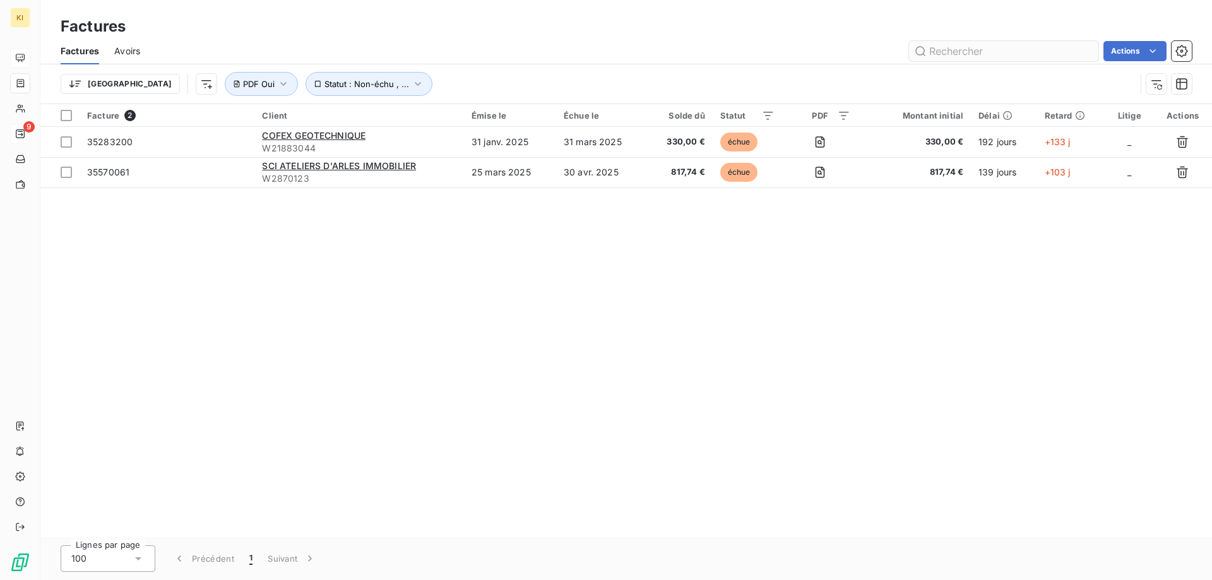
click at [997, 50] on input "text" at bounding box center [1003, 51] width 189 height 20
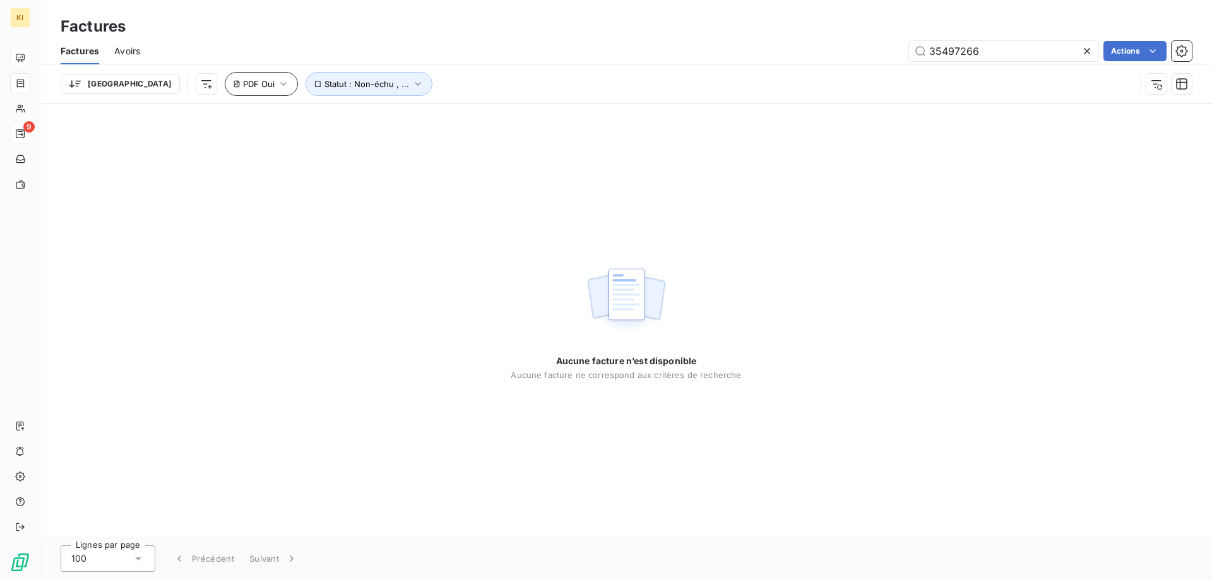
type input "35497266"
click at [277, 85] on icon "button" at bounding box center [283, 84] width 13 height 13
click at [208, 156] on span "Supprimer le filtre" at bounding box center [223, 151] width 73 height 13
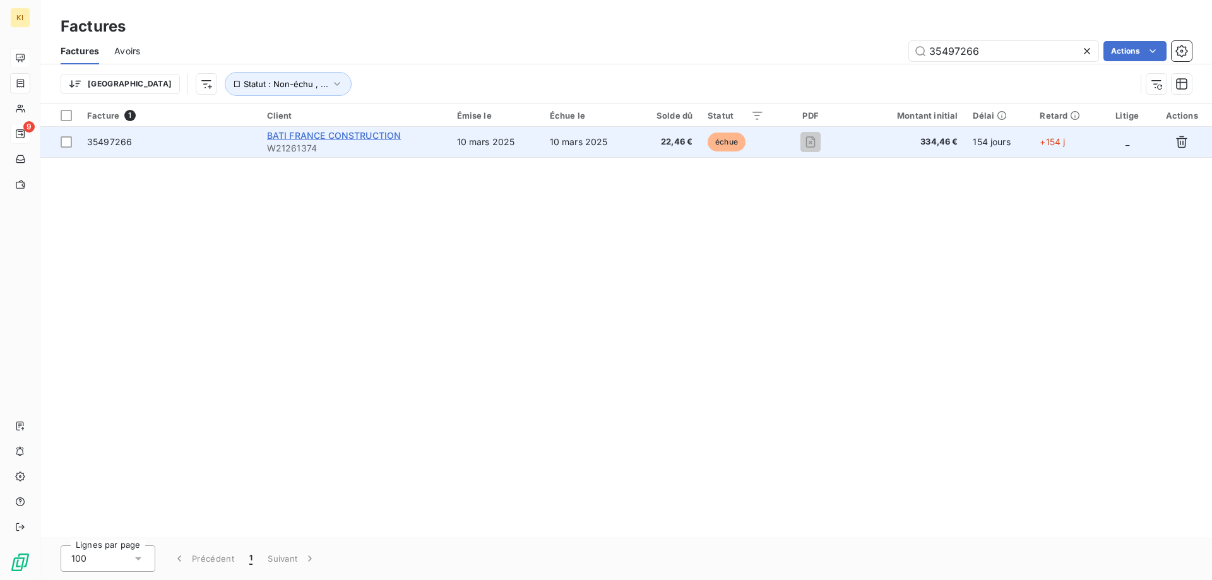
click at [296, 136] on span "BATI FRANCE CONSTRUCTION" at bounding box center [334, 135] width 134 height 11
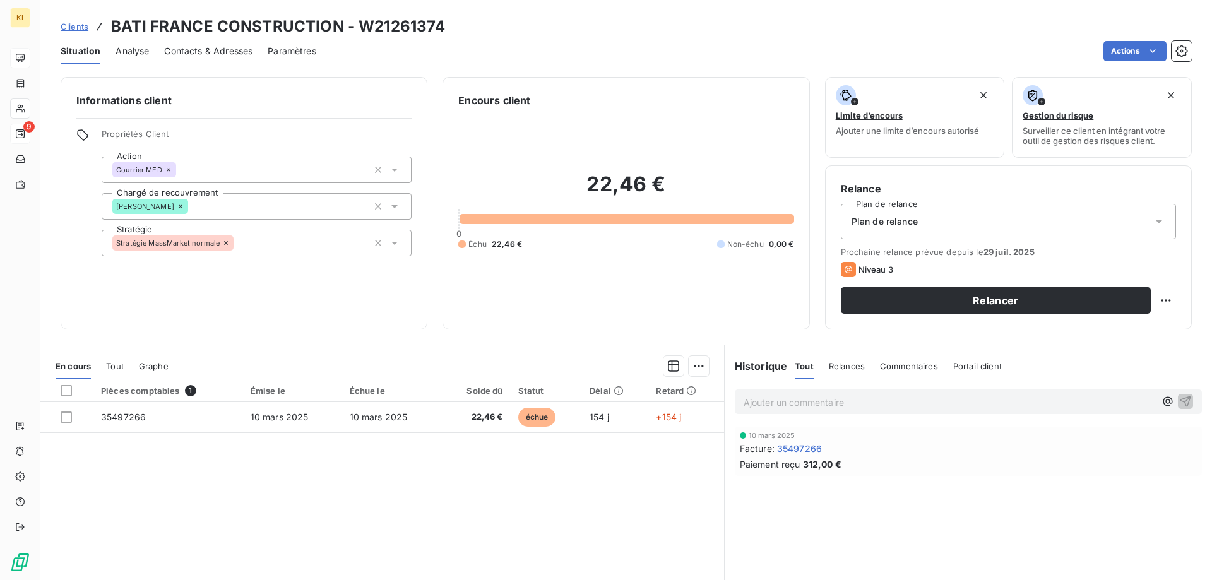
click at [835, 369] on span "Relances" at bounding box center [847, 366] width 36 height 10
click at [1161, 300] on html "KI 9 Clients BATI FRANCE CONSTRUCTION - W21261374 Situation Analyse Contacts & …" at bounding box center [606, 290] width 1212 height 580
click at [133, 50] on span "Analyse" at bounding box center [131, 51] width 33 height 13
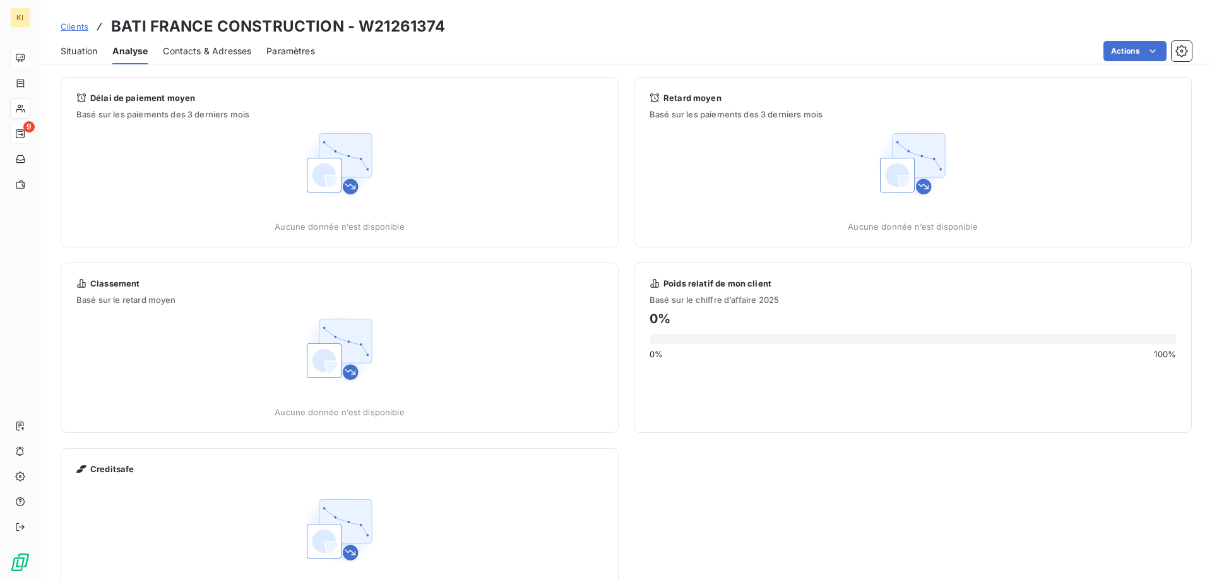
click at [203, 47] on span "Contacts & Adresses" at bounding box center [207, 51] width 88 height 13
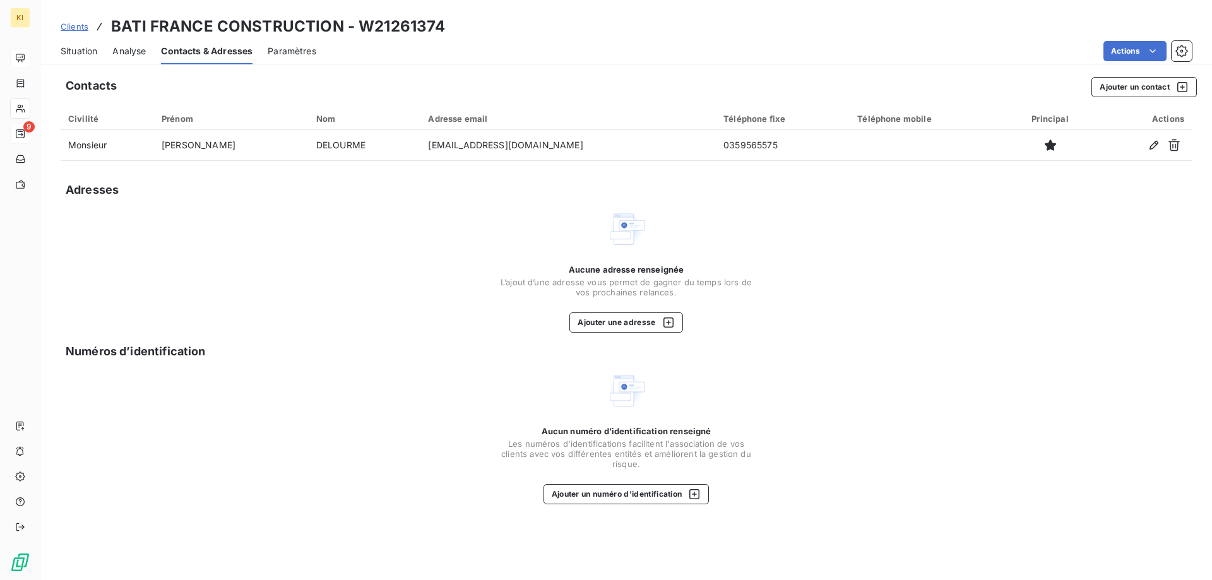
click at [84, 50] on span "Situation" at bounding box center [79, 51] width 37 height 13
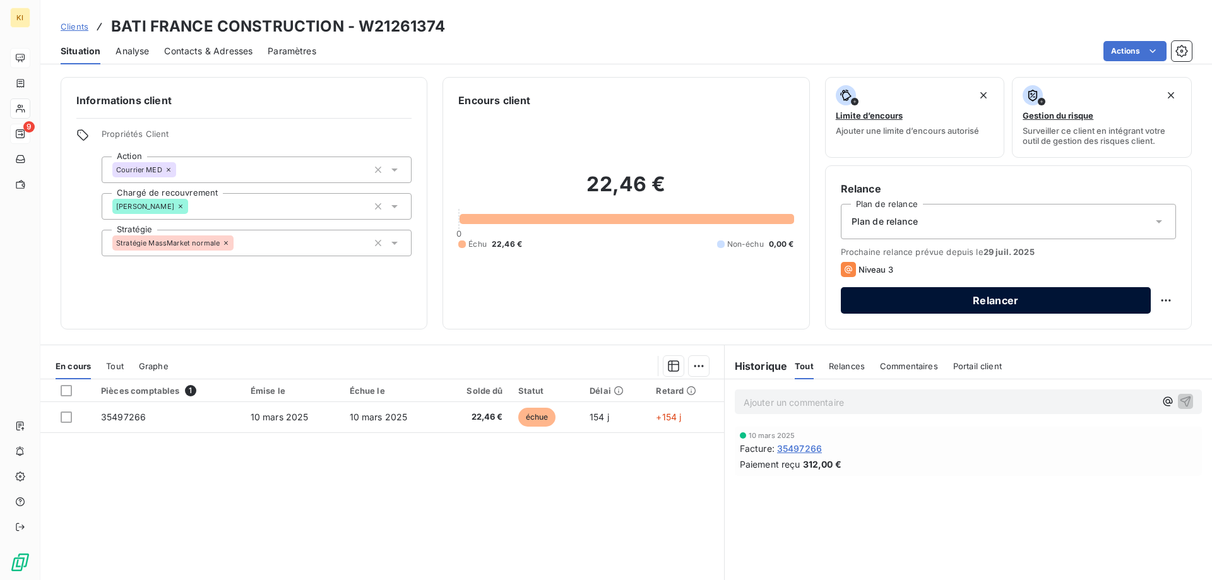
click at [967, 295] on button "Relancer" at bounding box center [996, 300] width 310 height 27
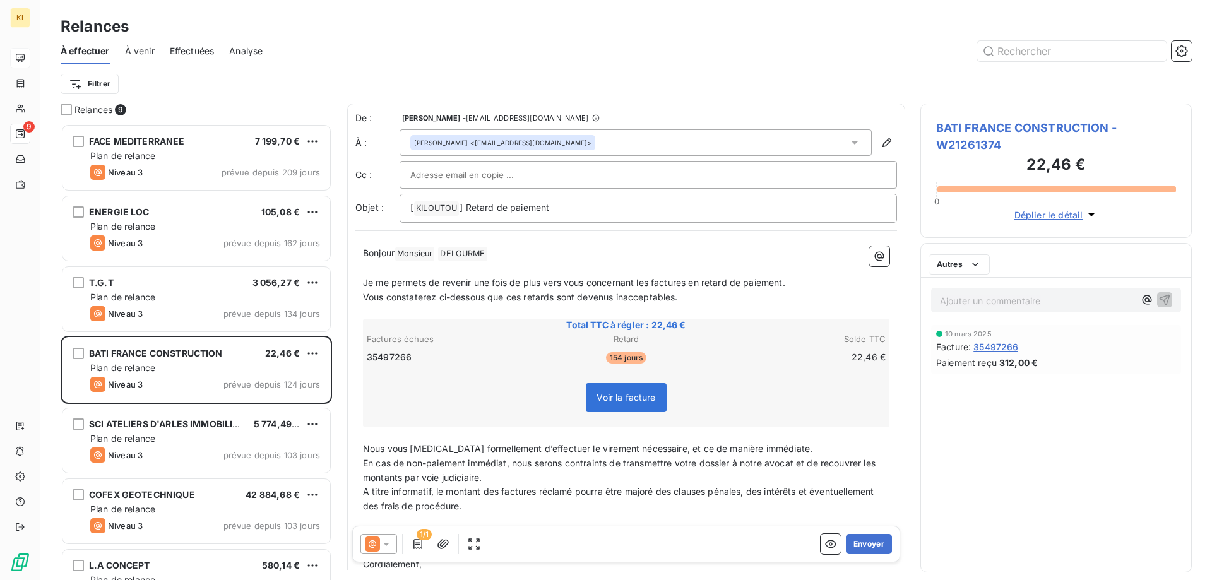
scroll to position [447, 262]
click at [384, 546] on icon at bounding box center [386, 544] width 13 height 13
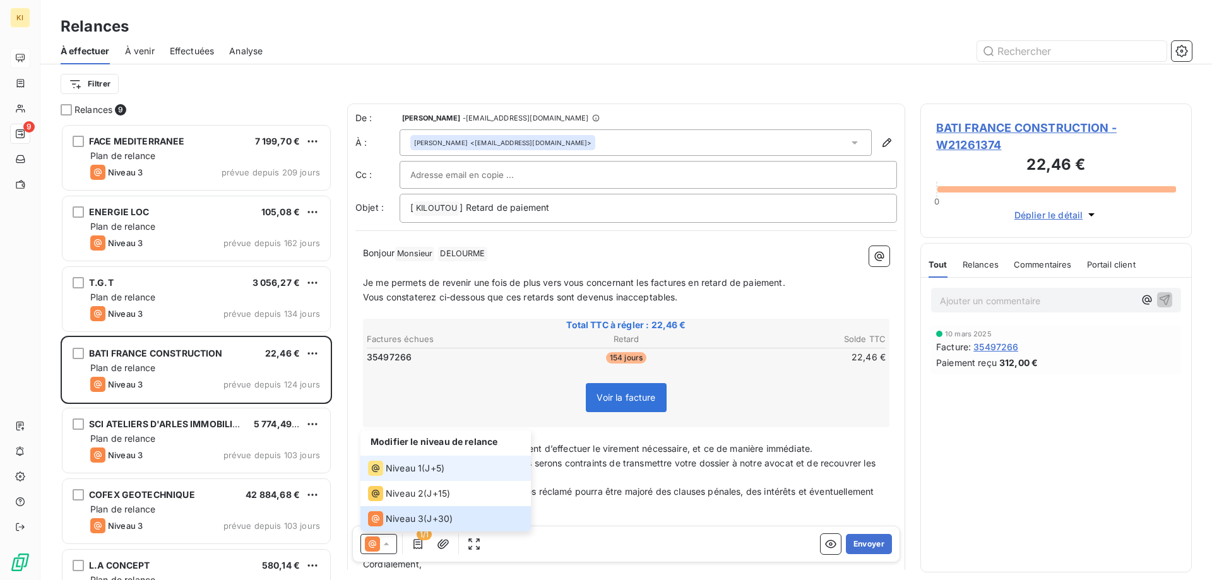
click at [391, 463] on span "Niveau 1" at bounding box center [404, 468] width 36 height 13
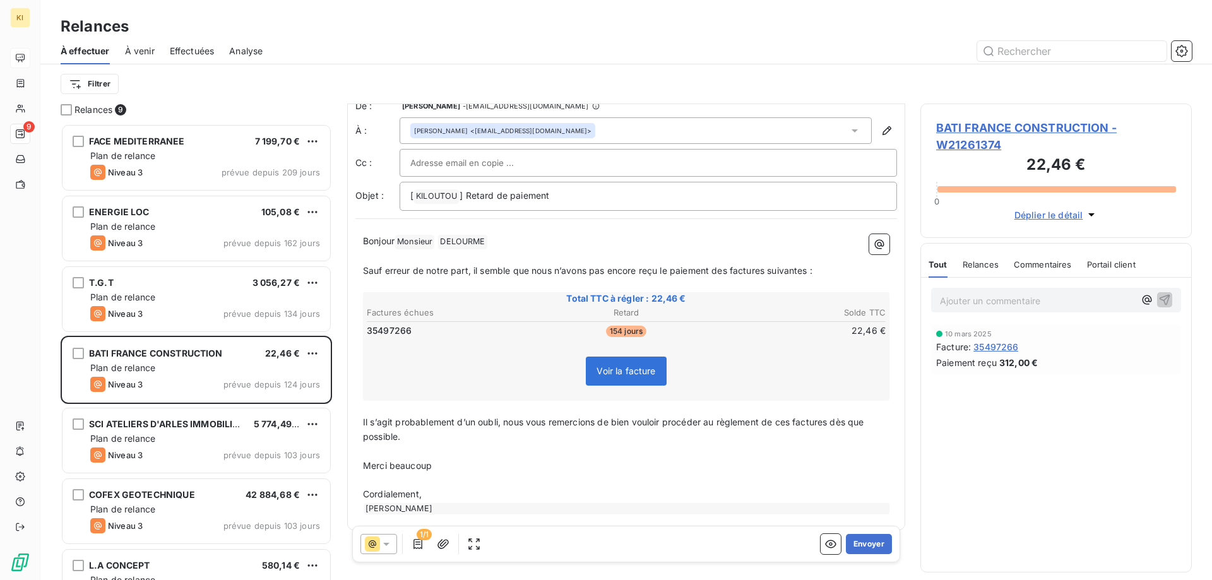
scroll to position [25, 0]
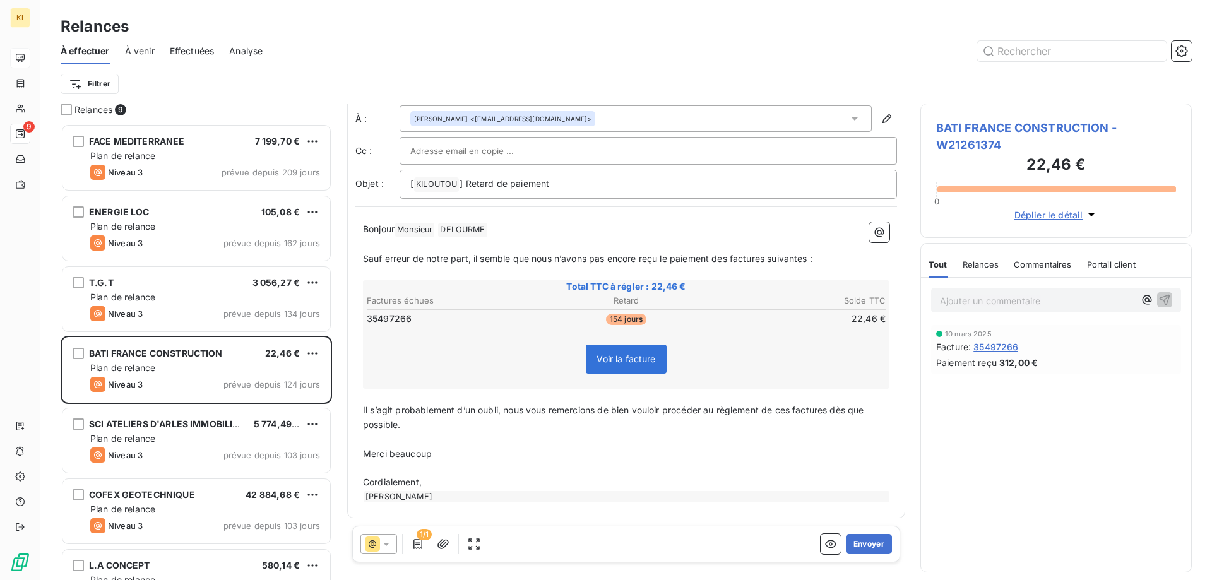
click at [387, 545] on icon at bounding box center [386, 544] width 13 height 13
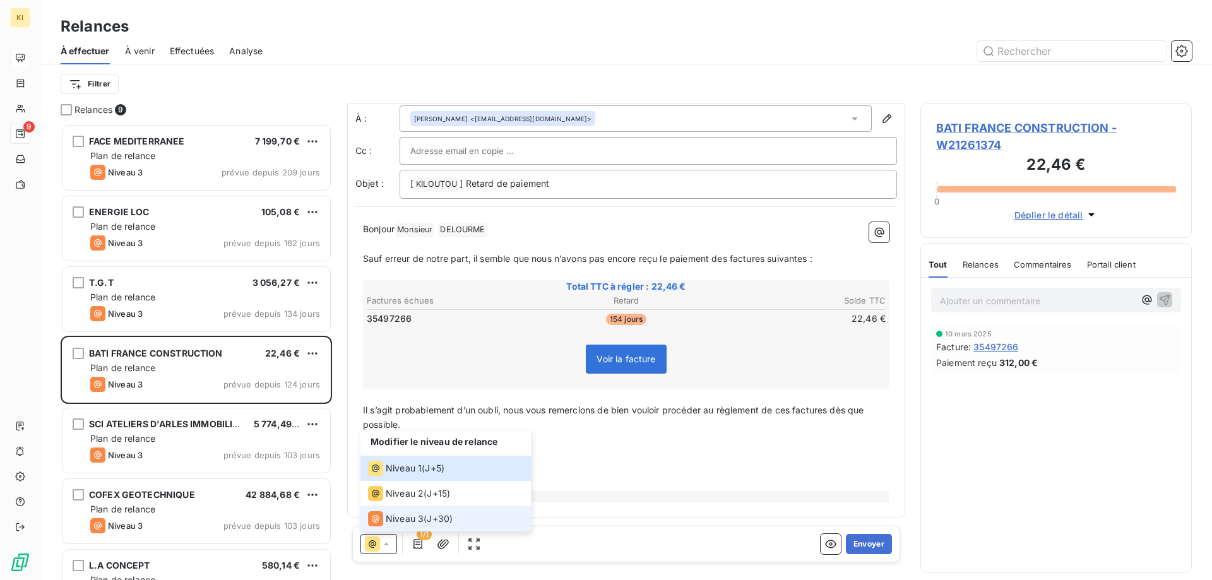
click at [402, 517] on span "Niveau 3" at bounding box center [405, 518] width 38 height 13
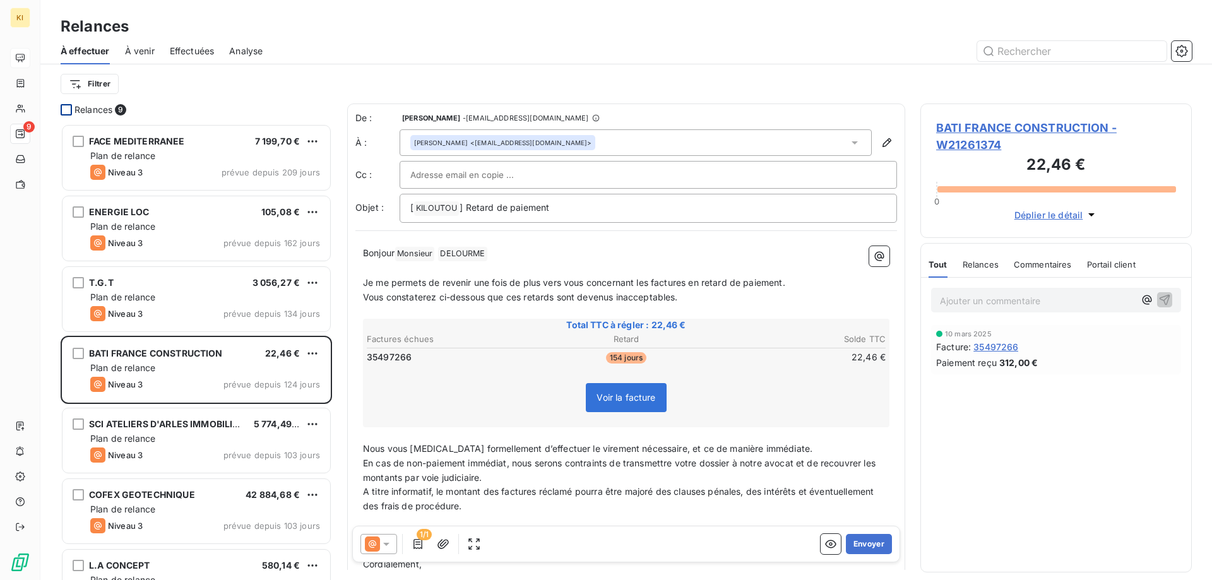
click at [69, 110] on div at bounding box center [66, 109] width 11 height 11
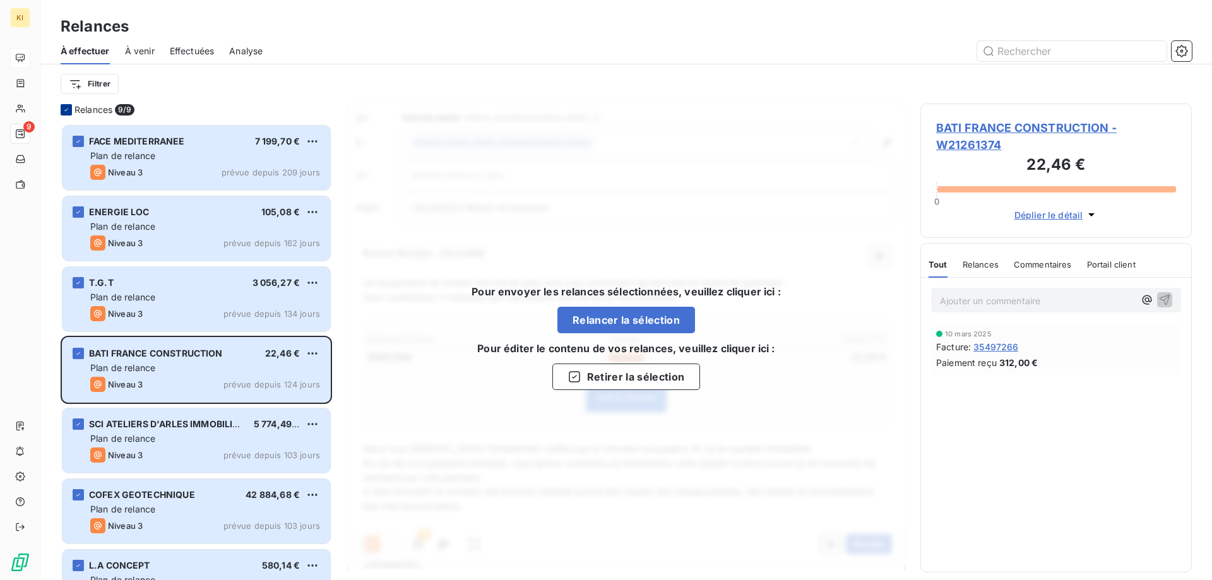
click at [69, 110] on icon at bounding box center [66, 110] width 8 height 8
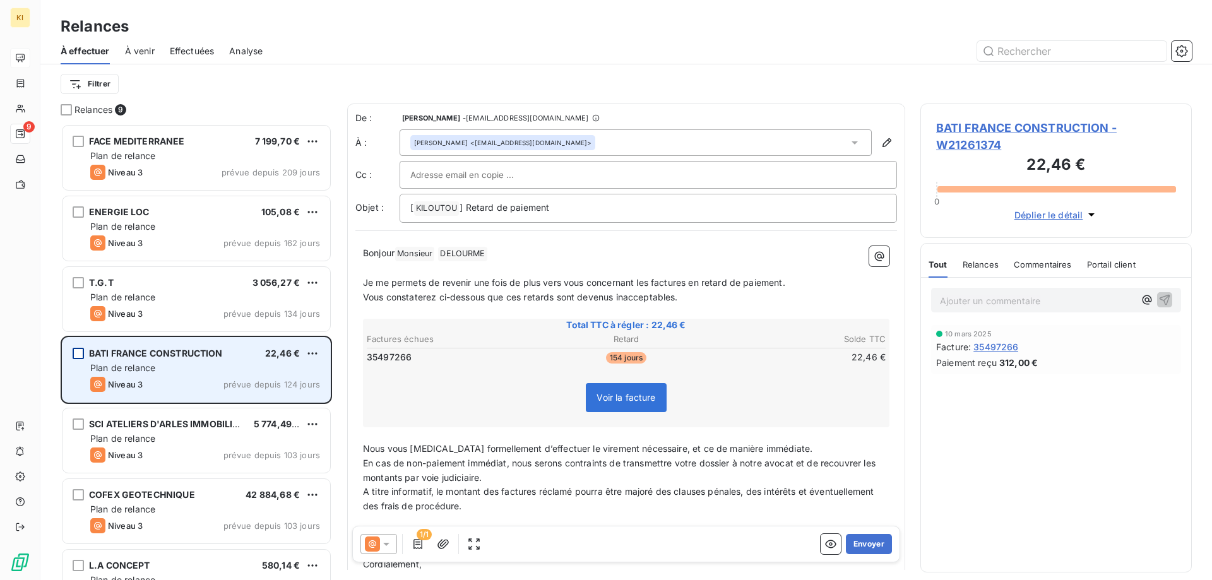
click at [76, 357] on div "grid" at bounding box center [78, 353] width 11 height 11
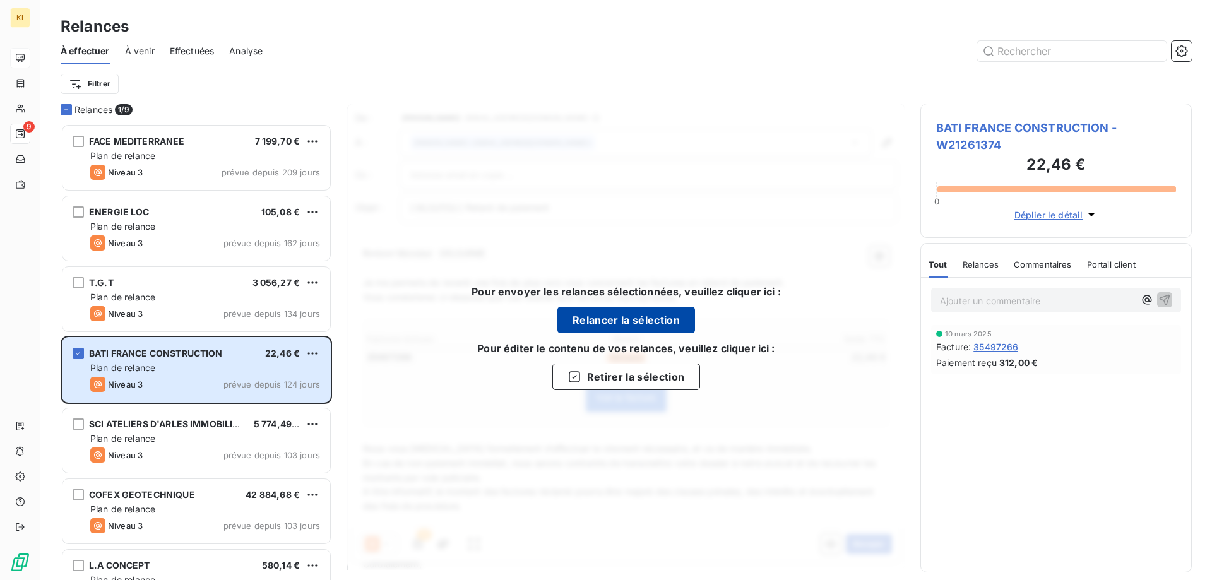
click at [670, 319] on button "Relancer la sélection" at bounding box center [626, 320] width 138 height 27
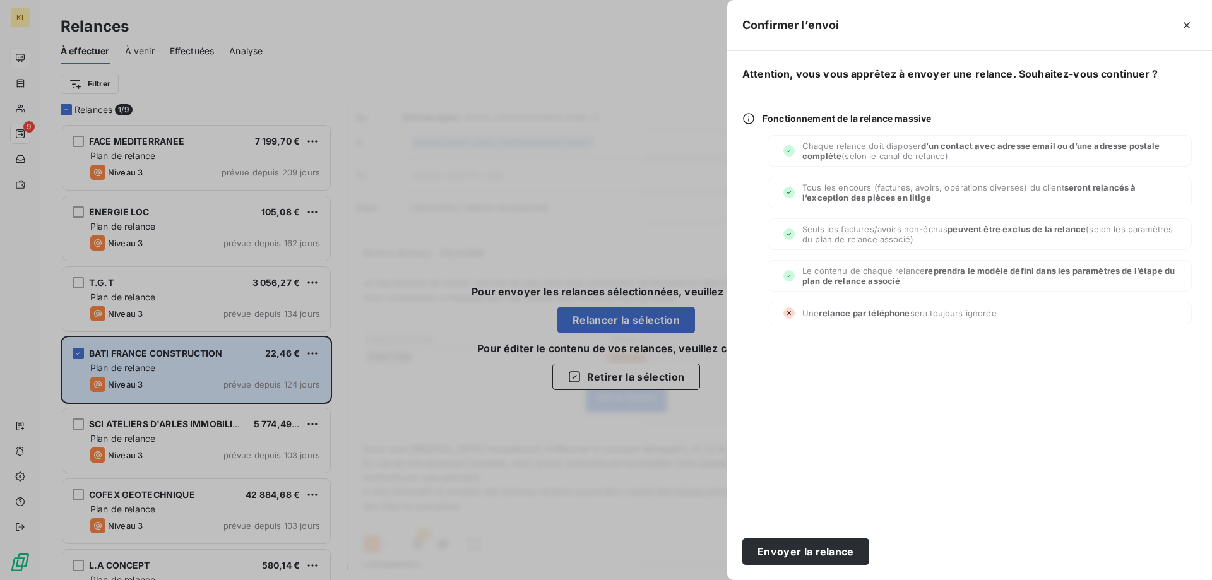
click at [613, 125] on div at bounding box center [606, 290] width 1212 height 580
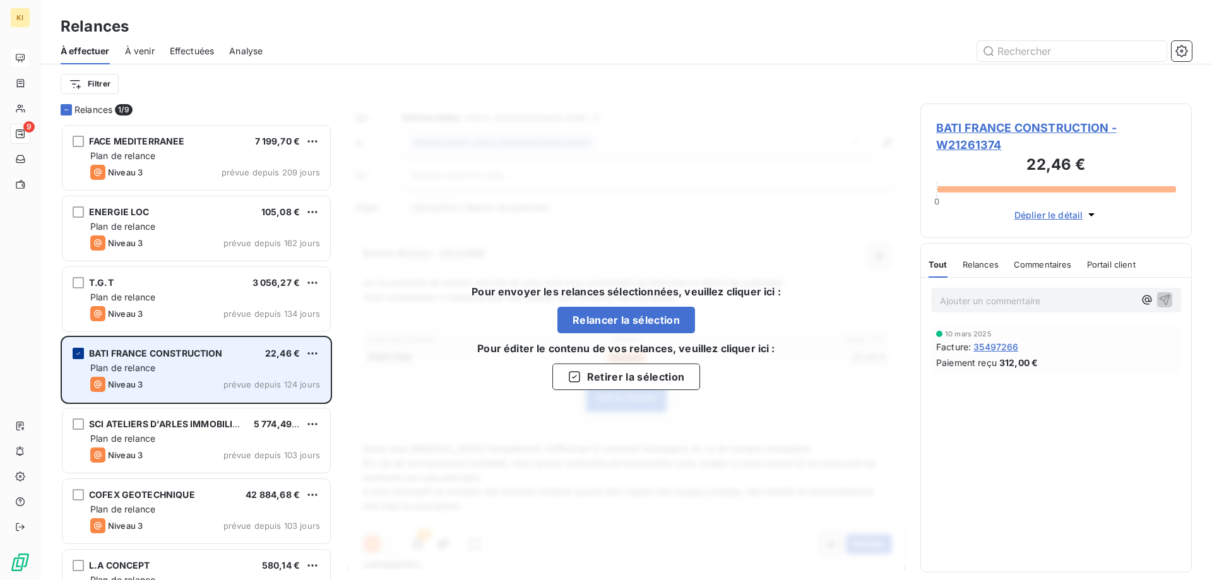
click at [78, 352] on icon "grid" at bounding box center [78, 354] width 8 height 8
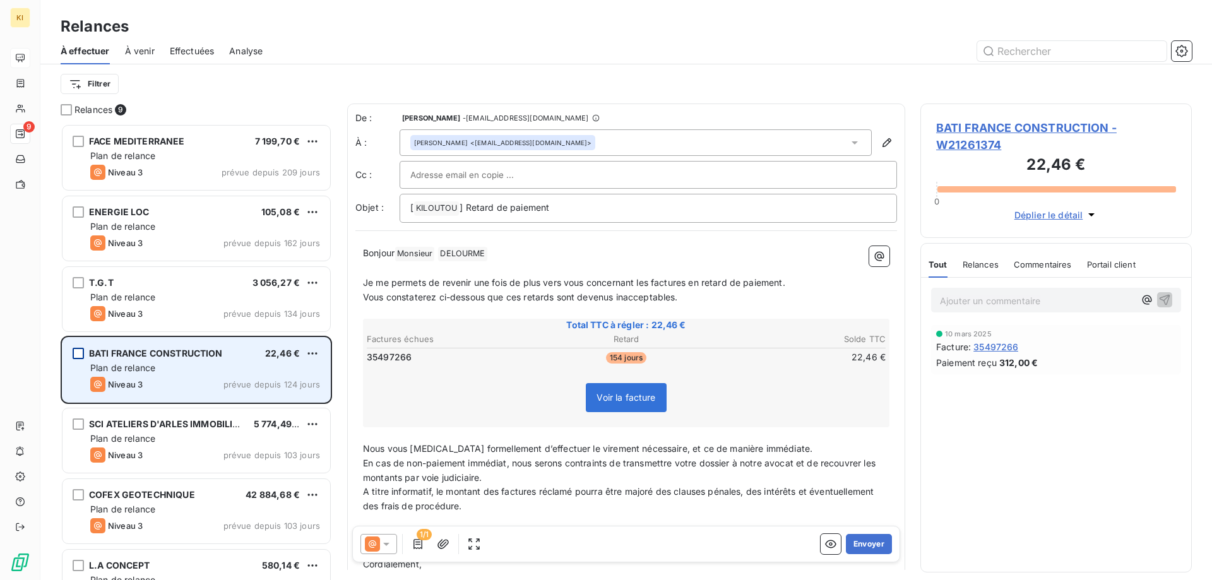
click at [626, 388] on span "Voir la facture" at bounding box center [626, 397] width 80 height 29
click at [626, 396] on span "Voir la facture" at bounding box center [625, 397] width 59 height 11
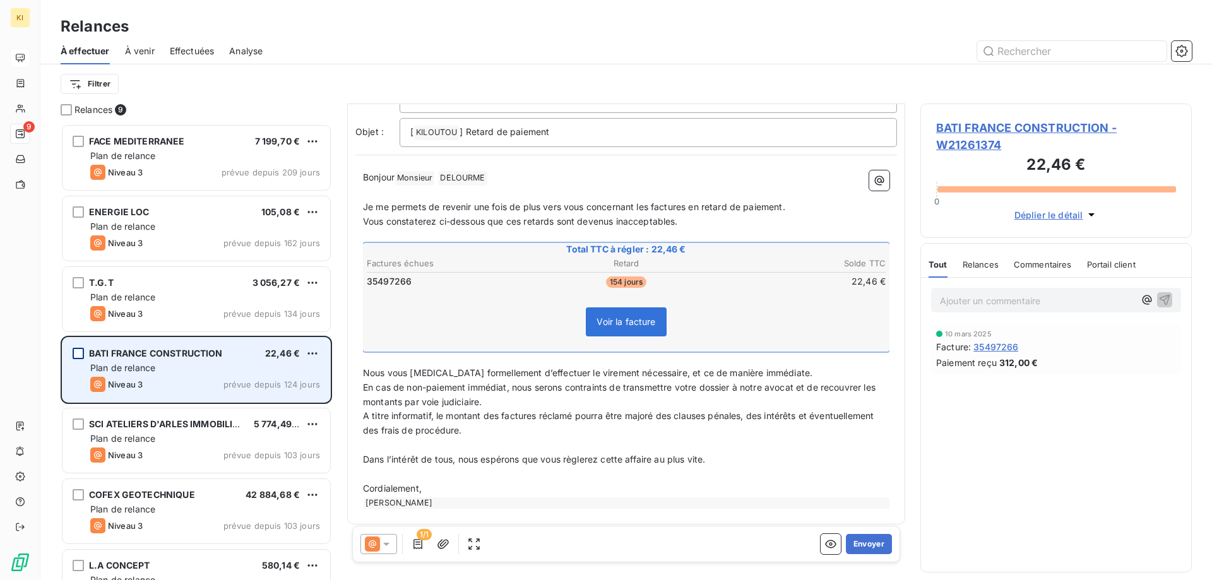
scroll to position [83, 0]
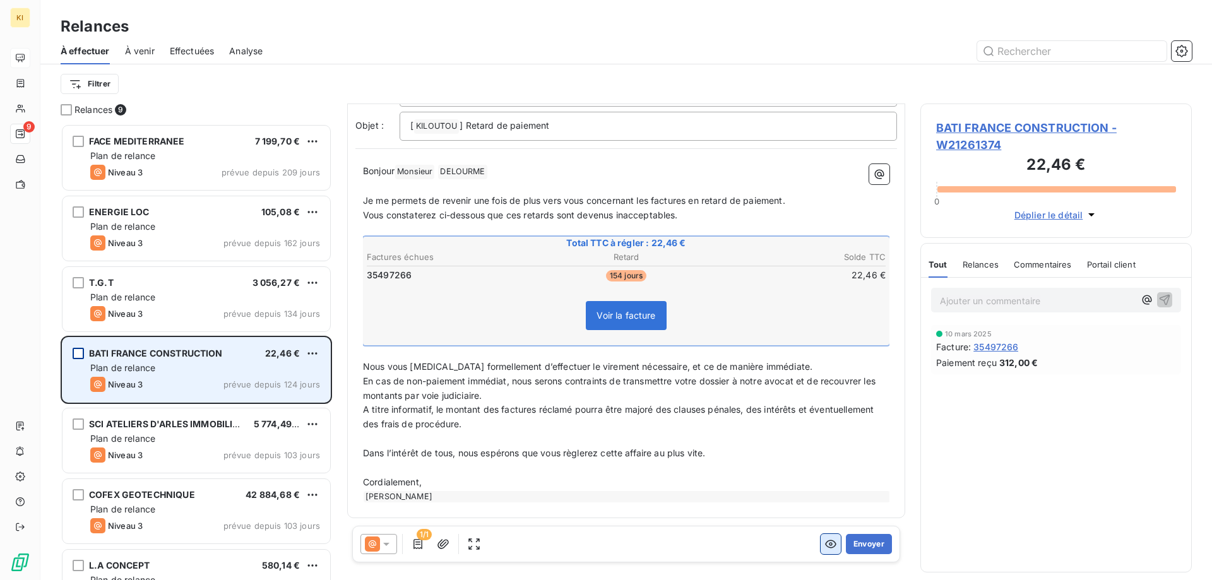
click at [824, 548] on icon "button" at bounding box center [830, 544] width 13 height 13
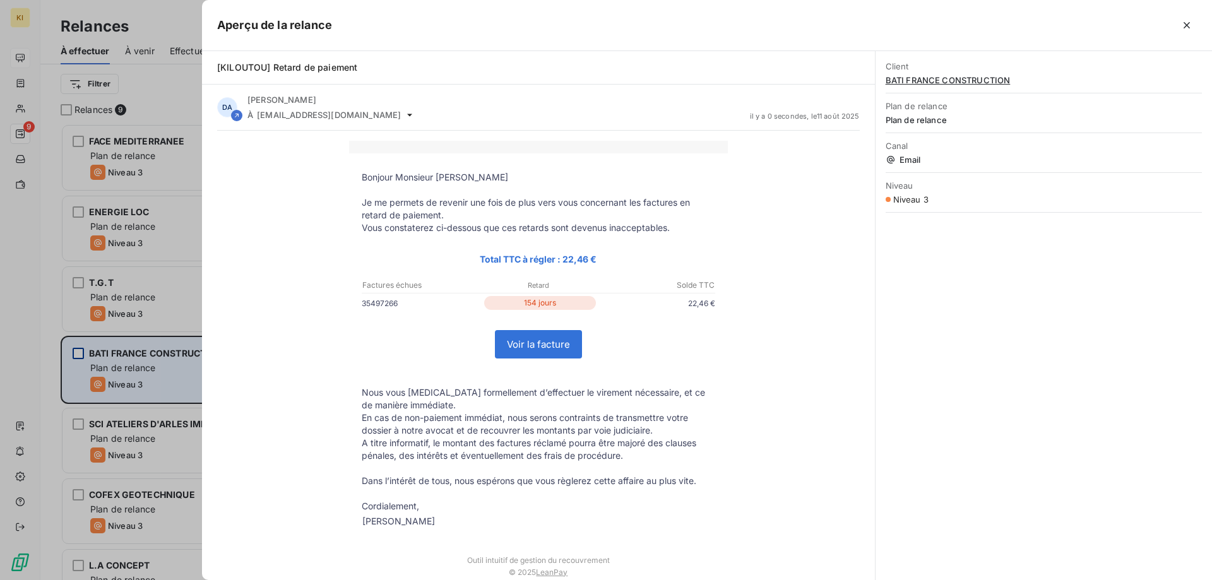
click at [522, 341] on link "Voir la facture" at bounding box center [538, 344] width 86 height 27
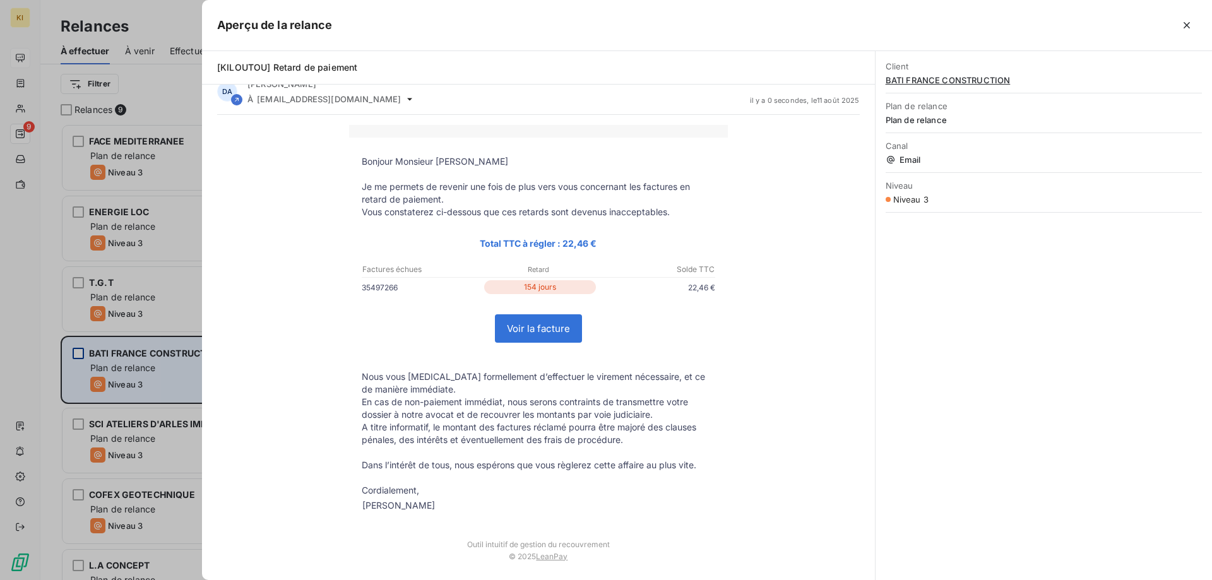
scroll to position [20, 0]
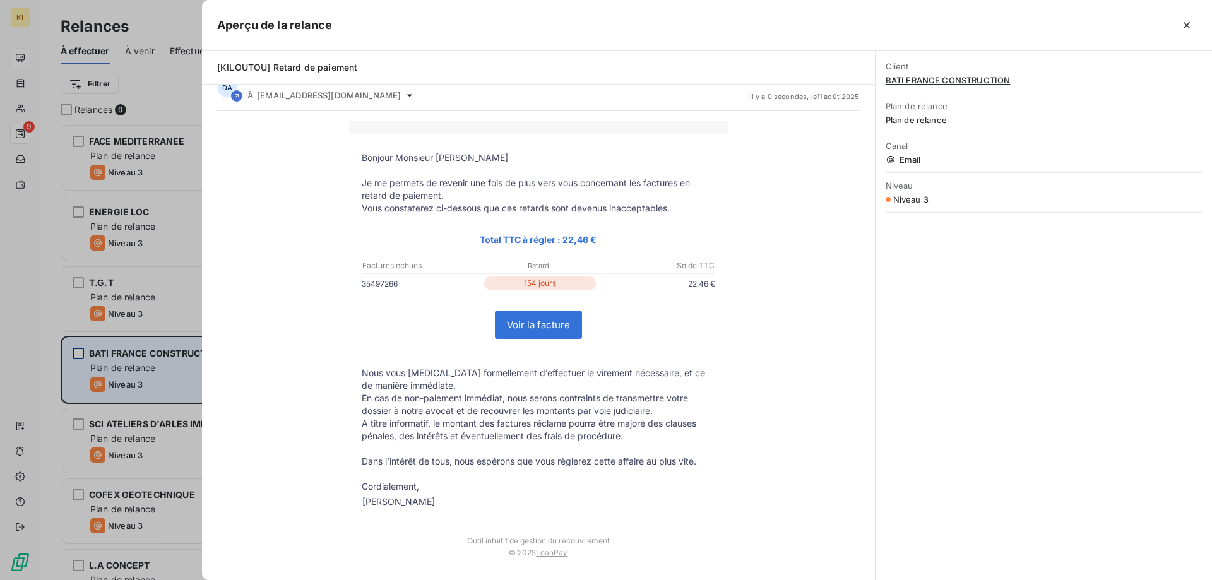
click at [162, 71] on div at bounding box center [606, 290] width 1212 height 580
